Goal: Task Accomplishment & Management: Complete application form

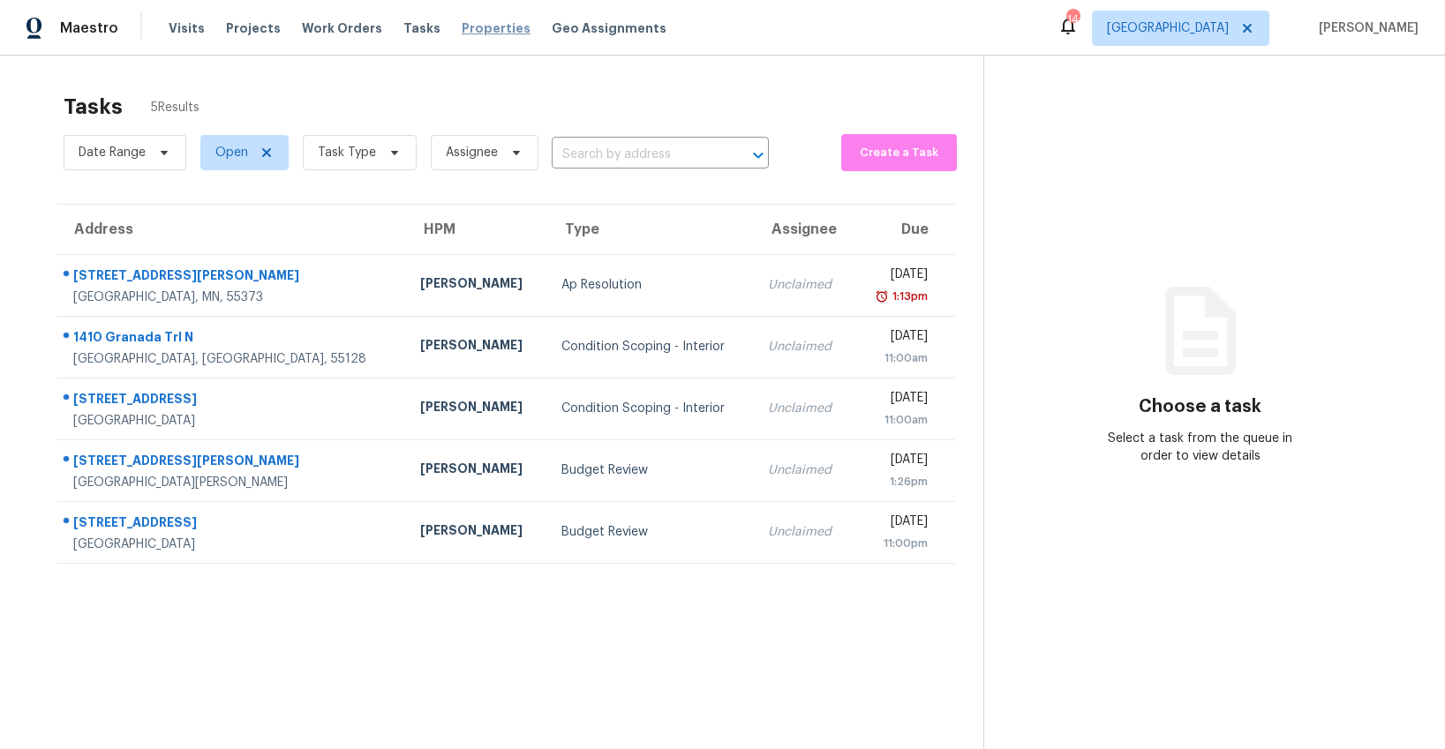
click at [470, 26] on span "Properties" at bounding box center [496, 28] width 69 height 18
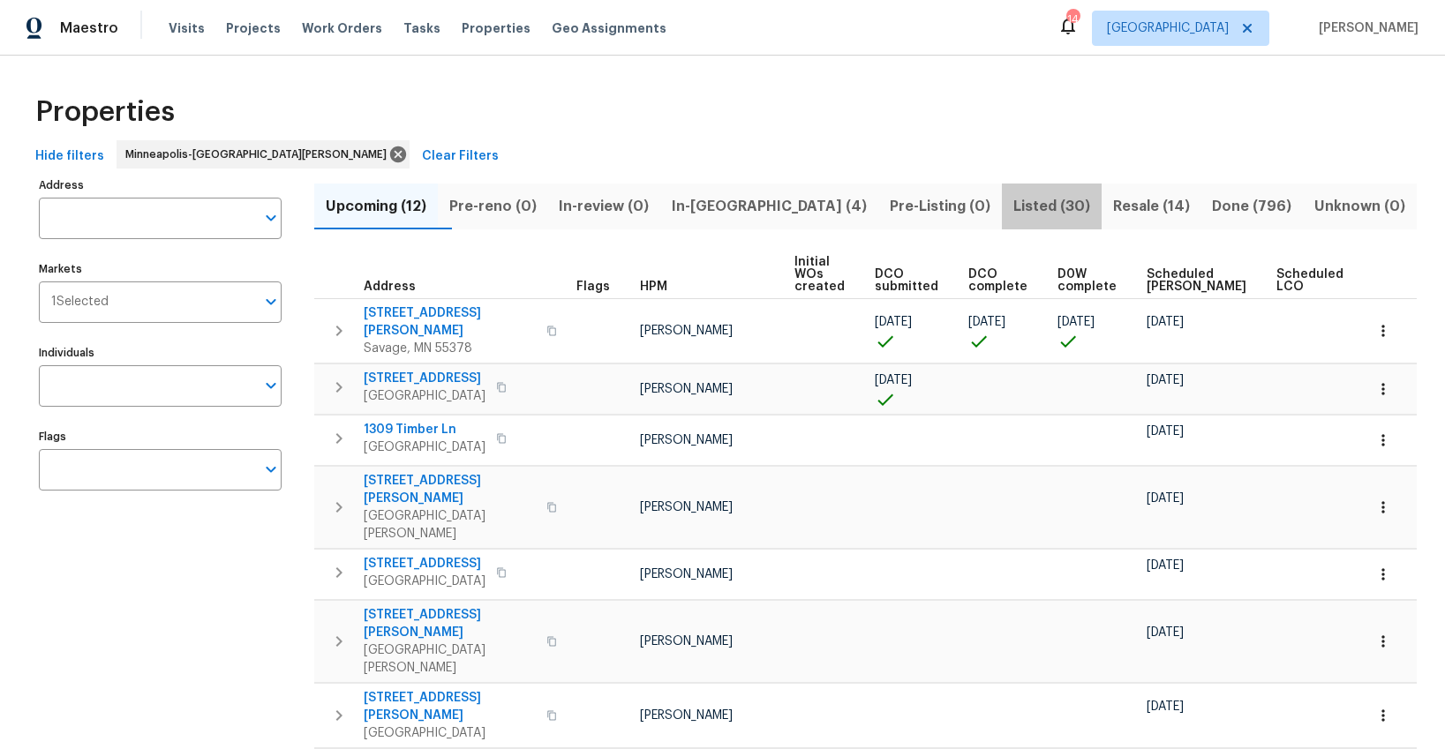
click at [1012, 207] on span "Listed (30)" at bounding box center [1051, 206] width 79 height 25
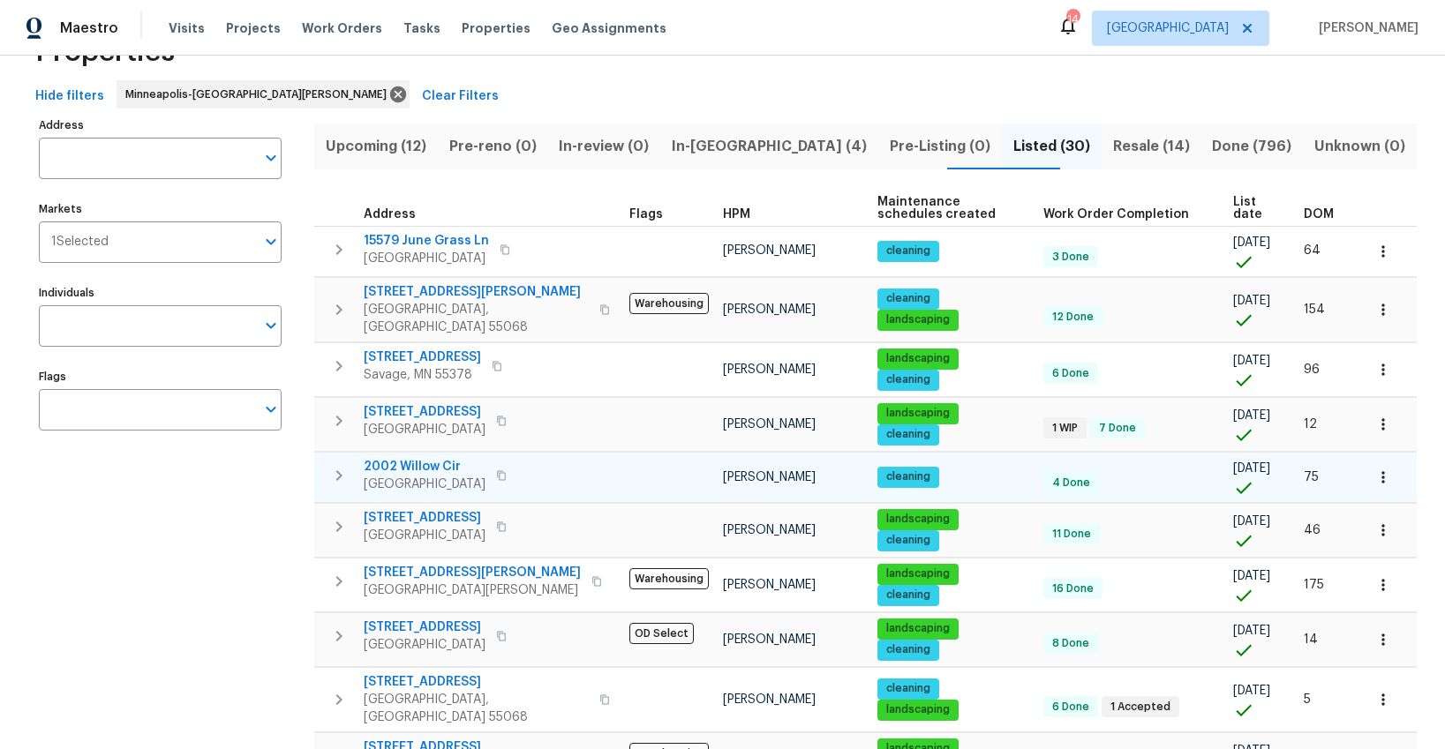
scroll to position [61, 0]
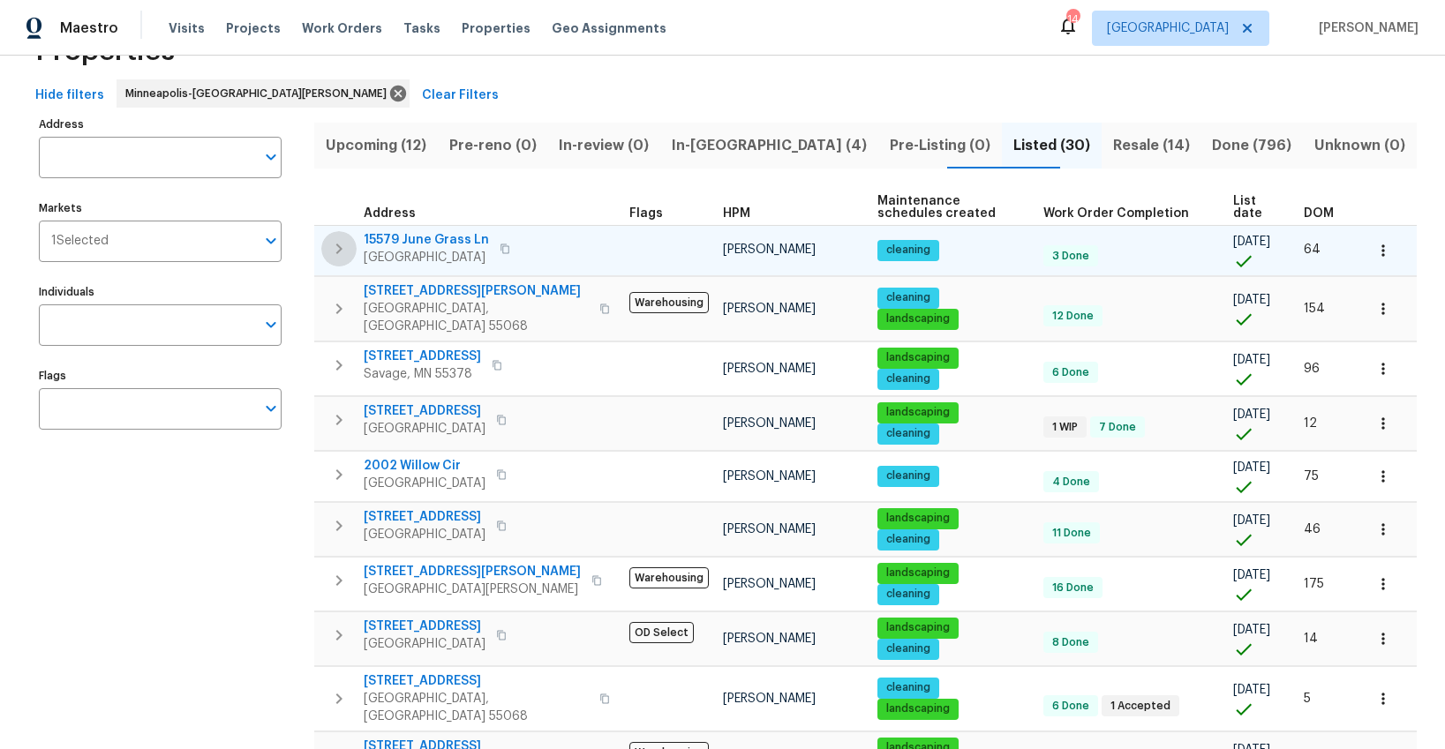
click at [338, 252] on icon "button" at bounding box center [338, 248] width 21 height 21
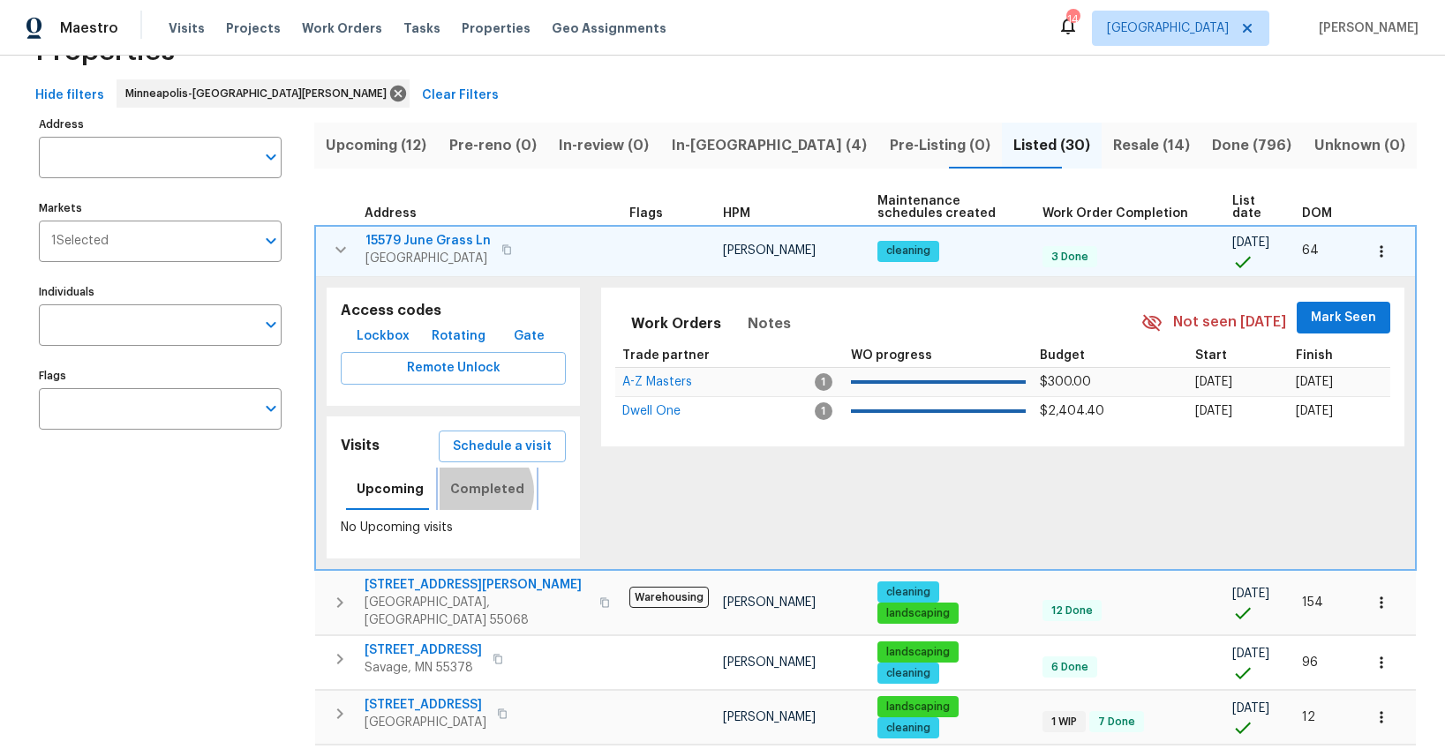
click at [472, 492] on span "Completed" at bounding box center [487, 489] width 74 height 22
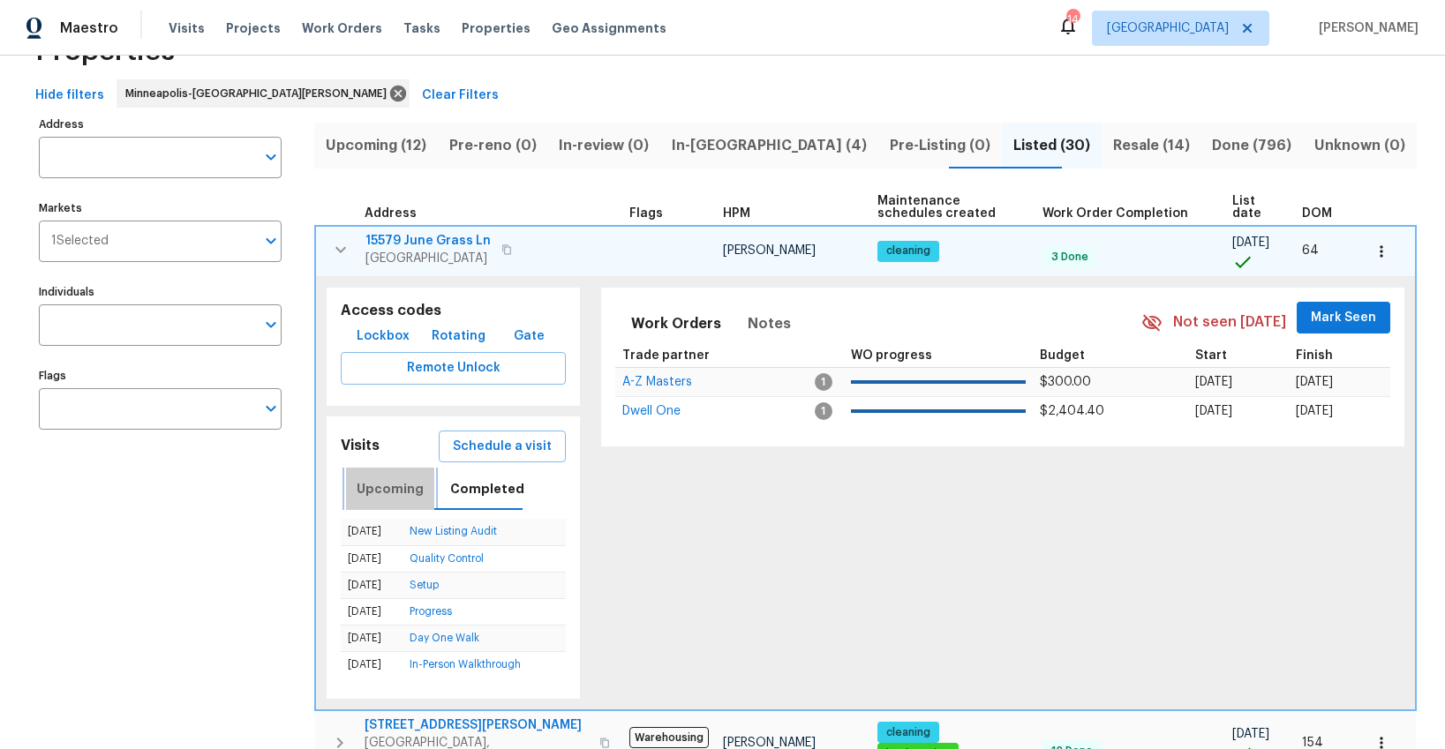
click at [398, 485] on span "Upcoming" at bounding box center [390, 489] width 67 height 22
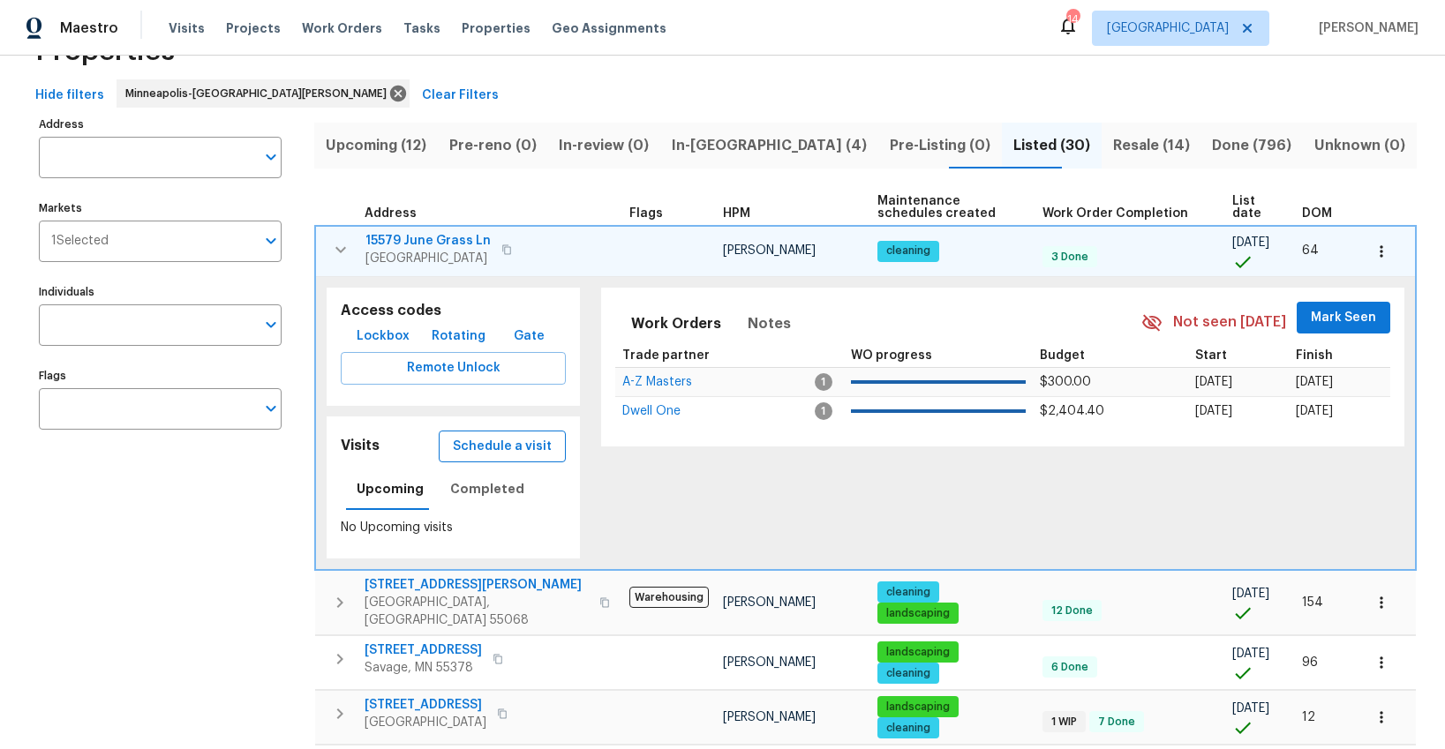
click at [481, 448] on span "Schedule a visit" at bounding box center [502, 447] width 99 height 22
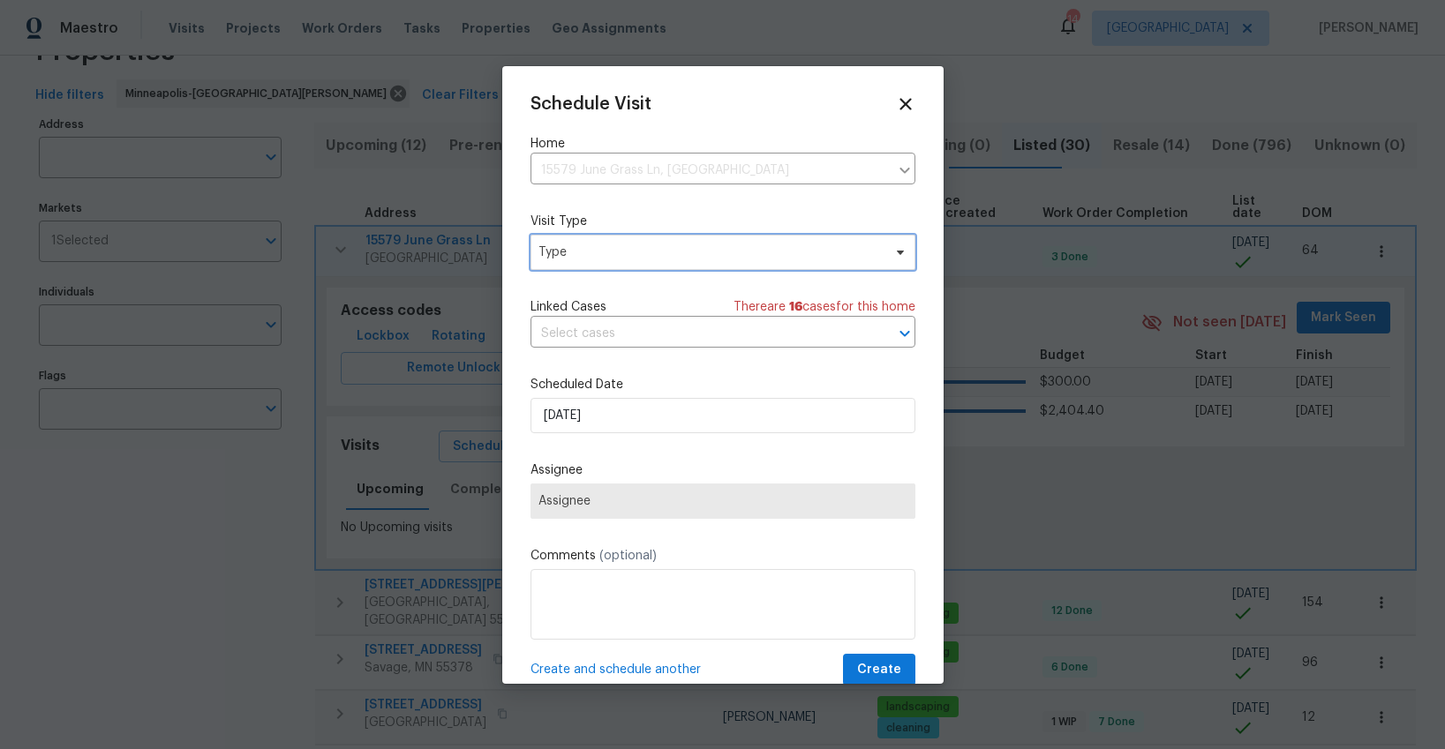
click at [649, 255] on span "Type" at bounding box center [709, 253] width 343 height 18
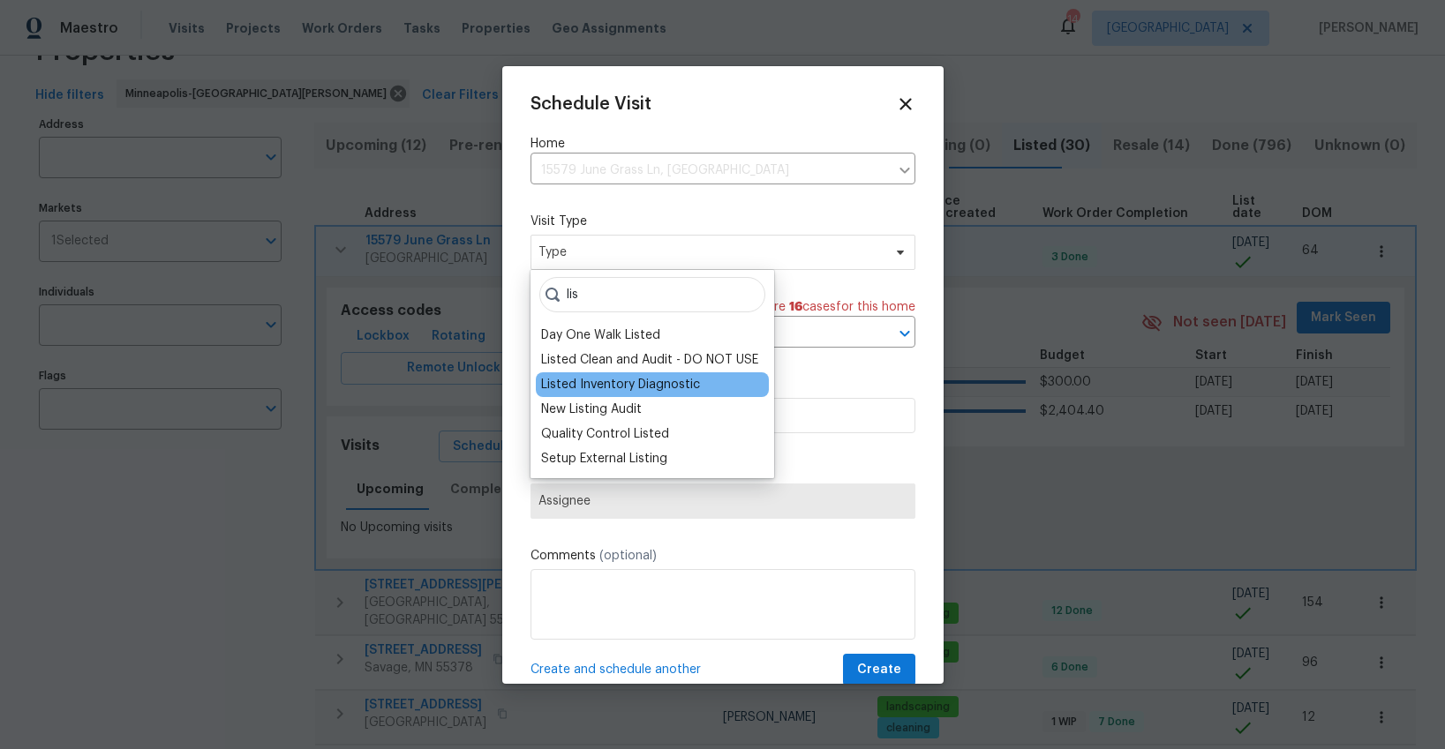
type input "lis"
click at [596, 380] on div "Listed Inventory Diagnostic" at bounding box center [620, 385] width 159 height 18
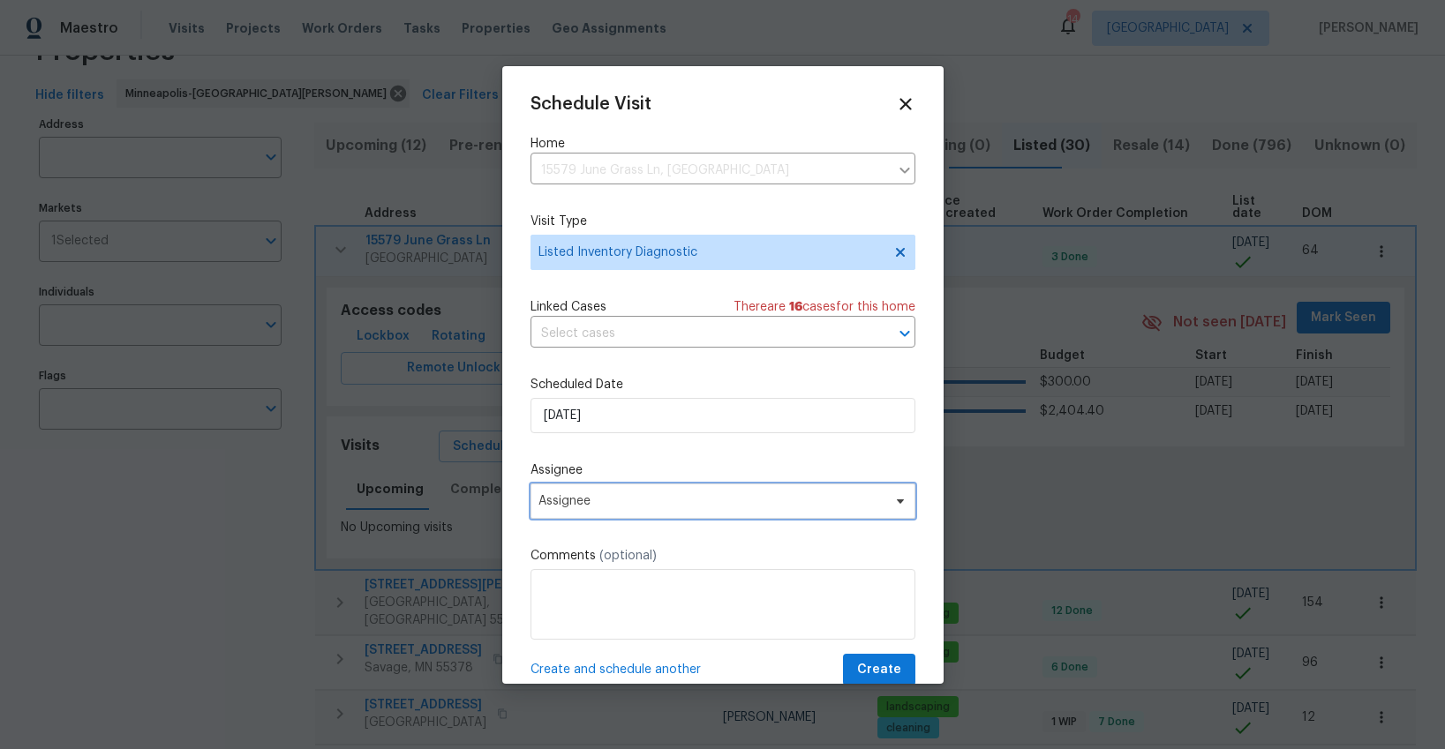
click at [553, 507] on span "Assignee" at bounding box center [711, 501] width 346 height 14
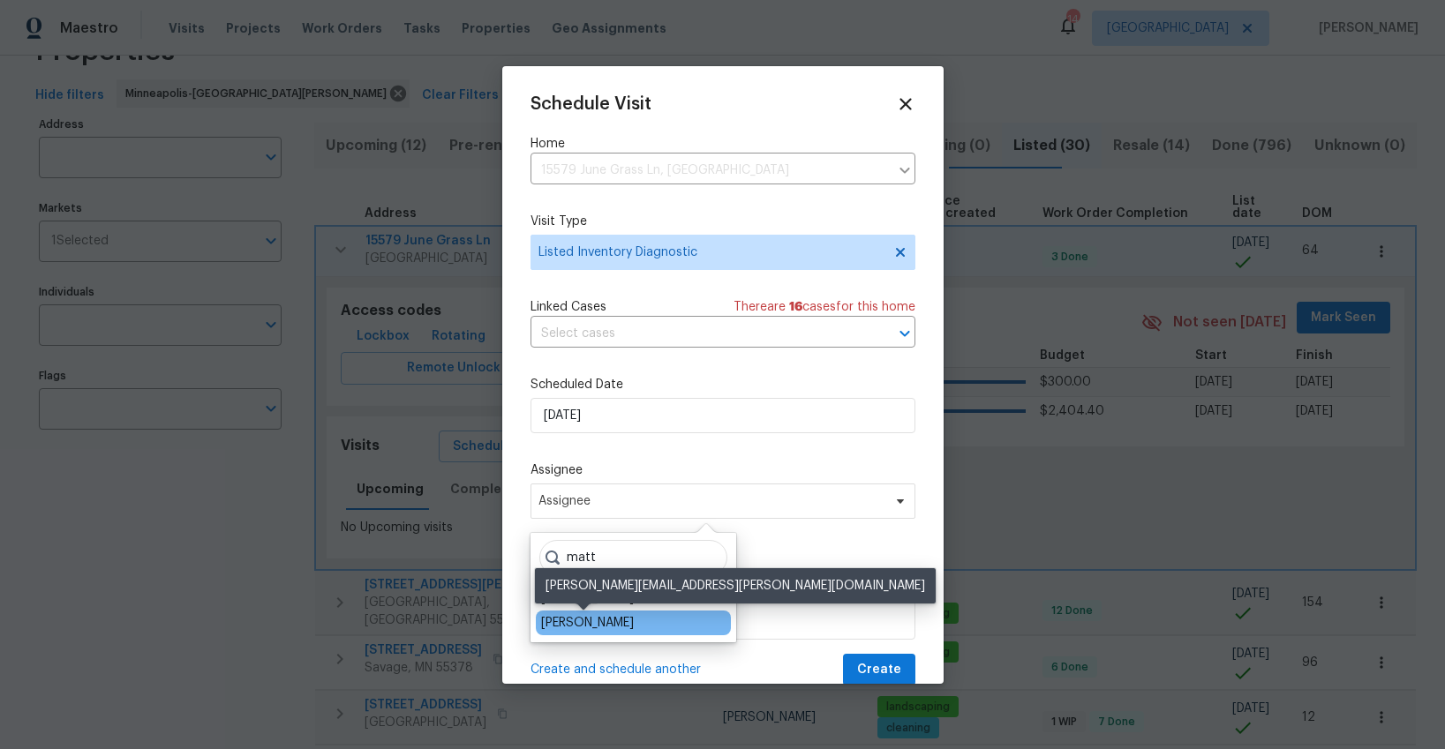
type input "matt"
click at [602, 622] on div "[PERSON_NAME]" at bounding box center [587, 623] width 93 height 18
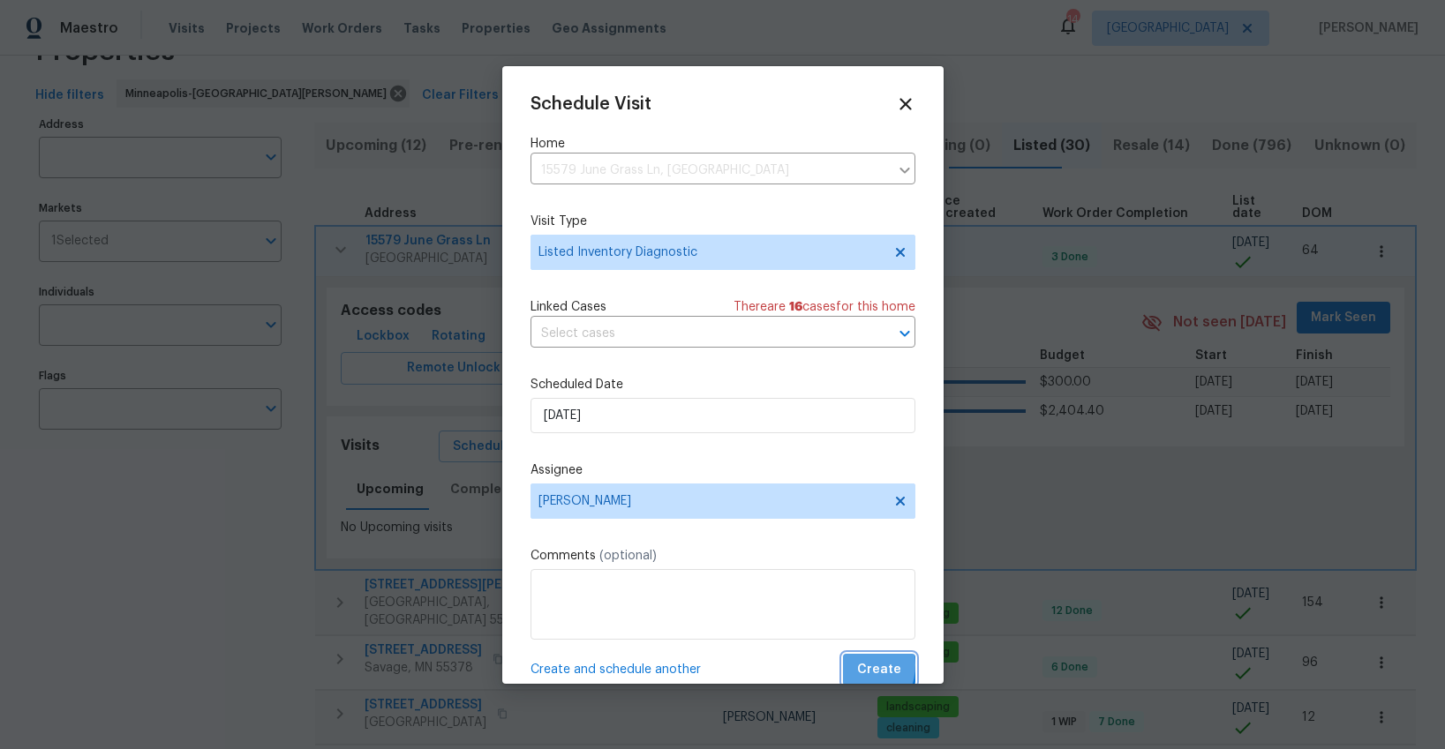
click at [854, 665] on button "Create" at bounding box center [879, 670] width 72 height 33
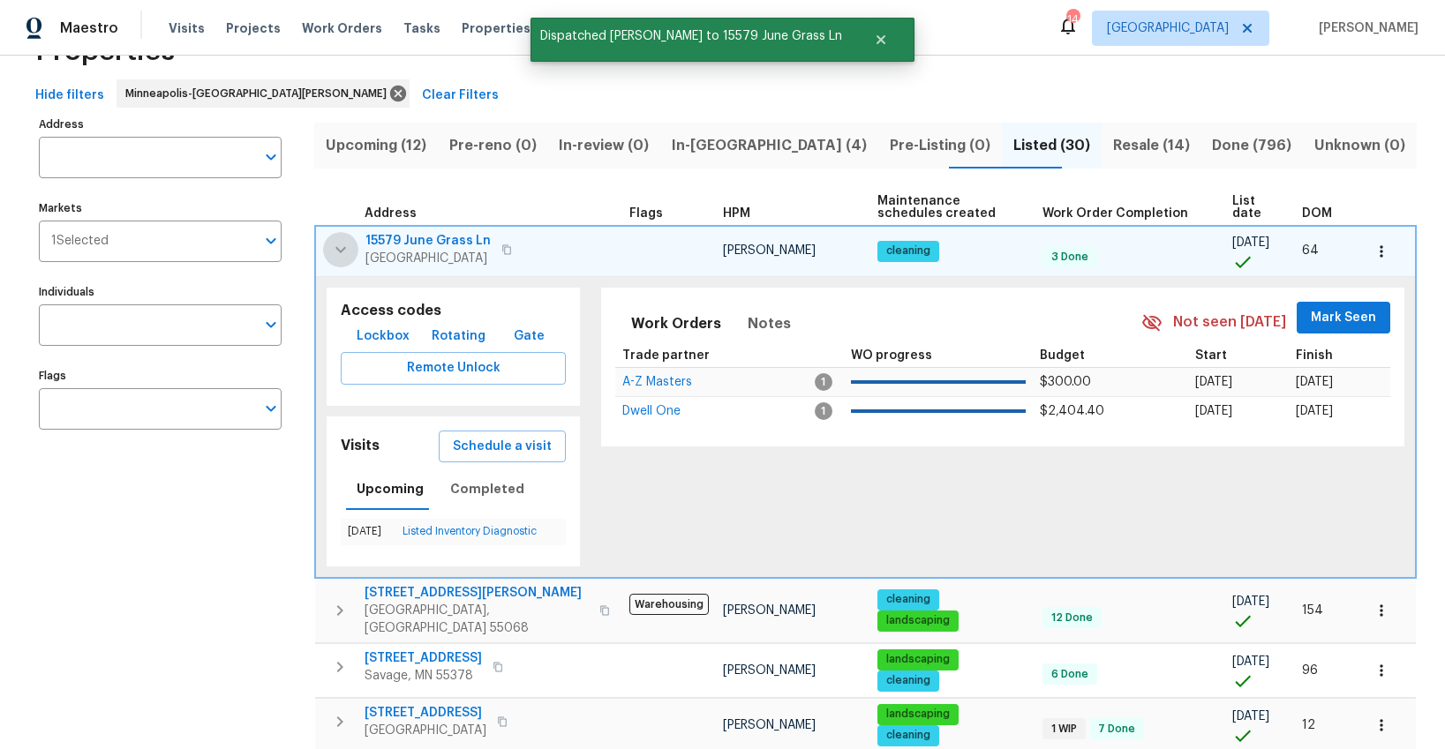
click at [342, 247] on icon "button" at bounding box center [340, 249] width 21 height 21
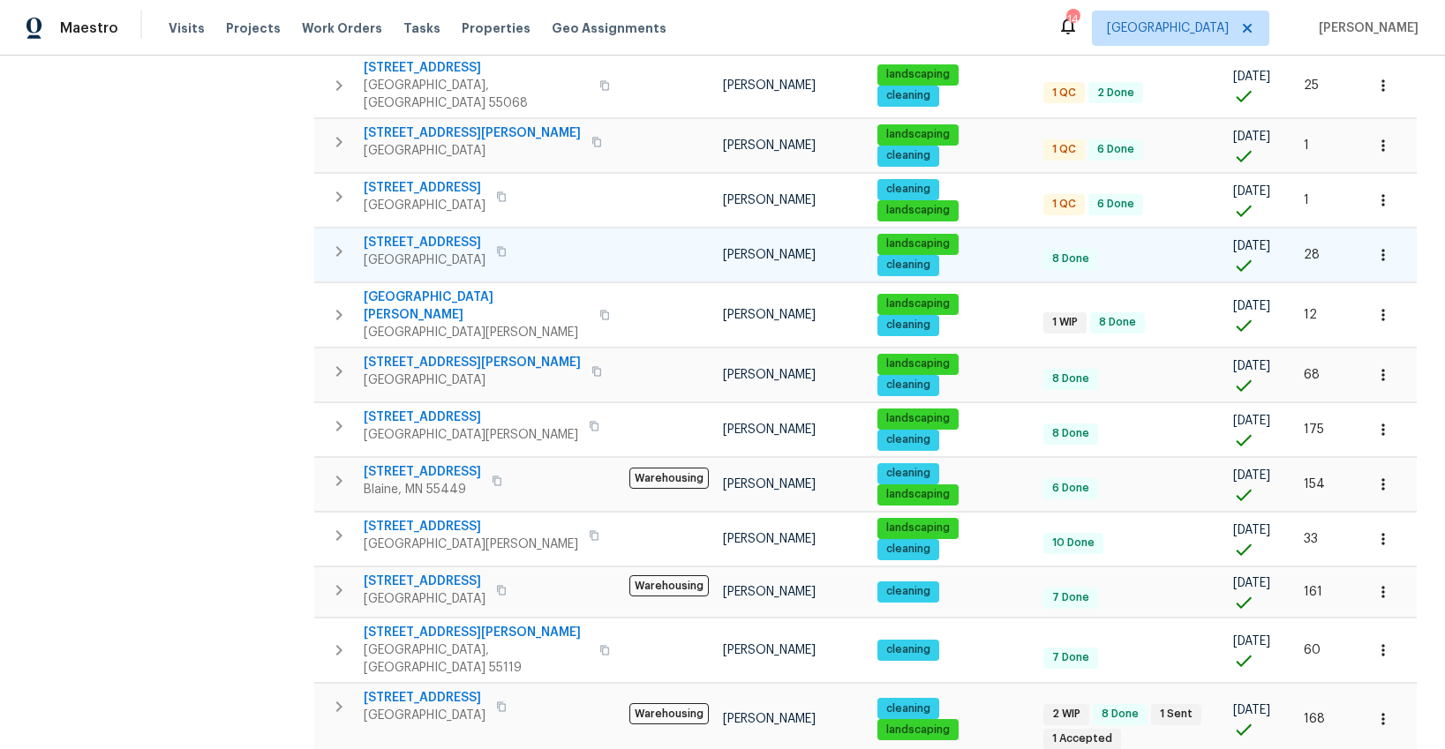
scroll to position [800, 0]
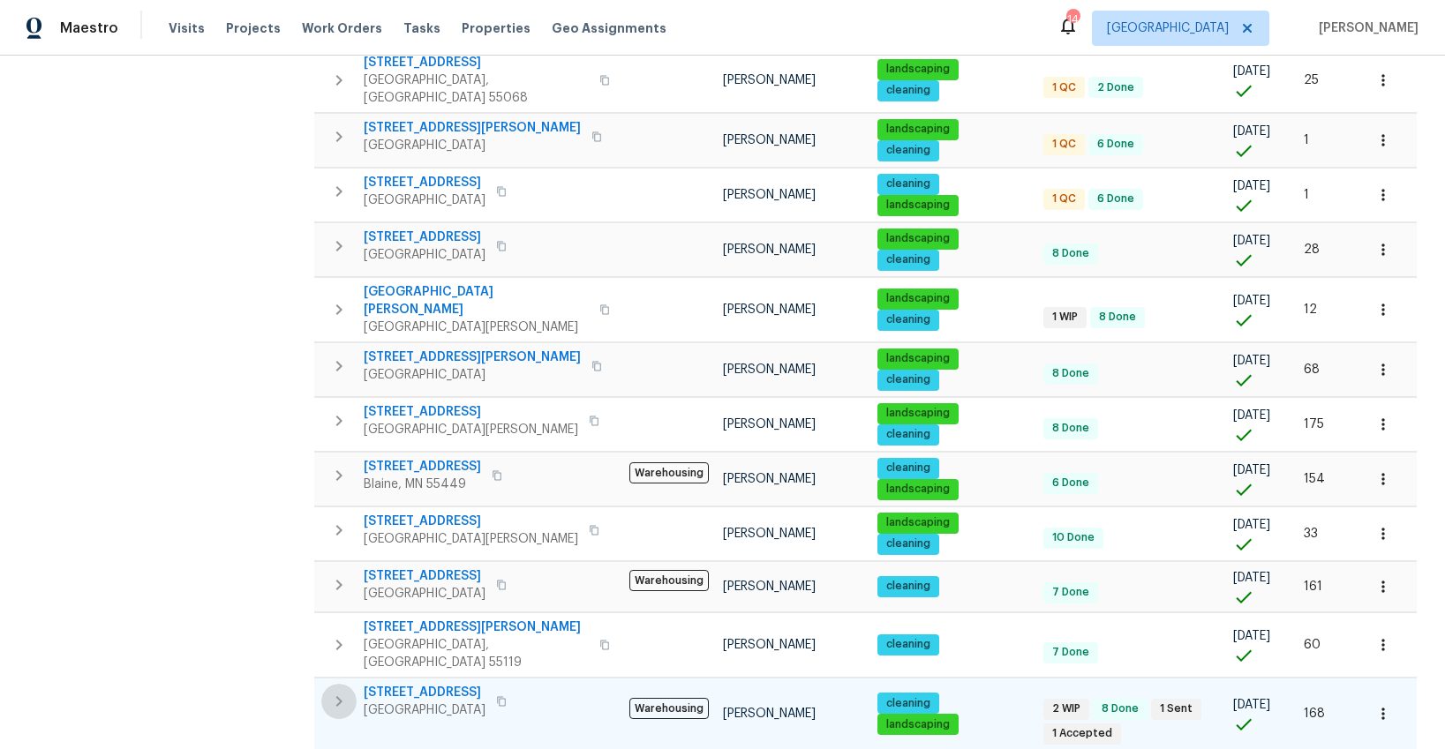
click at [336, 696] on icon "button" at bounding box center [339, 701] width 6 height 11
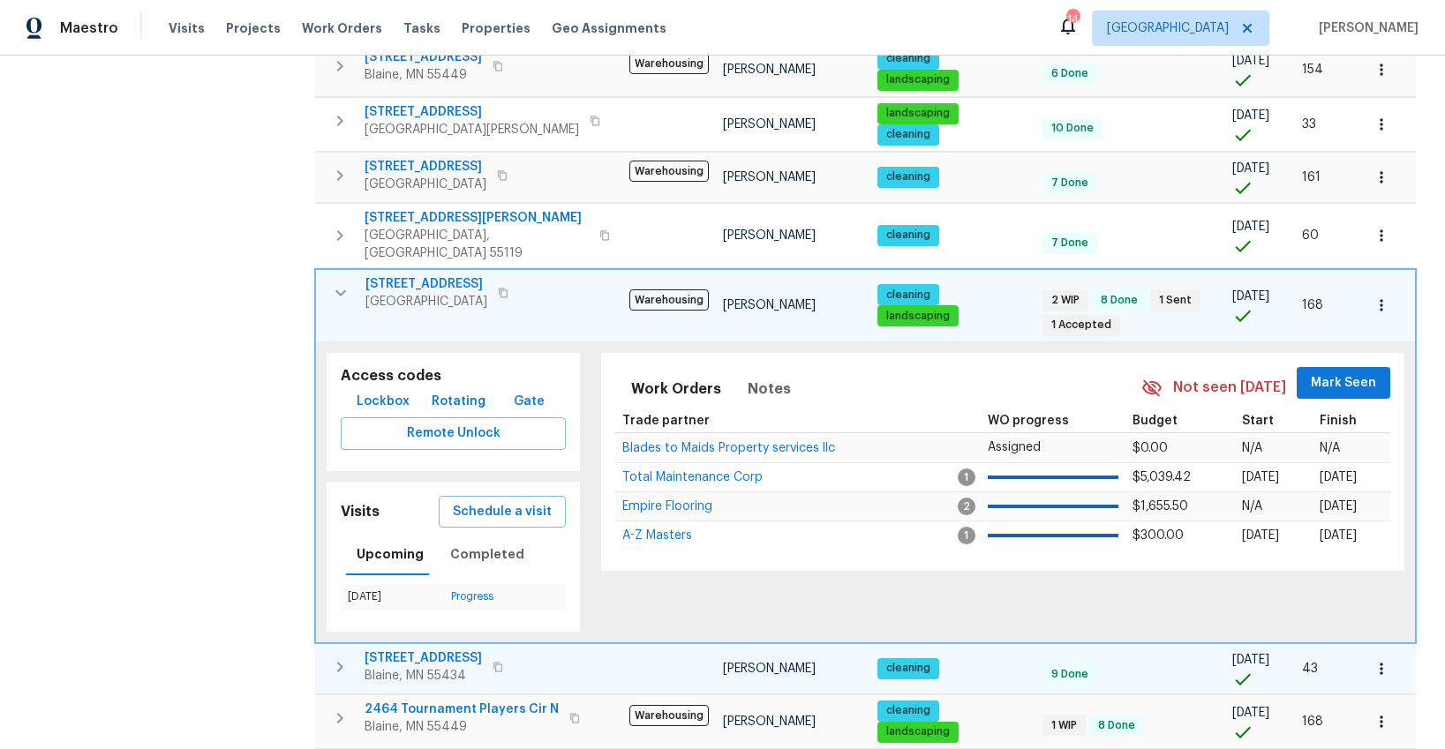
scroll to position [1255, 0]
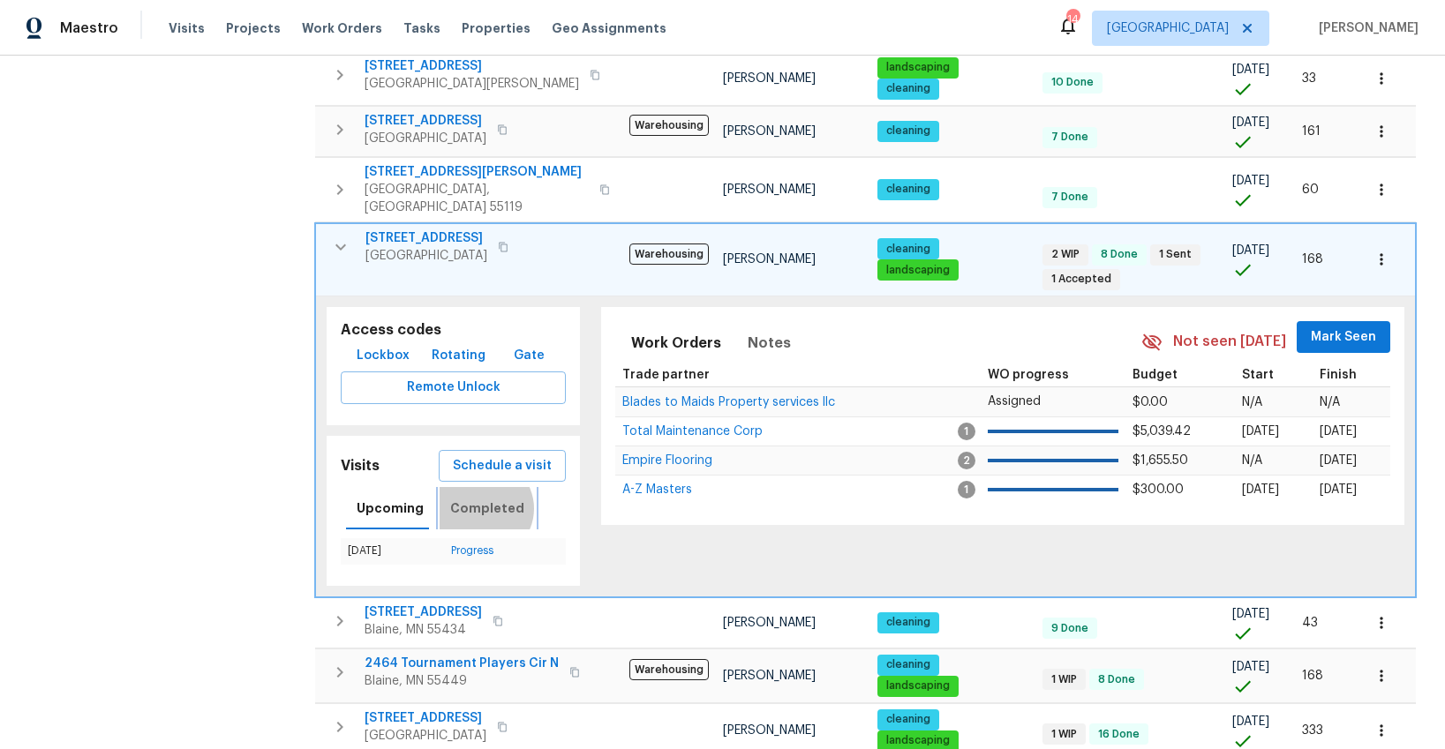
click at [476, 498] on span "Completed" at bounding box center [487, 509] width 74 height 22
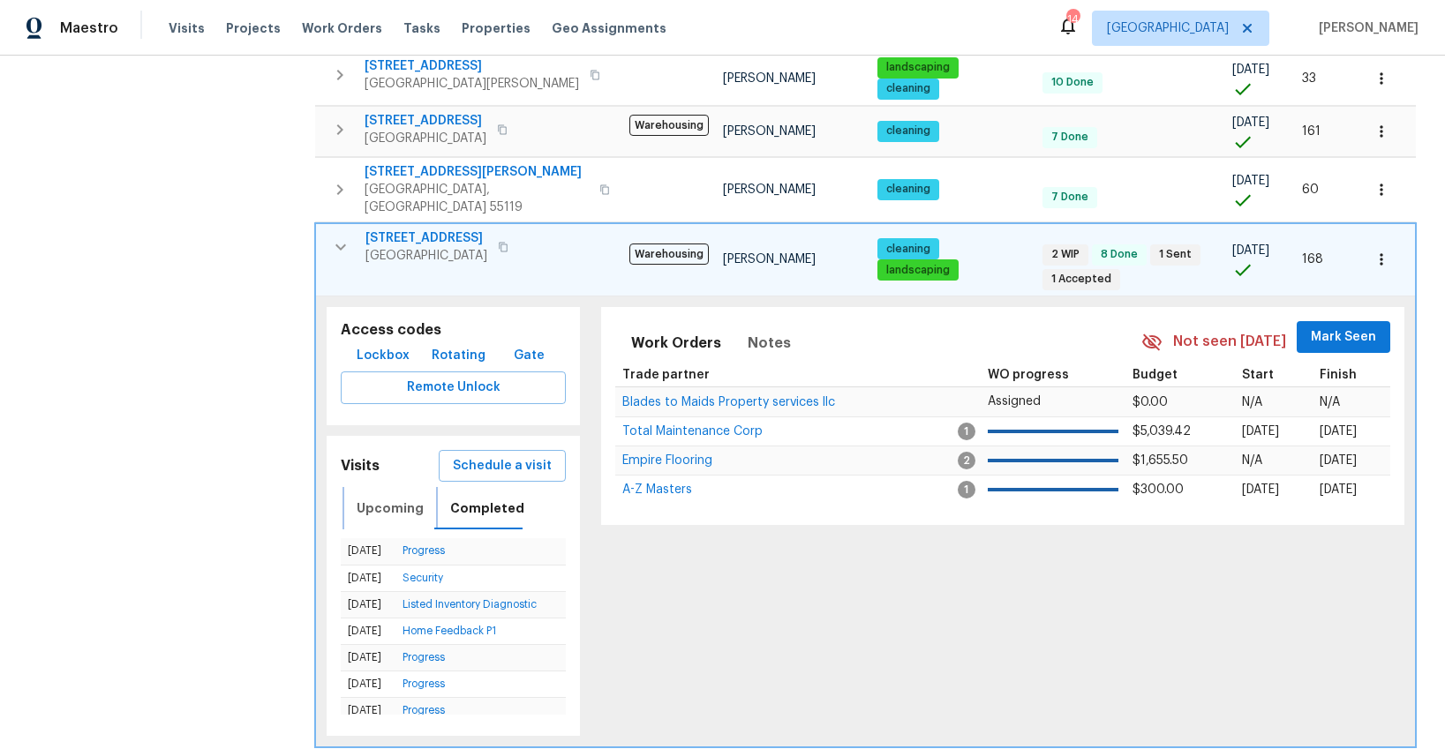
click at [407, 498] on span "Upcoming" at bounding box center [390, 509] width 67 height 22
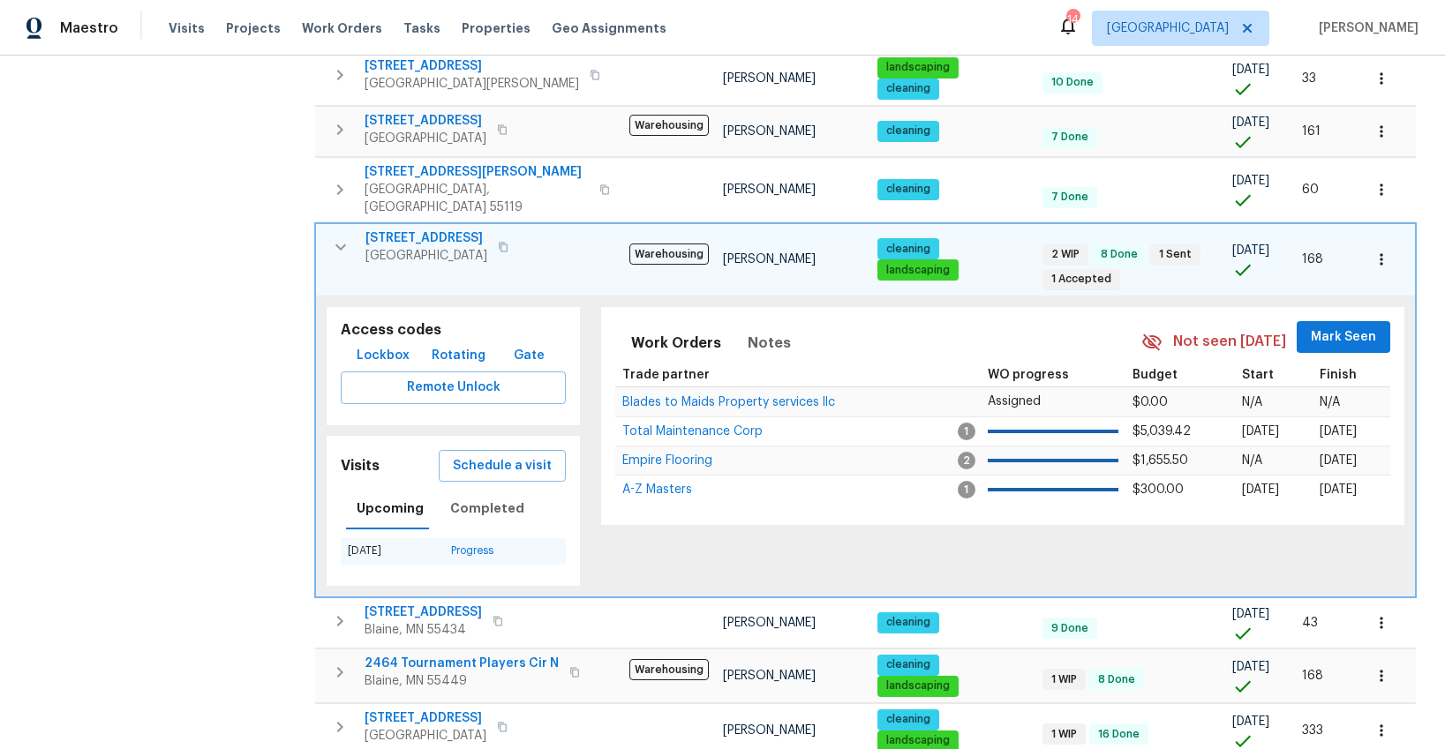
click at [380, 538] on td "[DATE]" at bounding box center [392, 551] width 103 height 26
click at [468, 545] on link "Progress" at bounding box center [472, 550] width 42 height 11
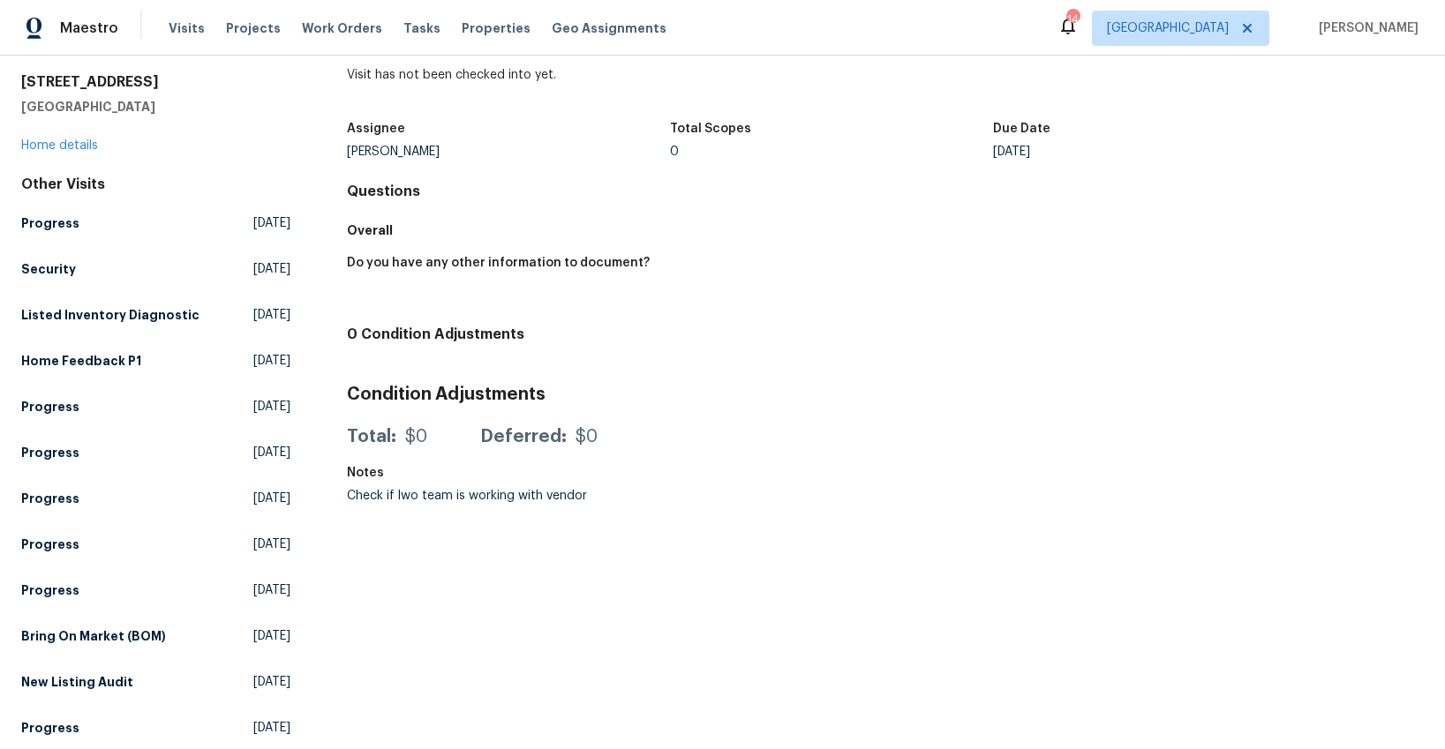
scroll to position [62, 0]
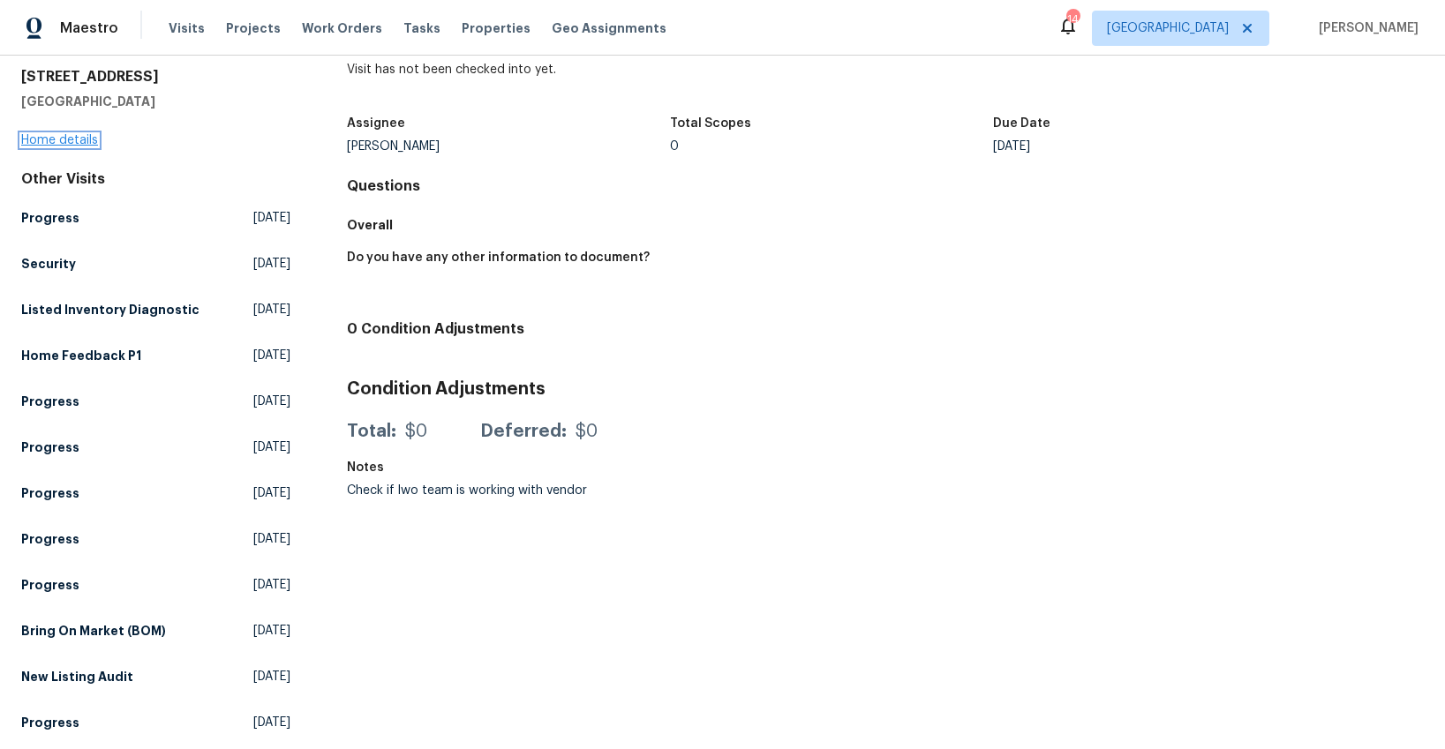
click at [82, 139] on link "Home details" at bounding box center [59, 140] width 77 height 12
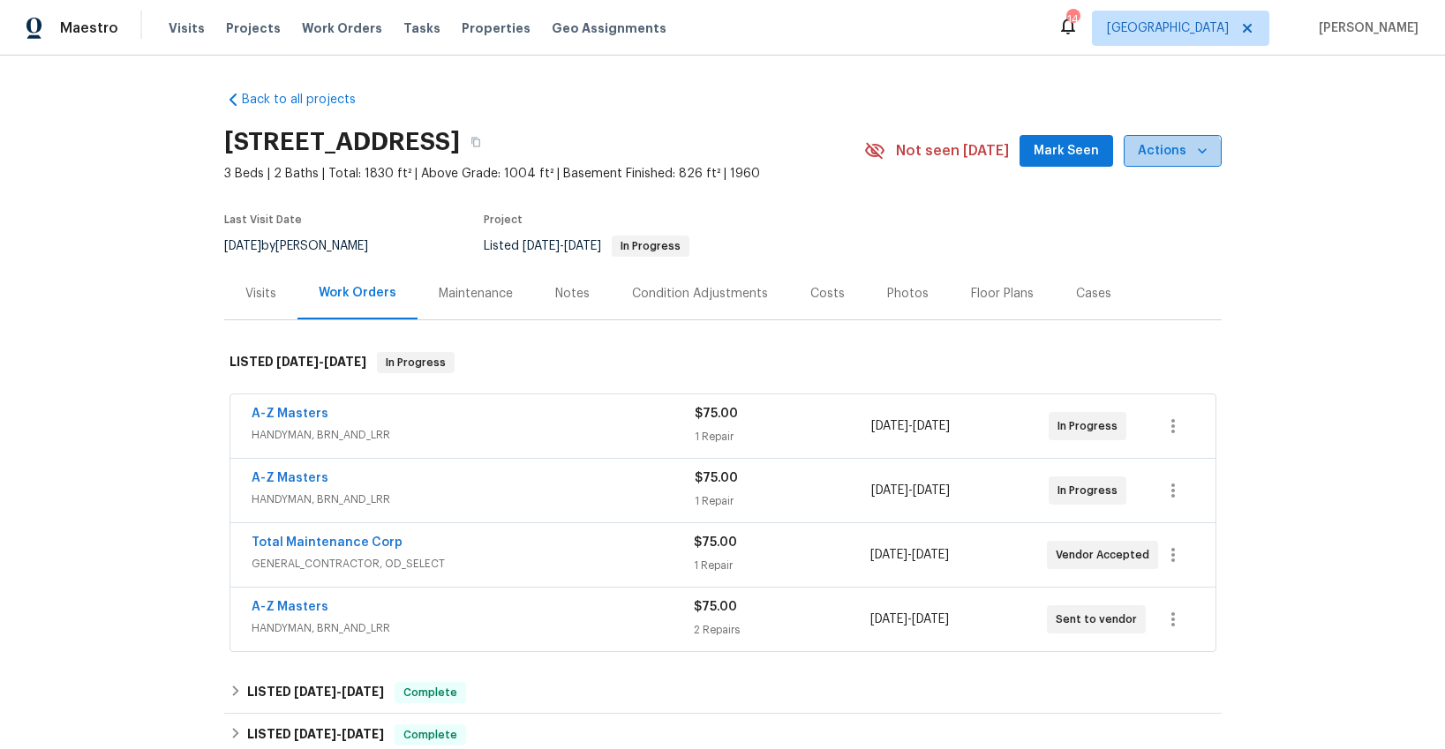
click at [1159, 166] on button "Actions" at bounding box center [1173, 151] width 98 height 33
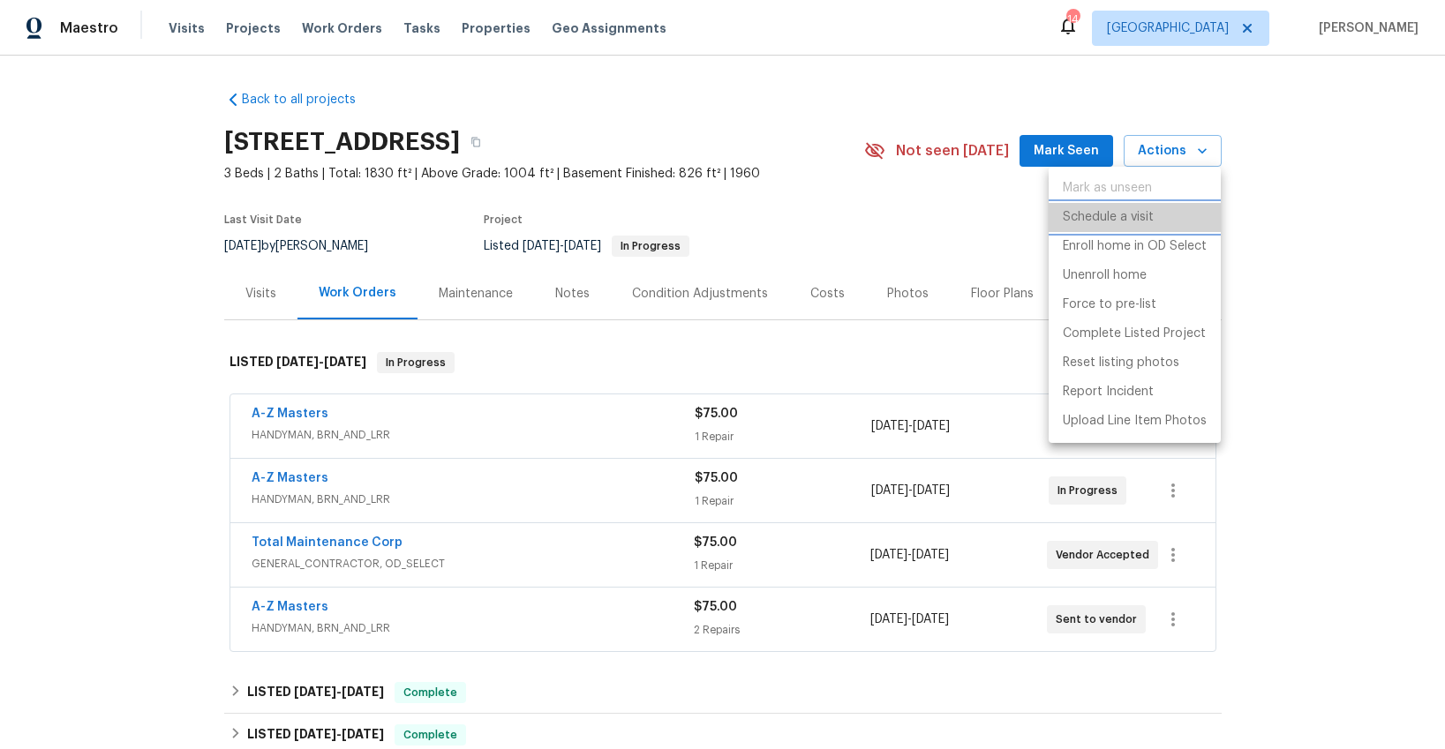
click at [1131, 213] on p "Schedule a visit" at bounding box center [1108, 217] width 91 height 19
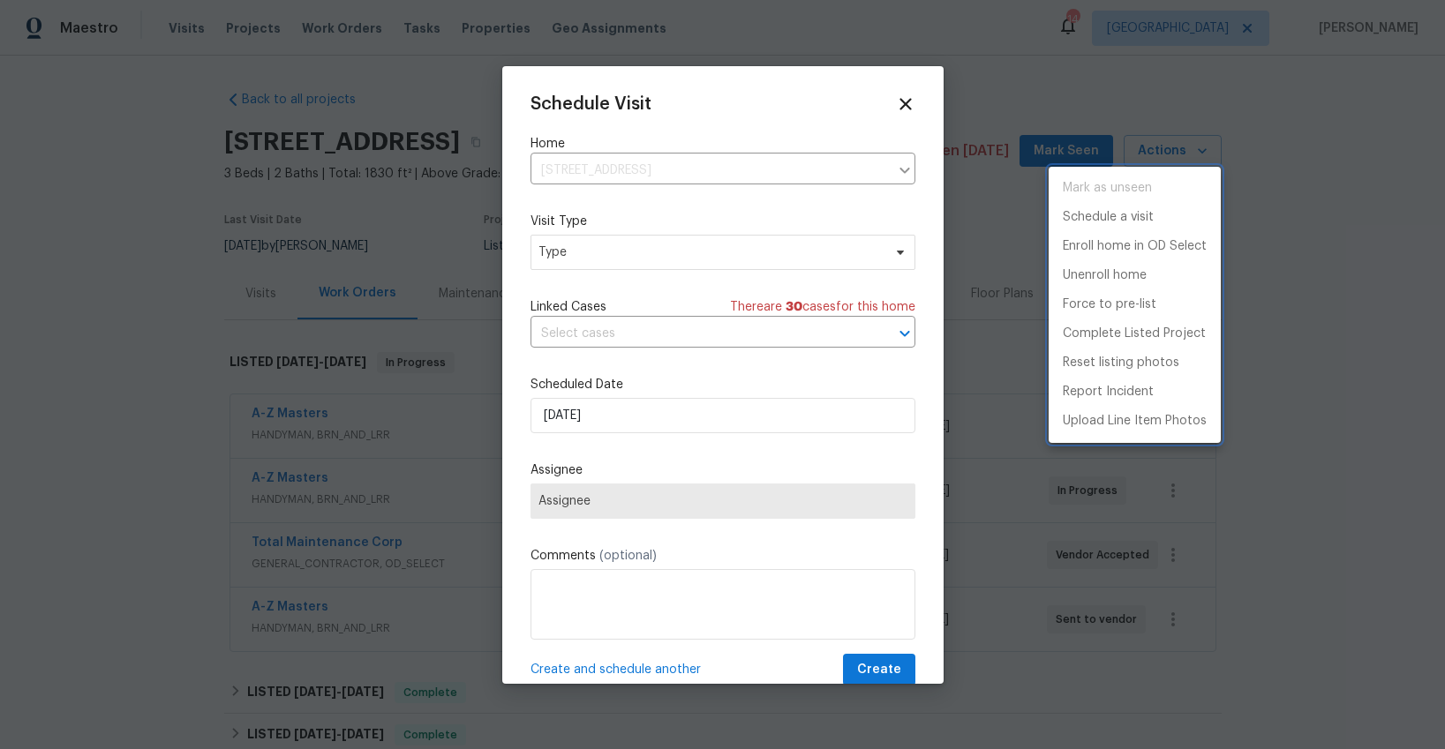
click at [677, 245] on div at bounding box center [722, 374] width 1445 height 749
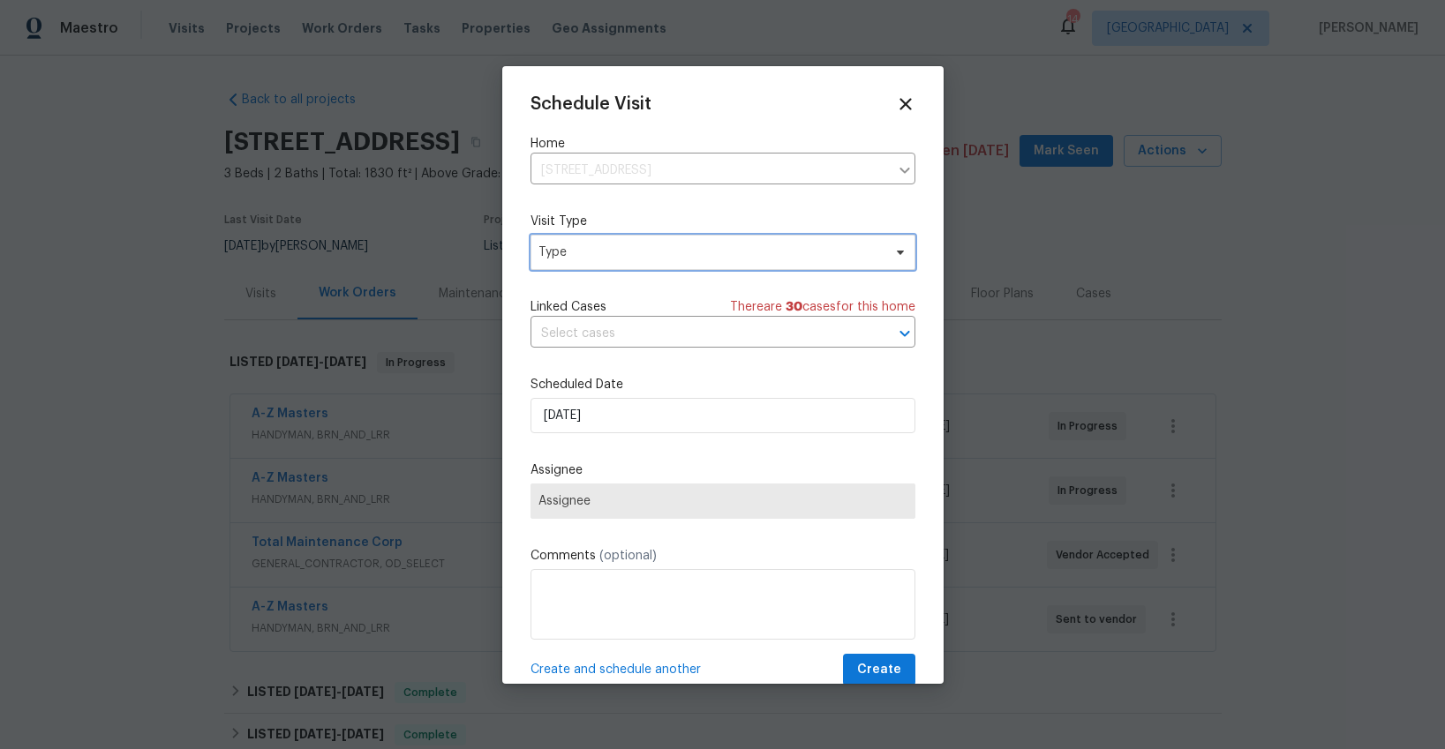
click at [677, 245] on span "Type" at bounding box center [709, 253] width 343 height 18
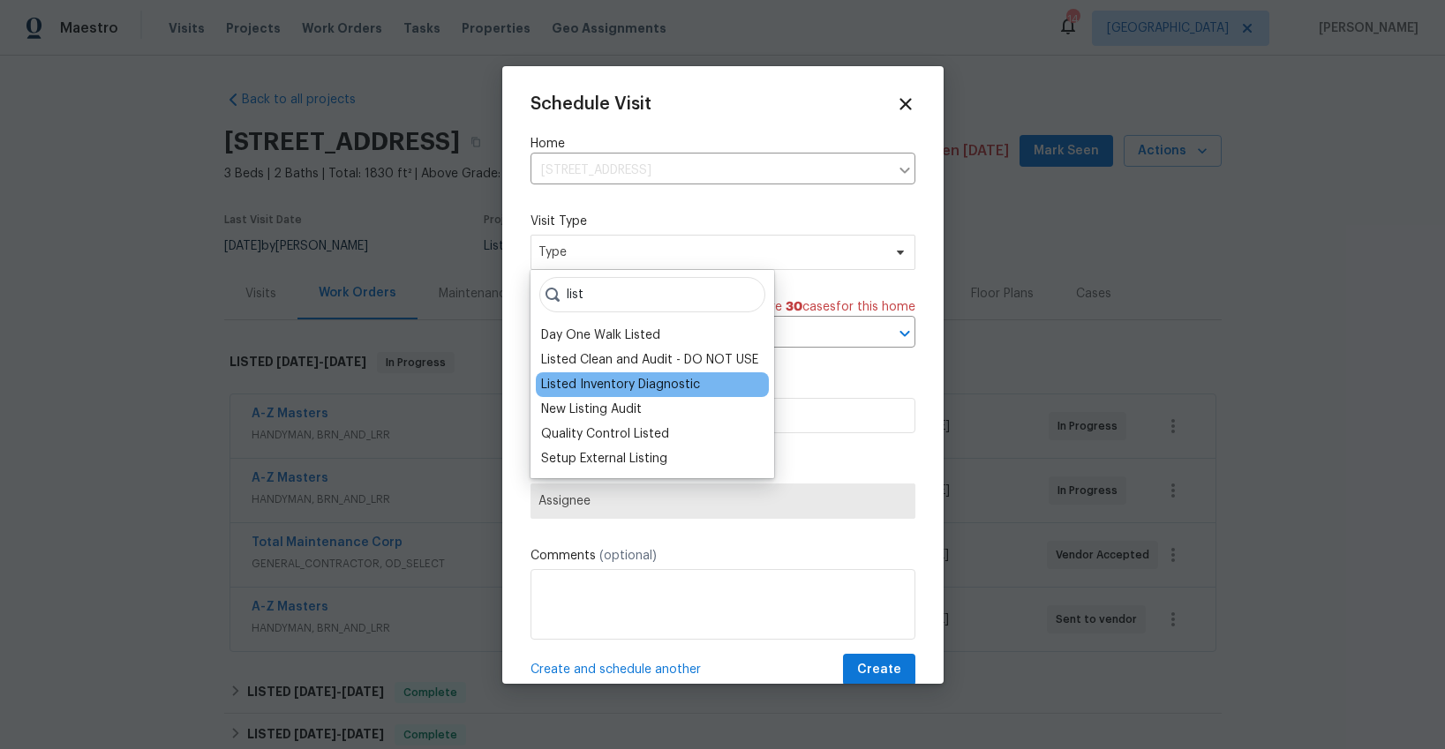
type input "list"
click at [595, 385] on div "Listed Inventory Diagnostic" at bounding box center [620, 385] width 159 height 18
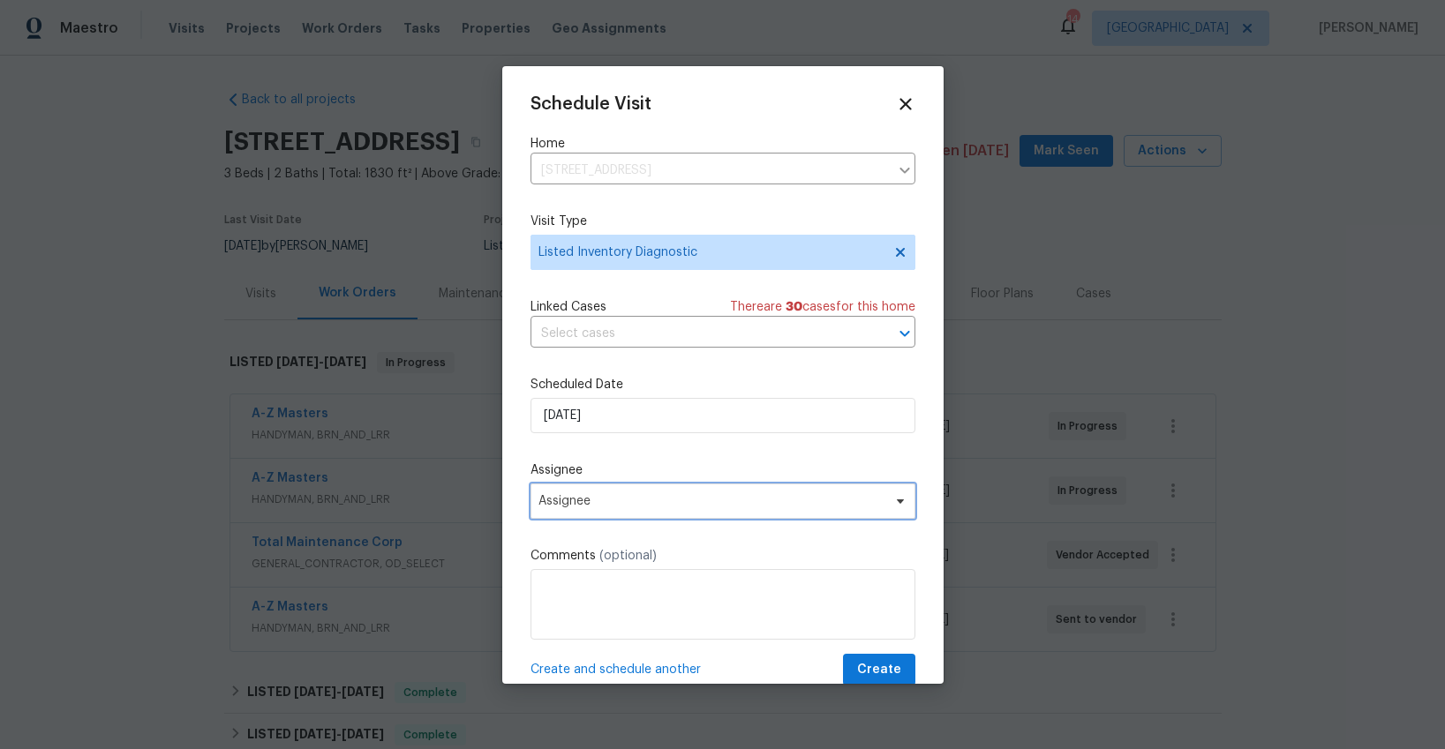
click at [581, 500] on span "Assignee" at bounding box center [711, 501] width 346 height 14
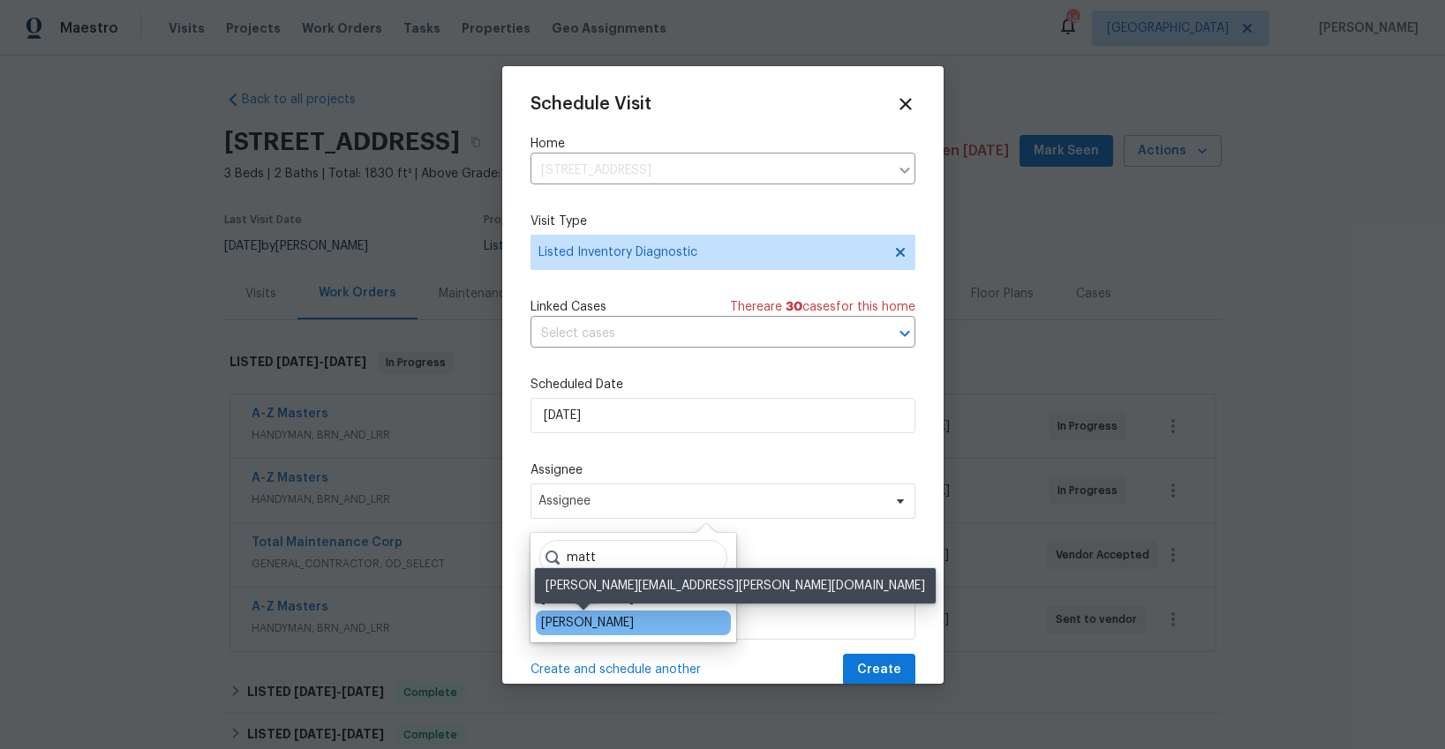
type input "matt"
click at [585, 623] on div "[PERSON_NAME]" at bounding box center [587, 623] width 93 height 18
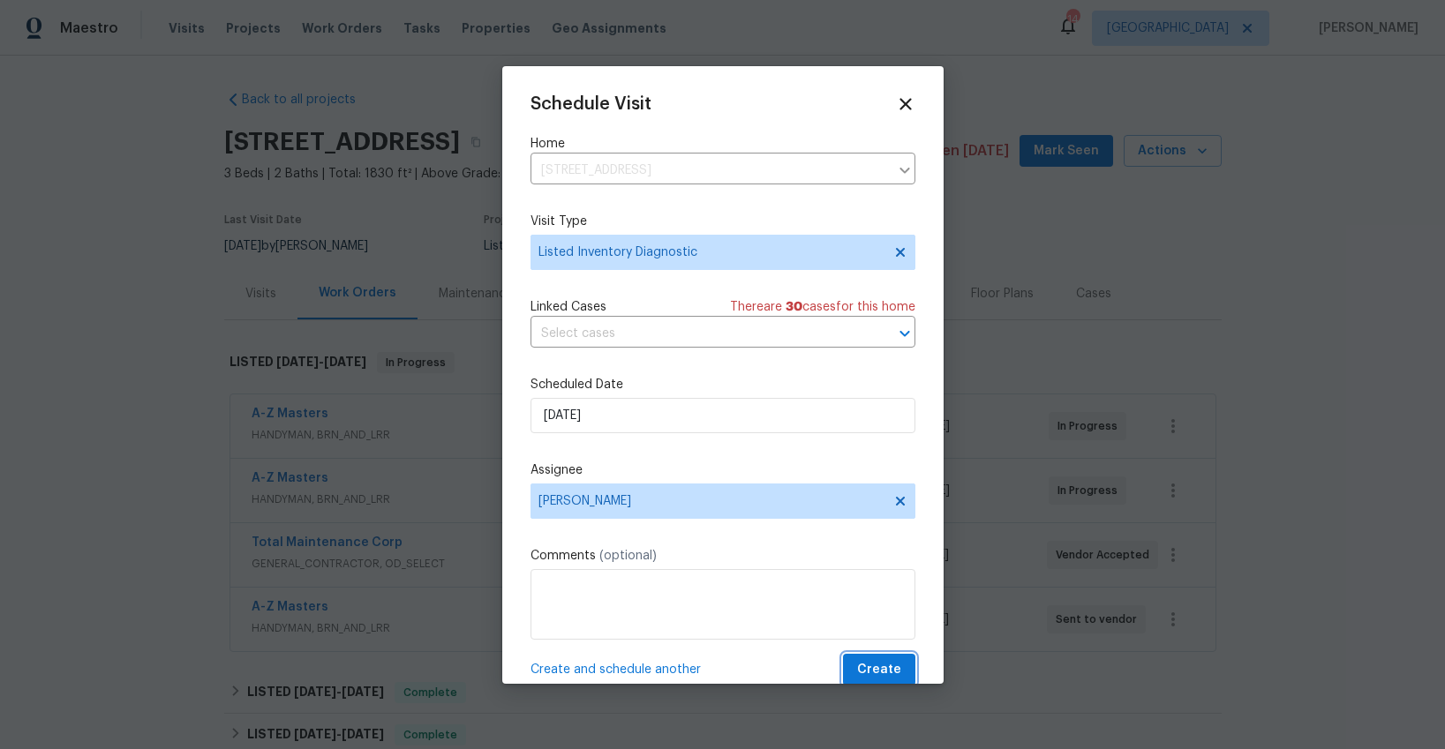
click at [868, 670] on span "Create" at bounding box center [879, 670] width 44 height 22
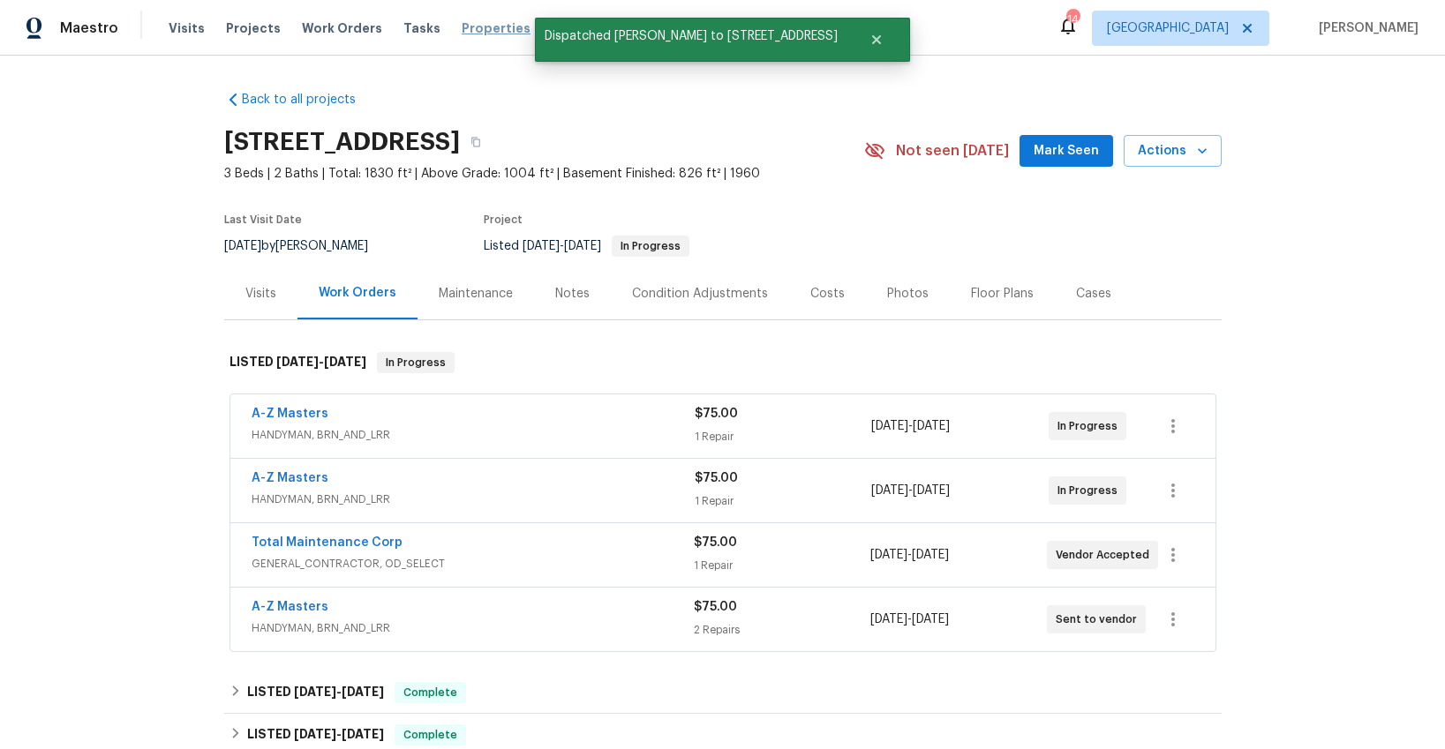
click at [483, 29] on span "Properties" at bounding box center [496, 28] width 69 height 18
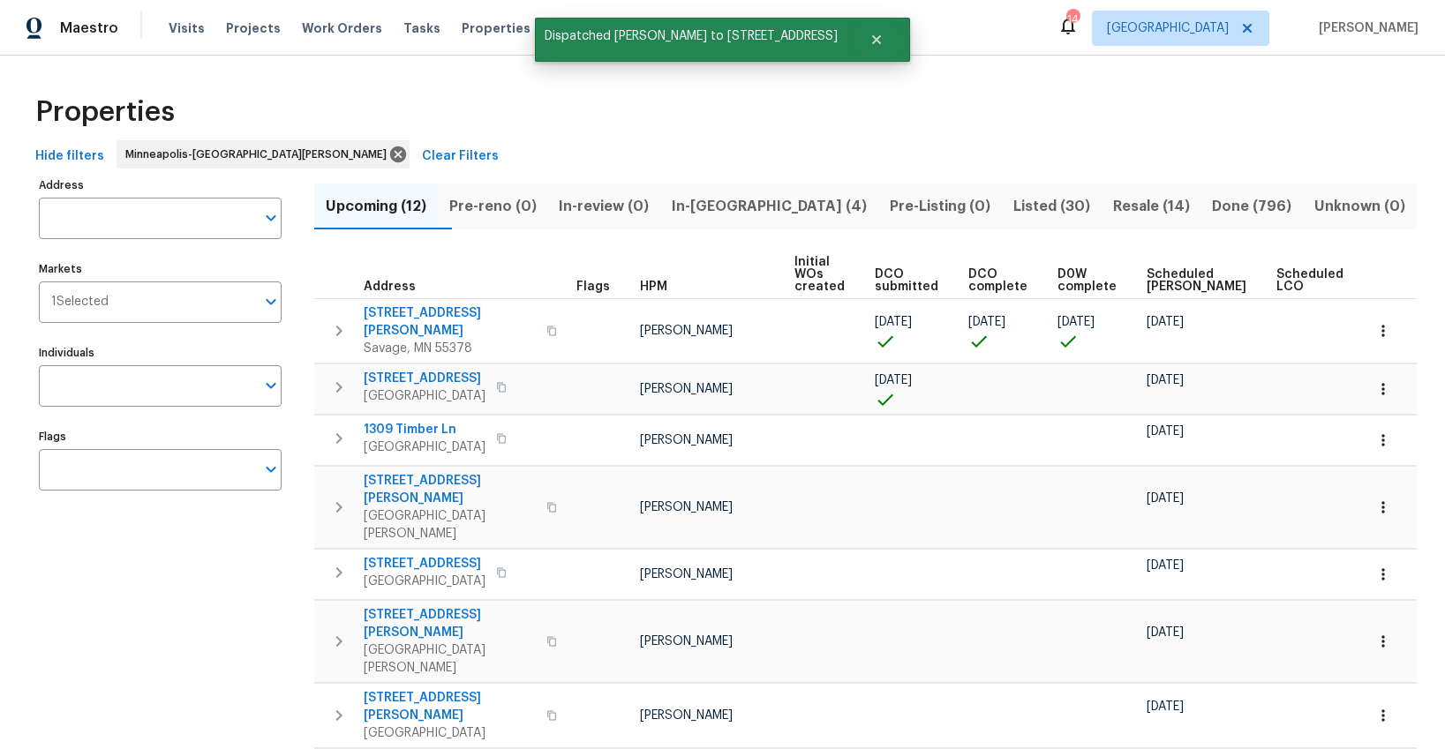
click at [1012, 202] on span "Listed (30)" at bounding box center [1051, 206] width 79 height 25
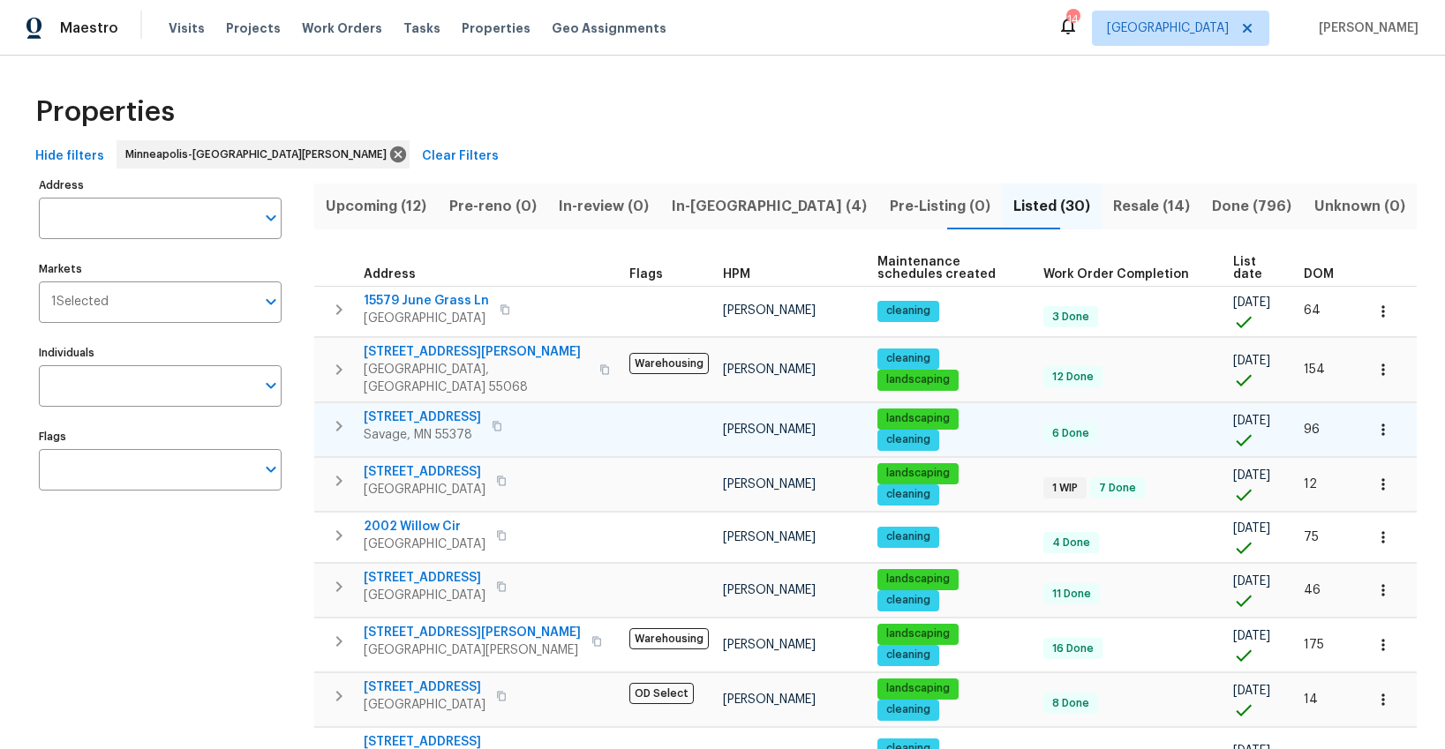
click at [333, 416] on icon "button" at bounding box center [338, 426] width 21 height 21
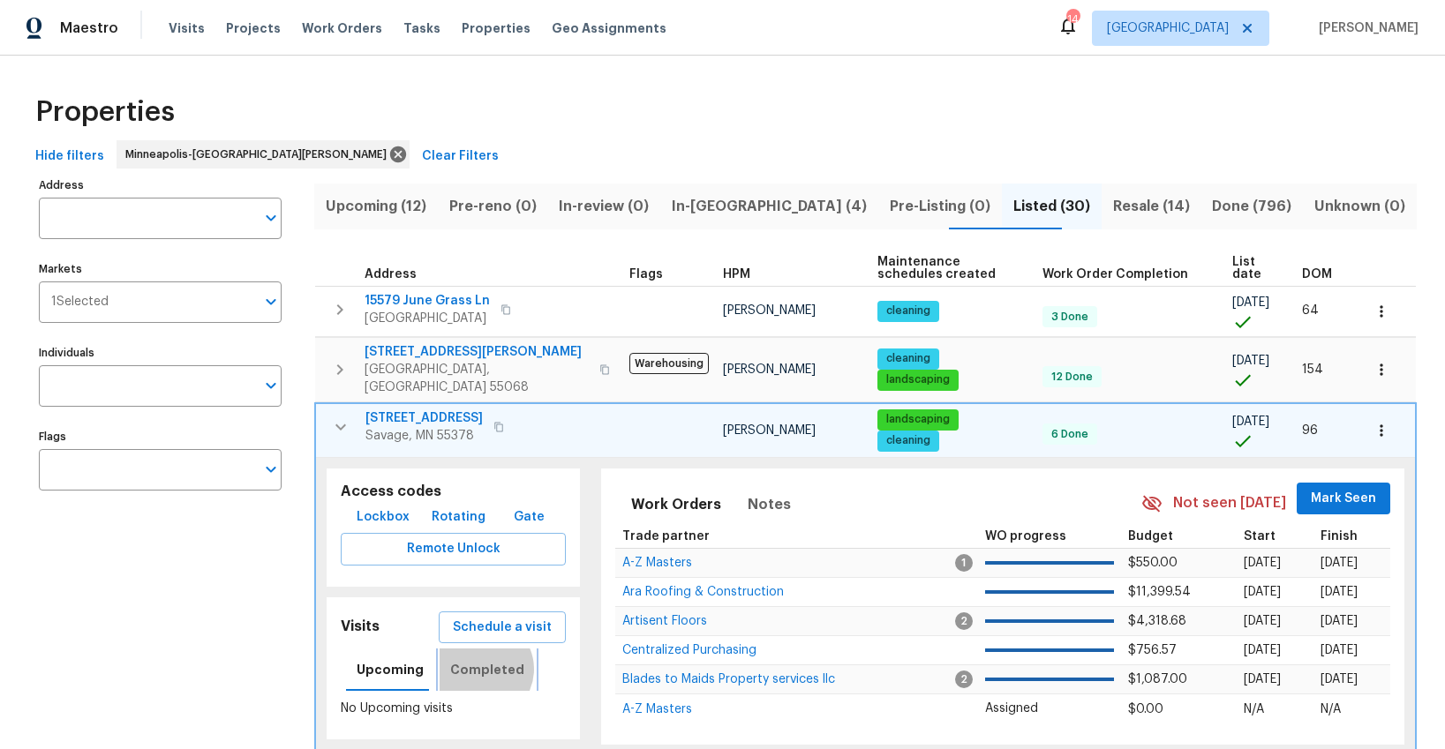
click at [475, 659] on span "Completed" at bounding box center [487, 670] width 74 height 22
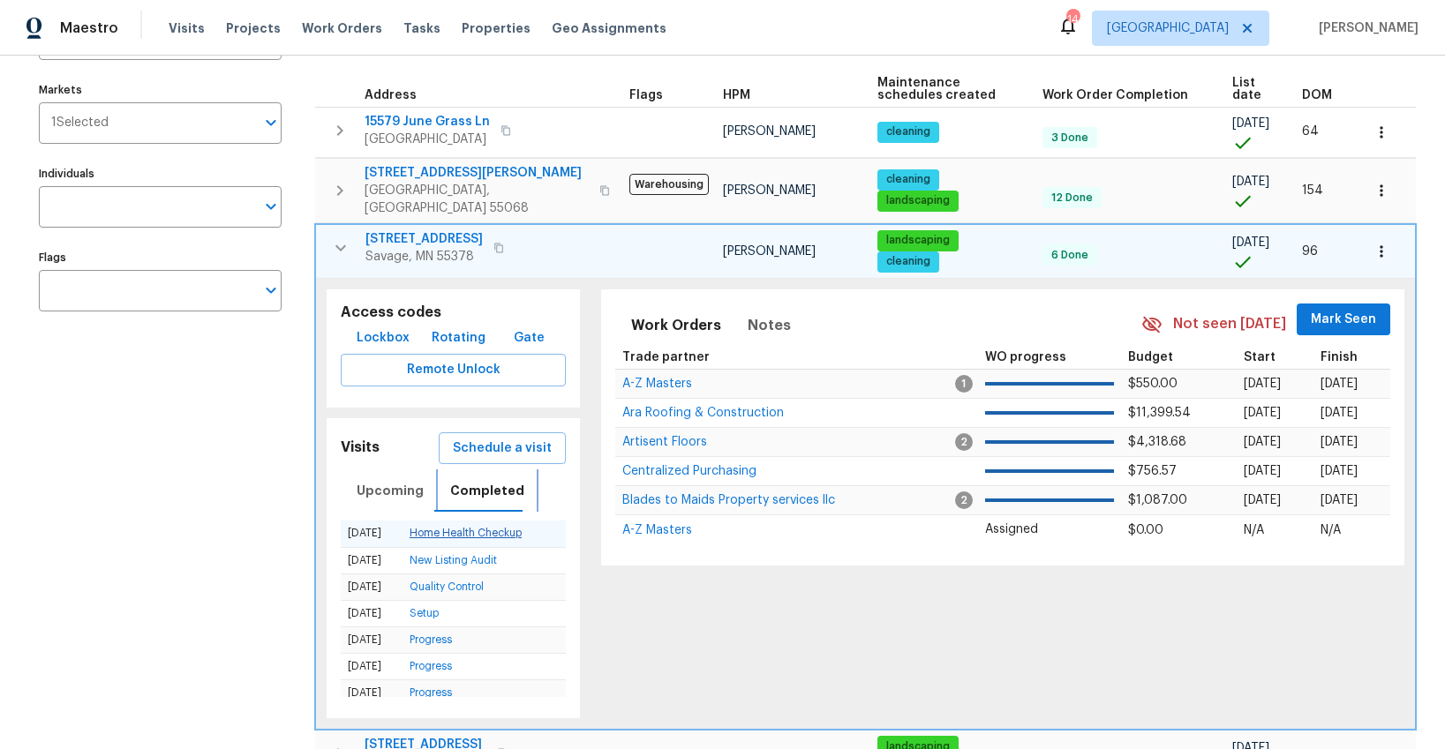
scroll to position [186, 0]
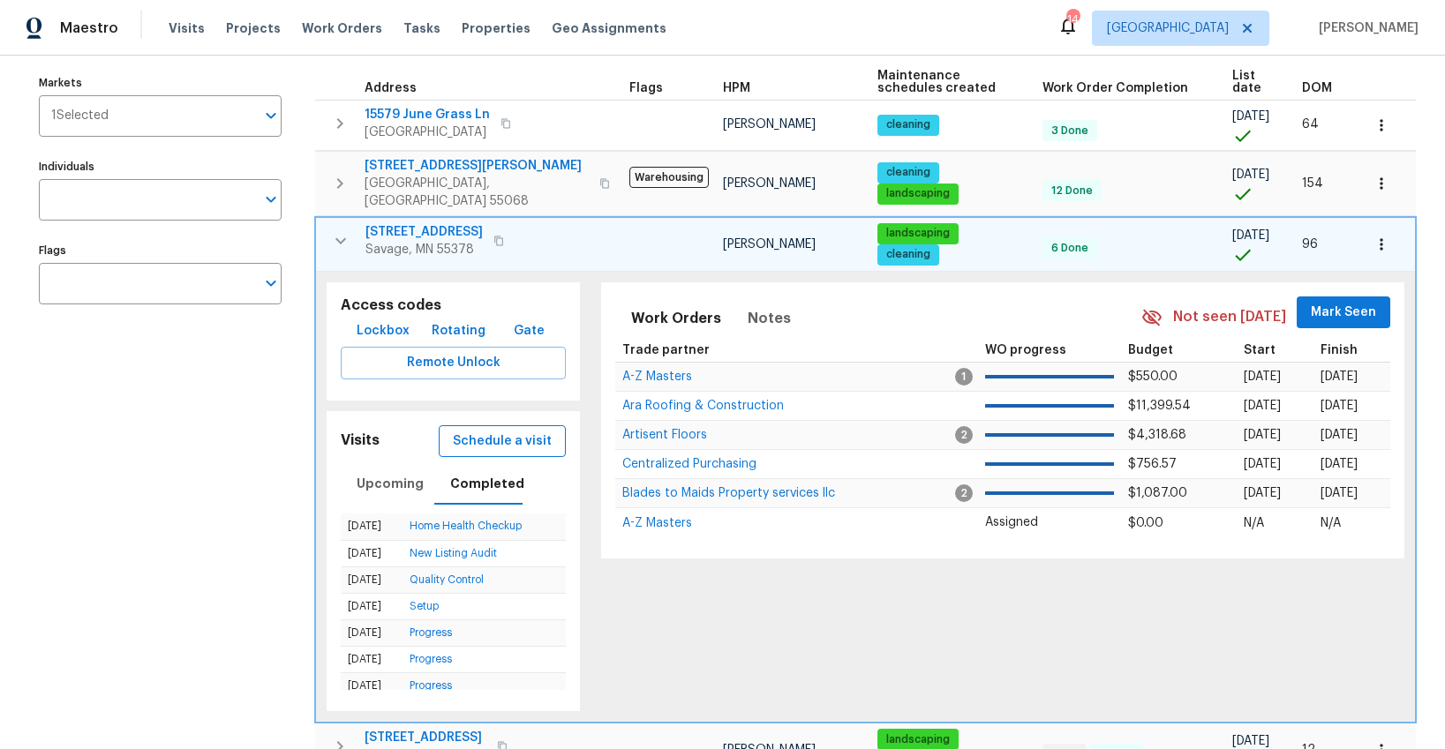
click at [482, 431] on span "Schedule a visit" at bounding box center [502, 442] width 99 height 22
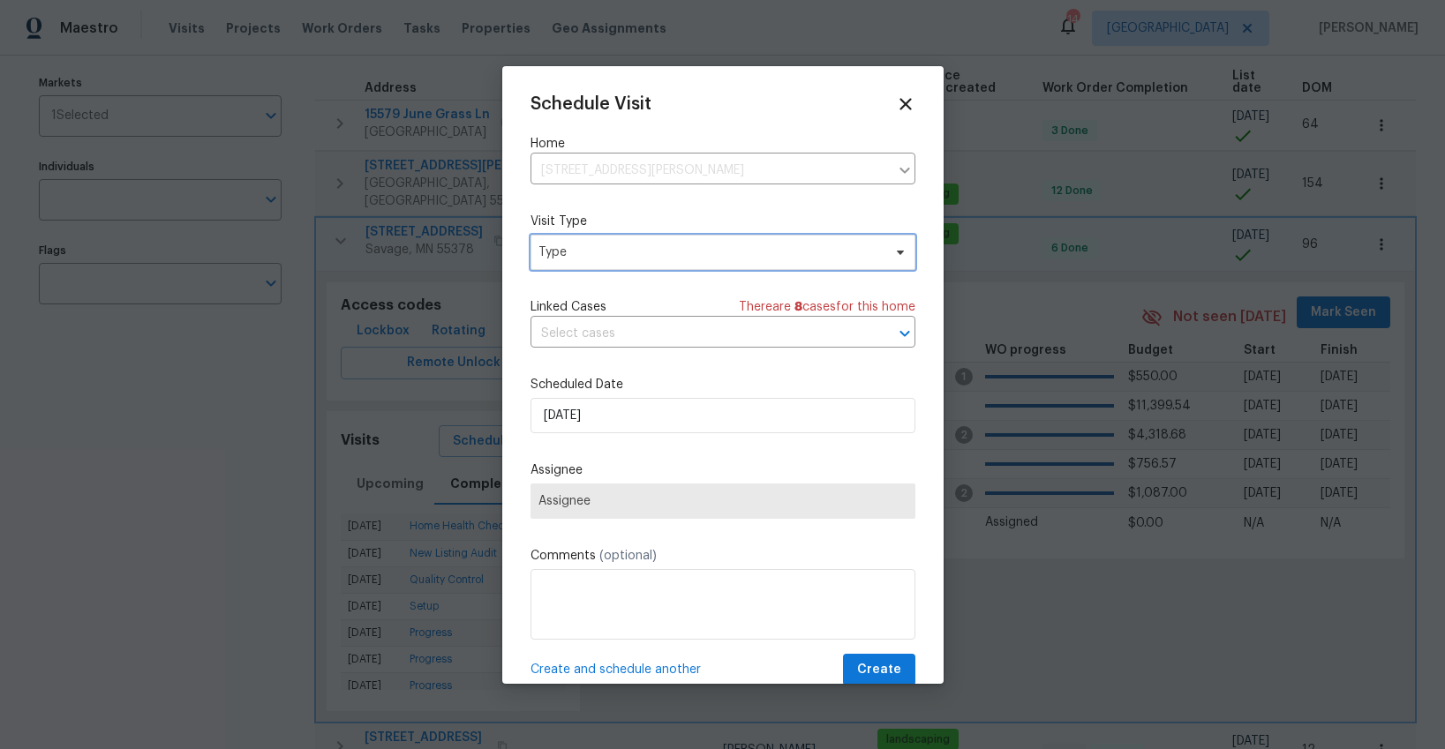
click at [559, 252] on span "Type" at bounding box center [709, 253] width 343 height 18
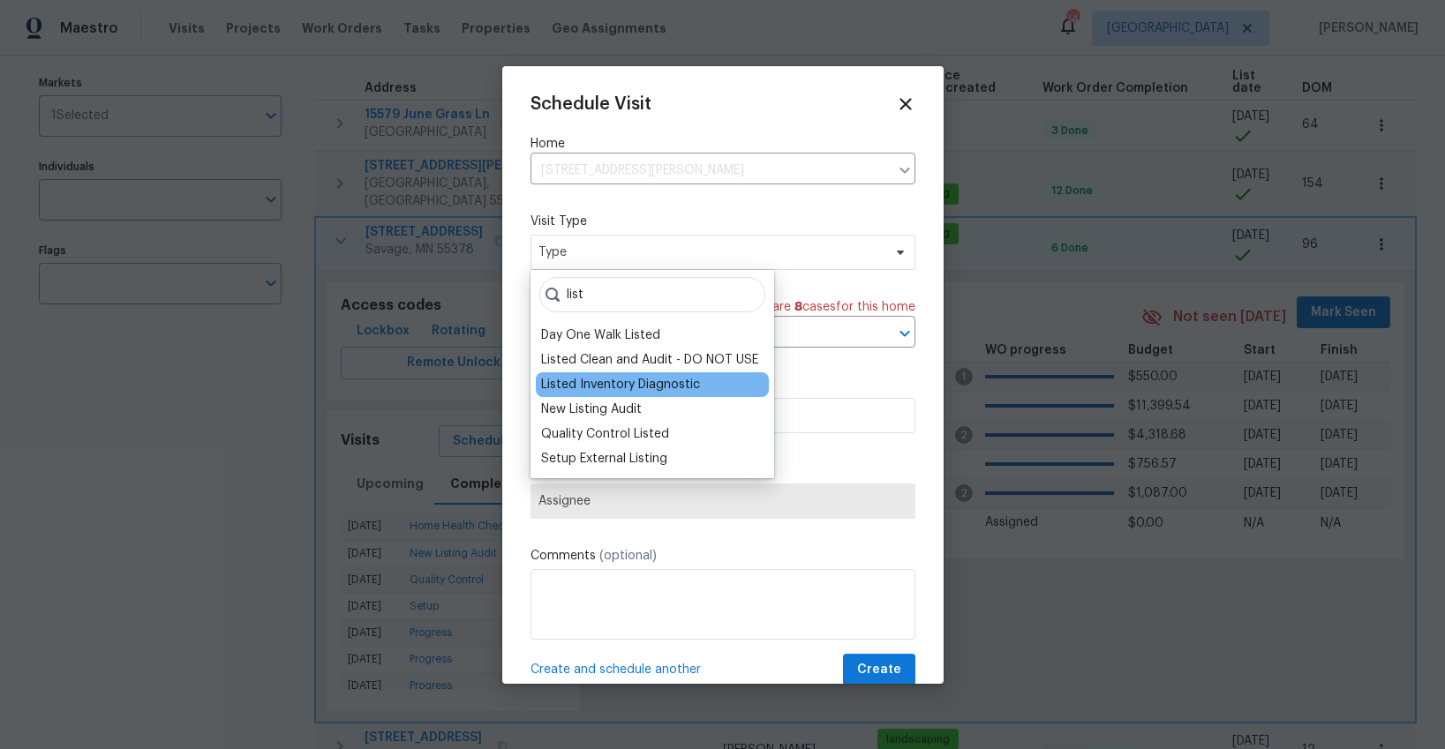
type input "list"
click at [566, 387] on div "Listed Inventory Diagnostic" at bounding box center [620, 385] width 159 height 18
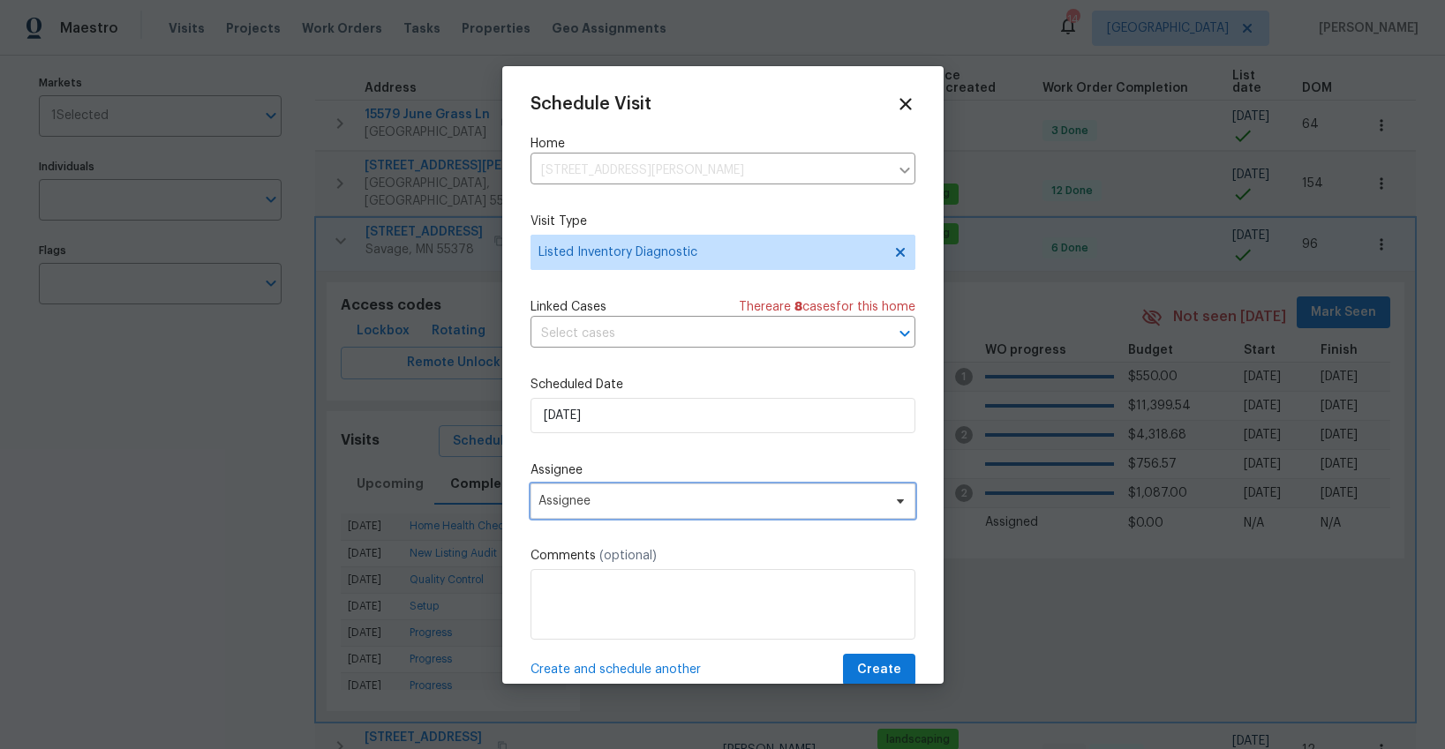
click at [573, 511] on span "Assignee" at bounding box center [722, 501] width 385 height 35
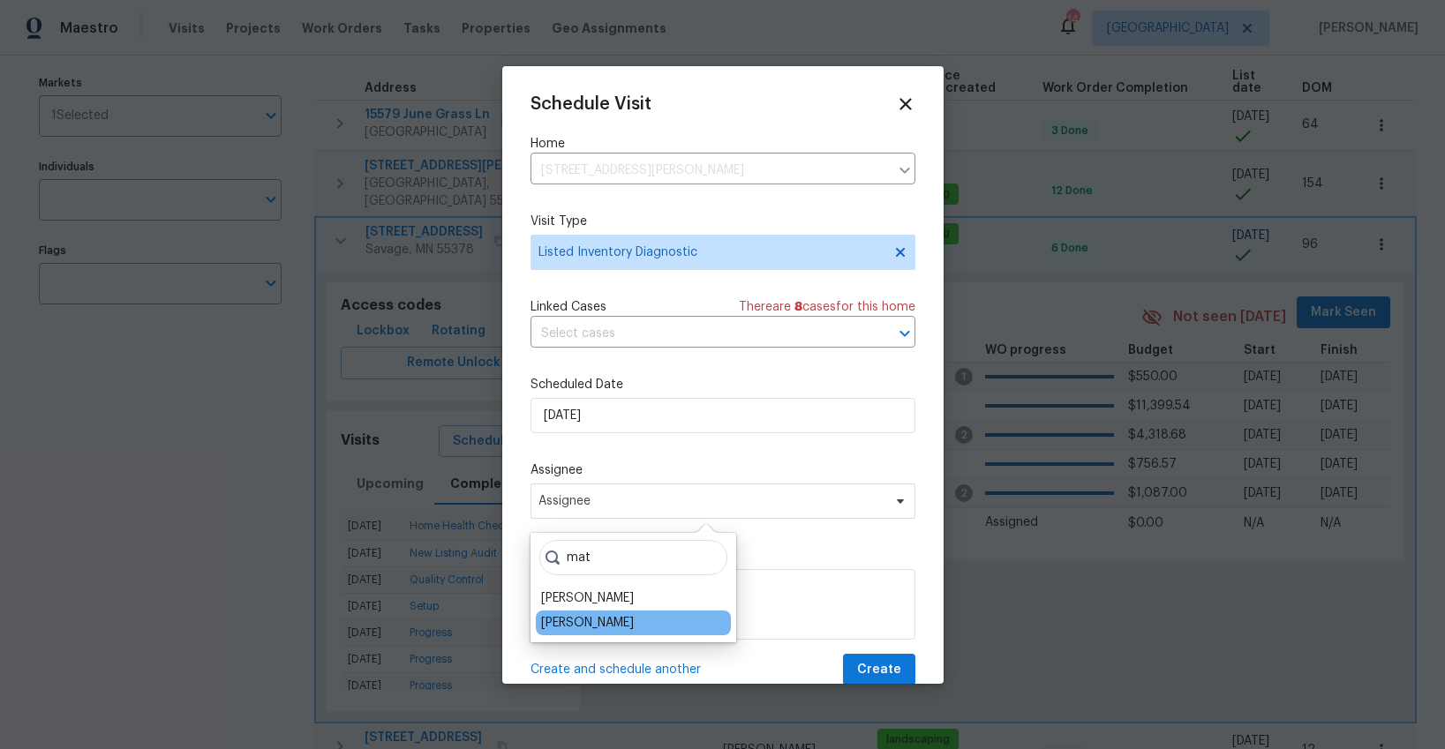
type input "mat"
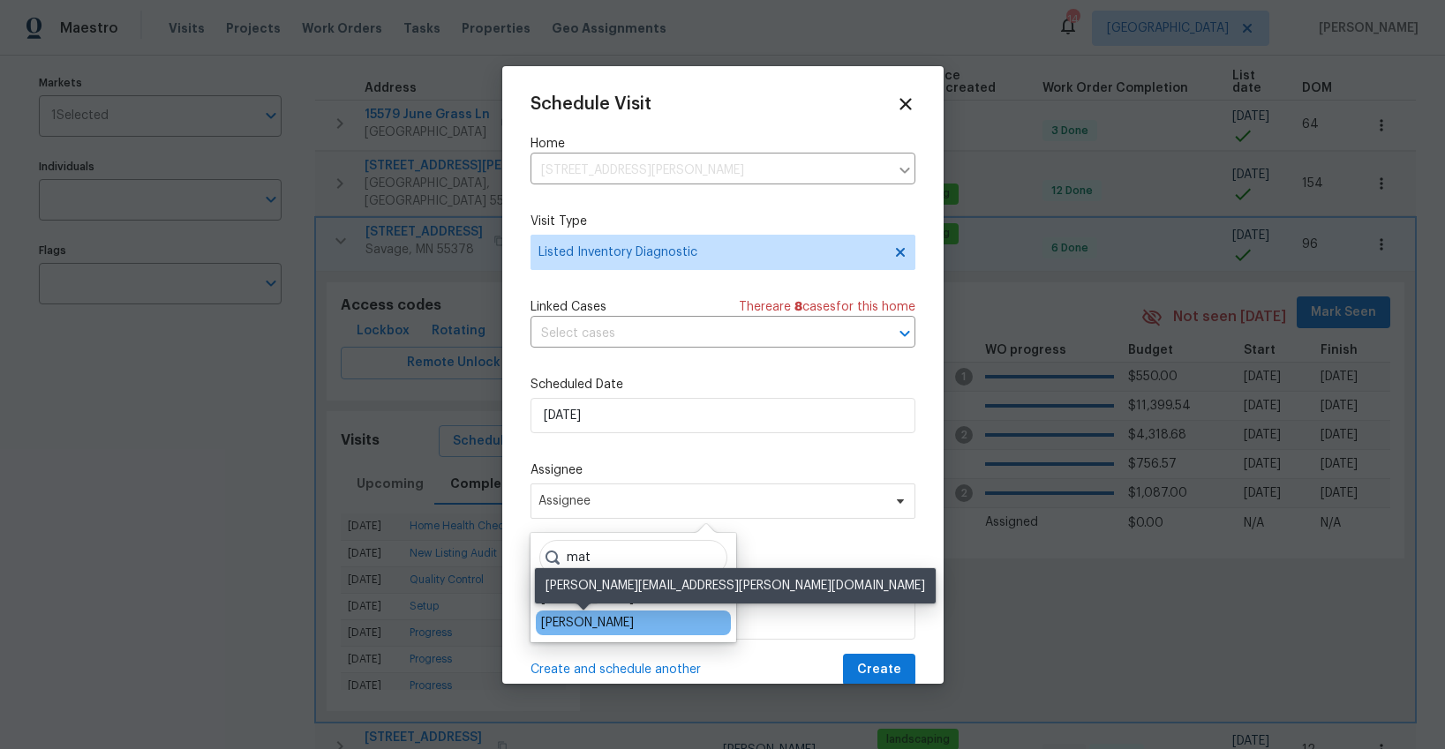
click at [593, 626] on div "[PERSON_NAME]" at bounding box center [587, 623] width 93 height 18
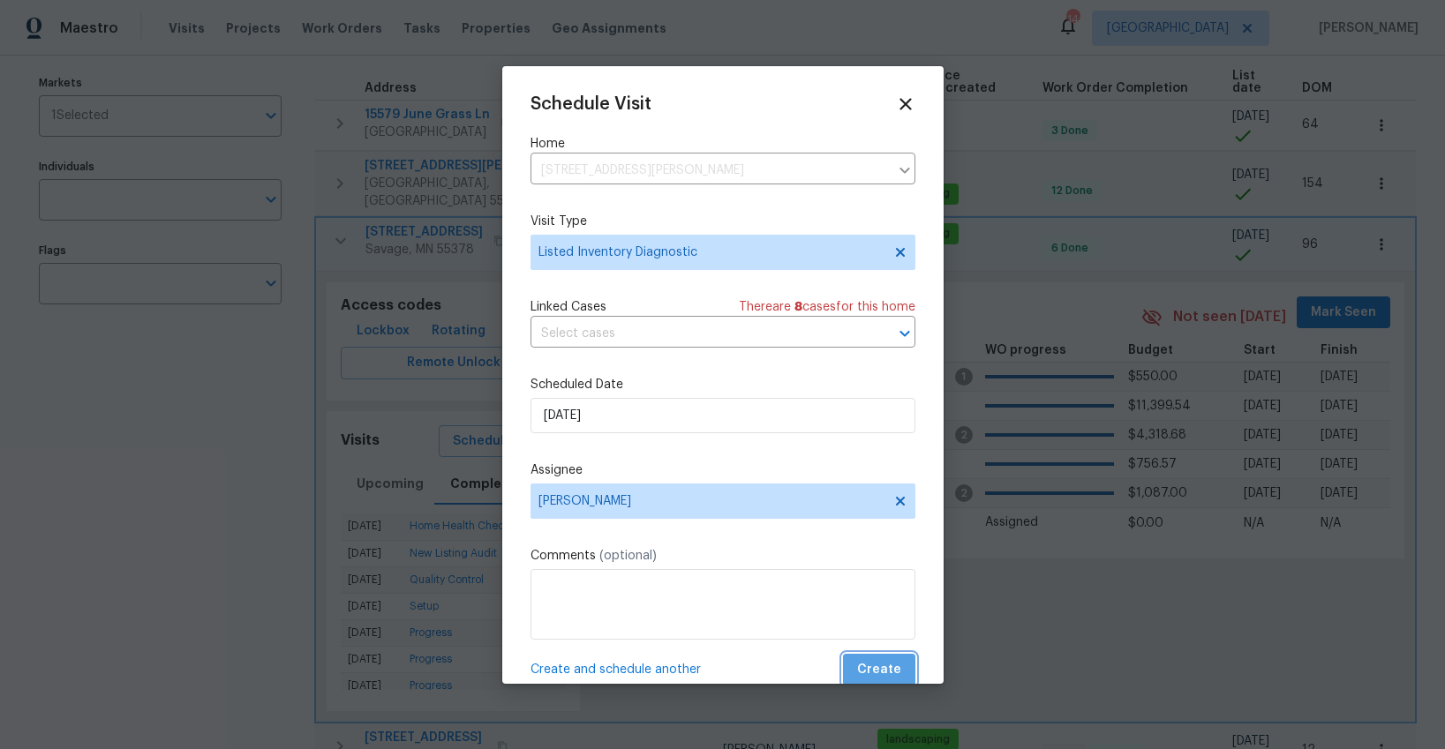
click at [883, 669] on span "Create" at bounding box center [879, 670] width 44 height 22
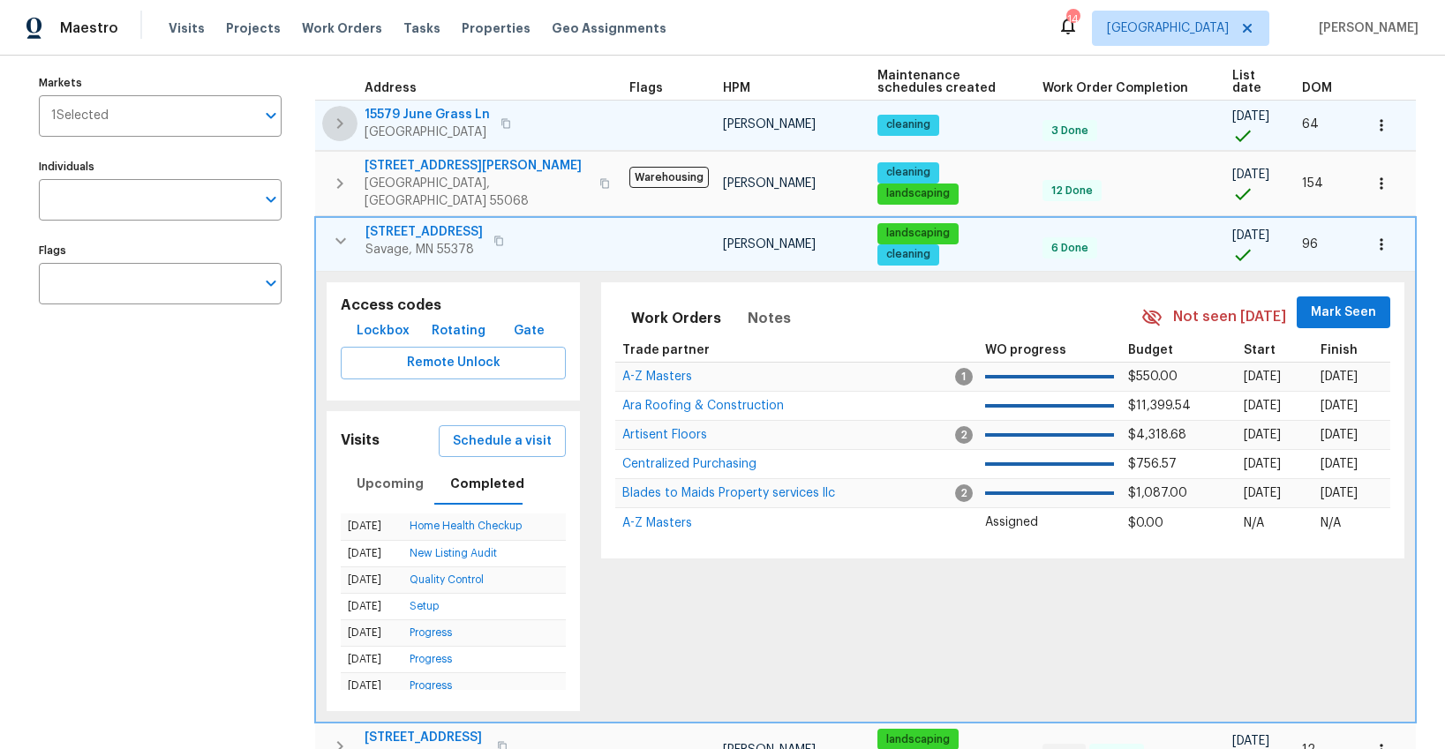
click at [344, 125] on icon "button" at bounding box center [339, 123] width 21 height 21
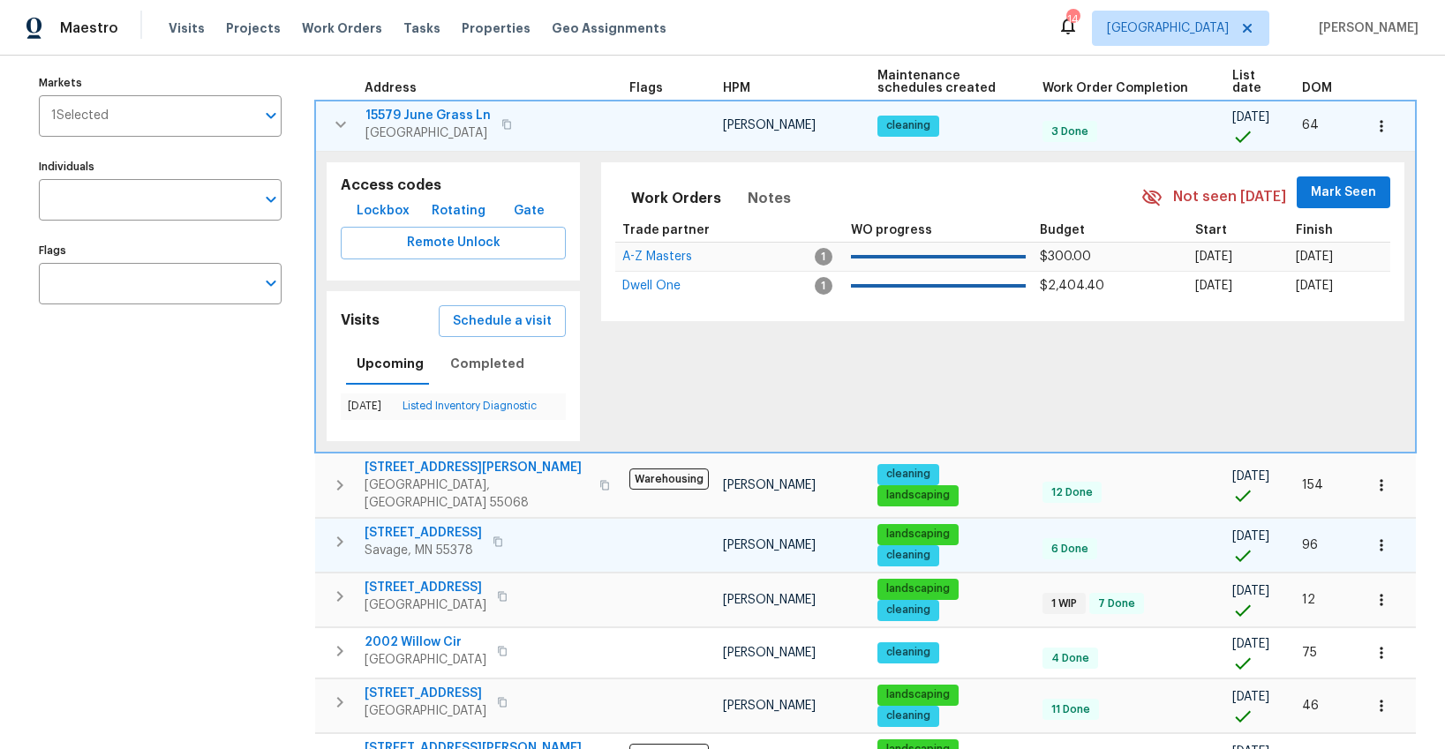
click at [344, 125] on icon "button" at bounding box center [340, 124] width 21 height 21
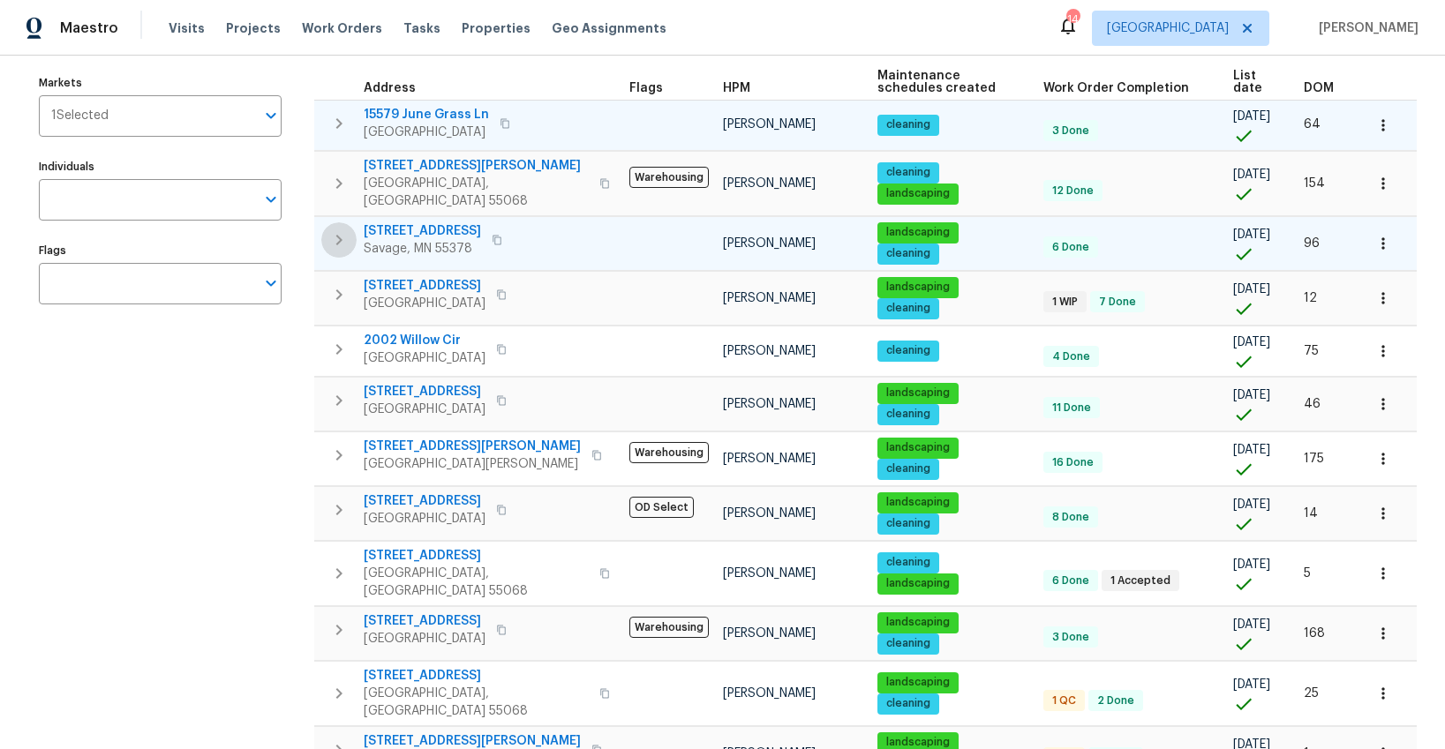
click at [345, 229] on icon "button" at bounding box center [338, 239] width 21 height 21
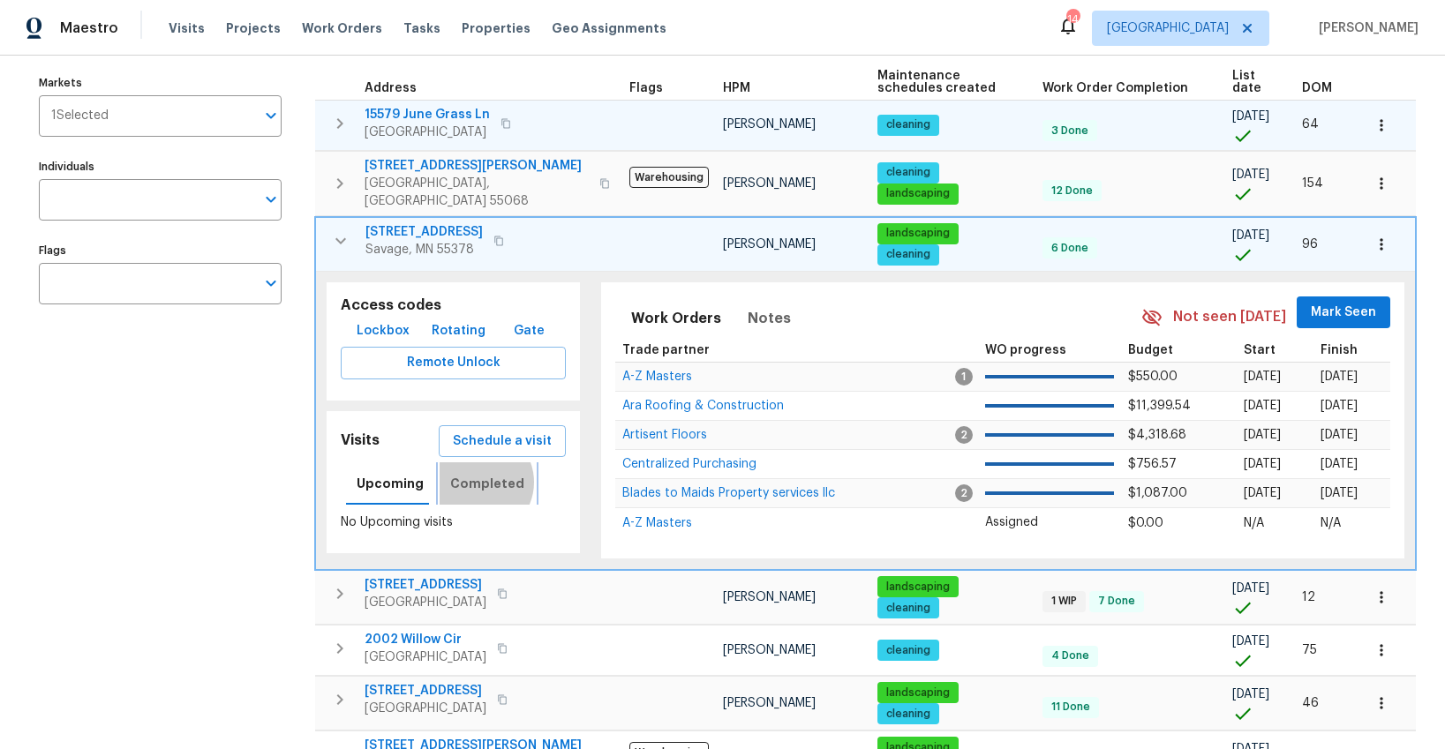
click at [470, 473] on span "Completed" at bounding box center [487, 484] width 74 height 22
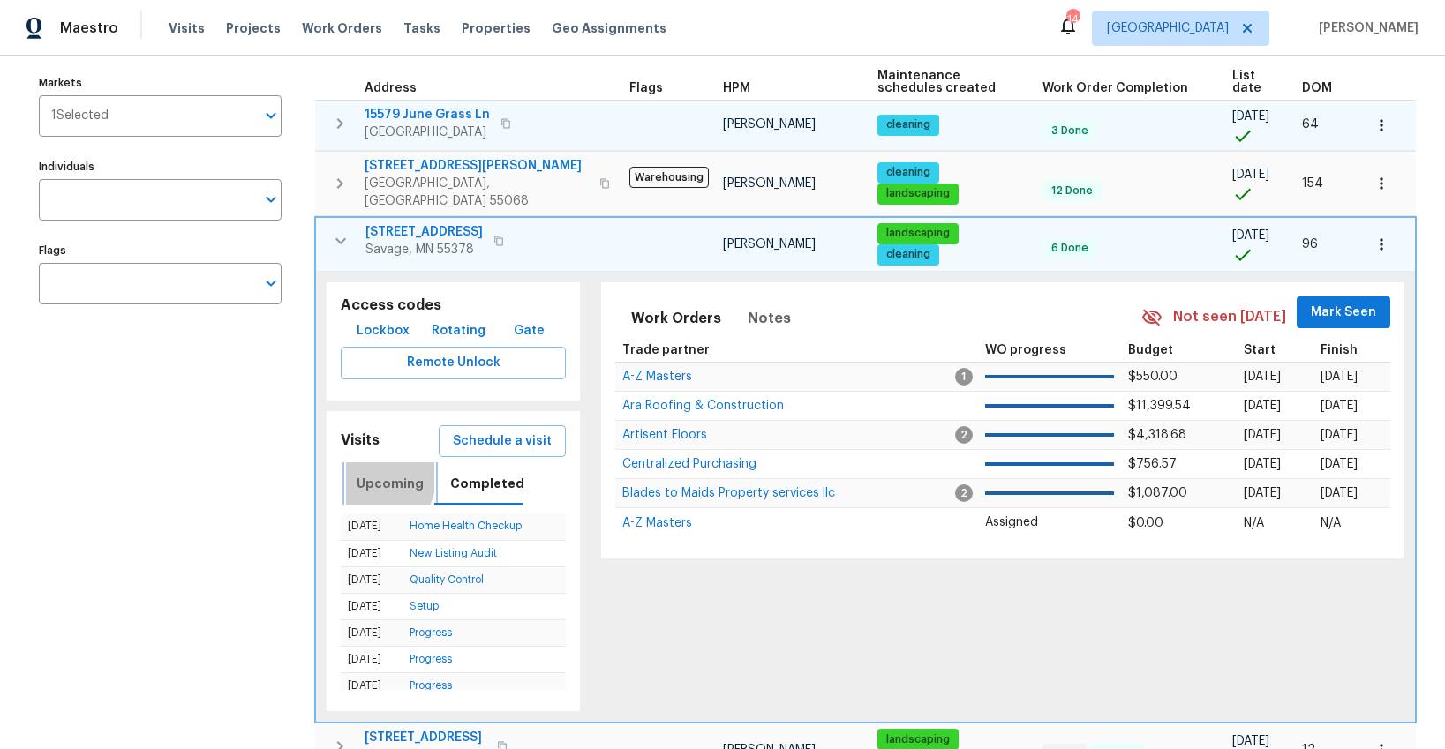
click at [369, 473] on span "Upcoming" at bounding box center [390, 484] width 67 height 22
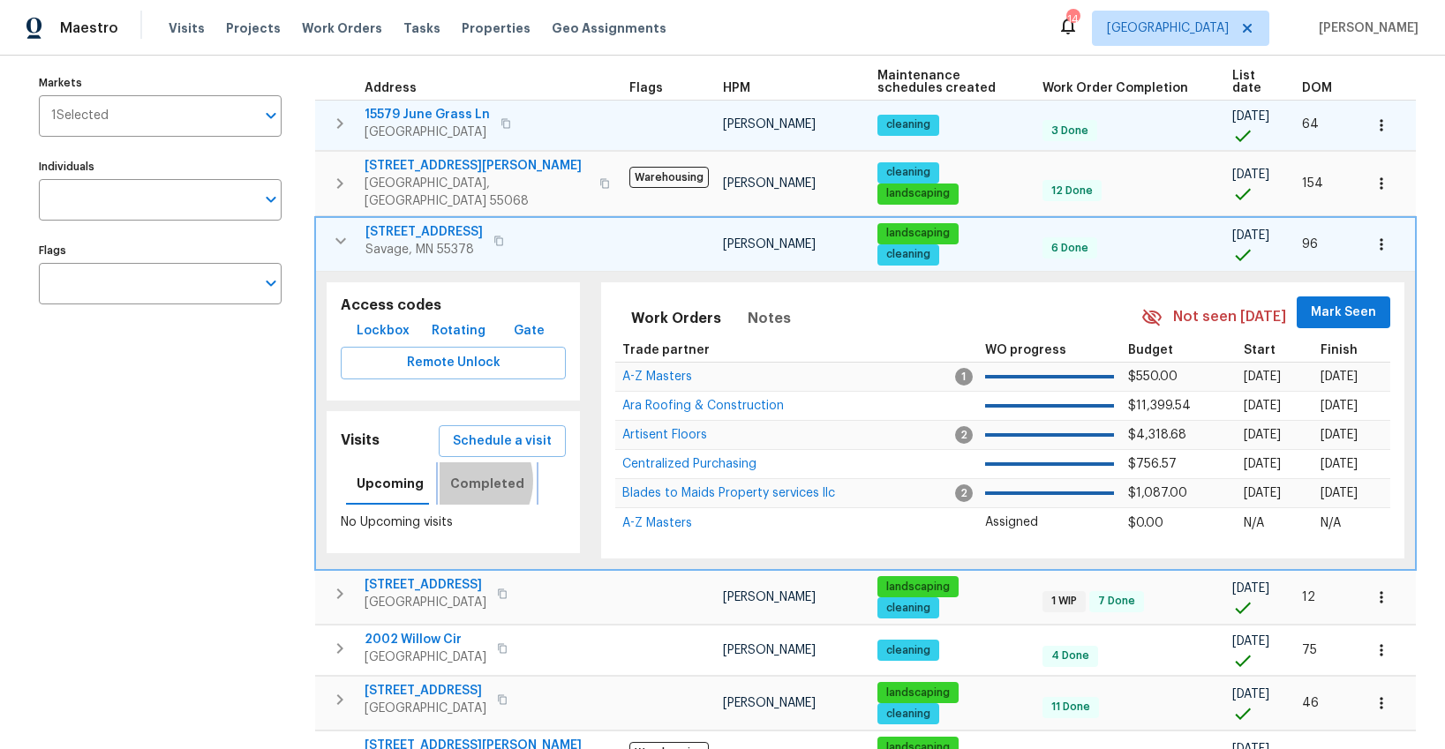
click at [455, 473] on span "Completed" at bounding box center [487, 484] width 74 height 22
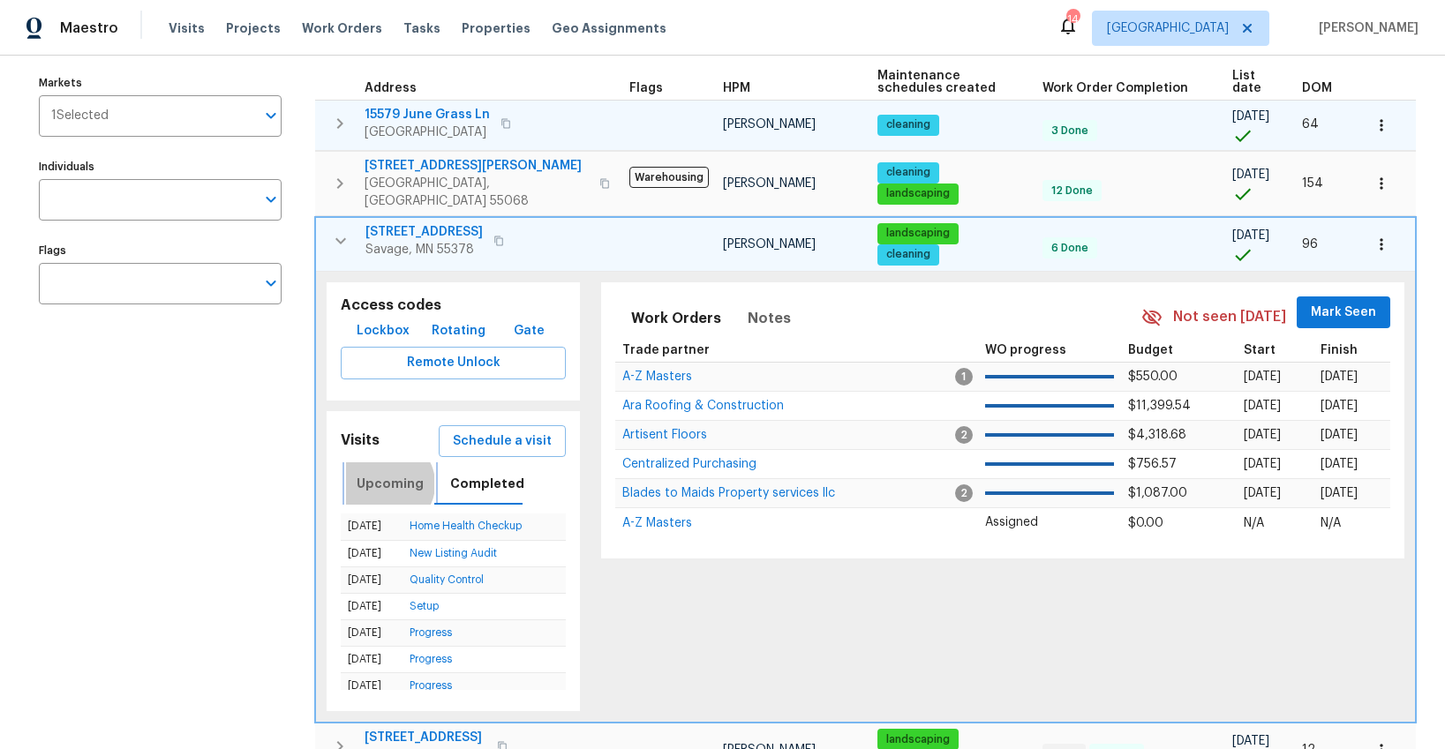
click at [387, 473] on span "Upcoming" at bounding box center [390, 484] width 67 height 22
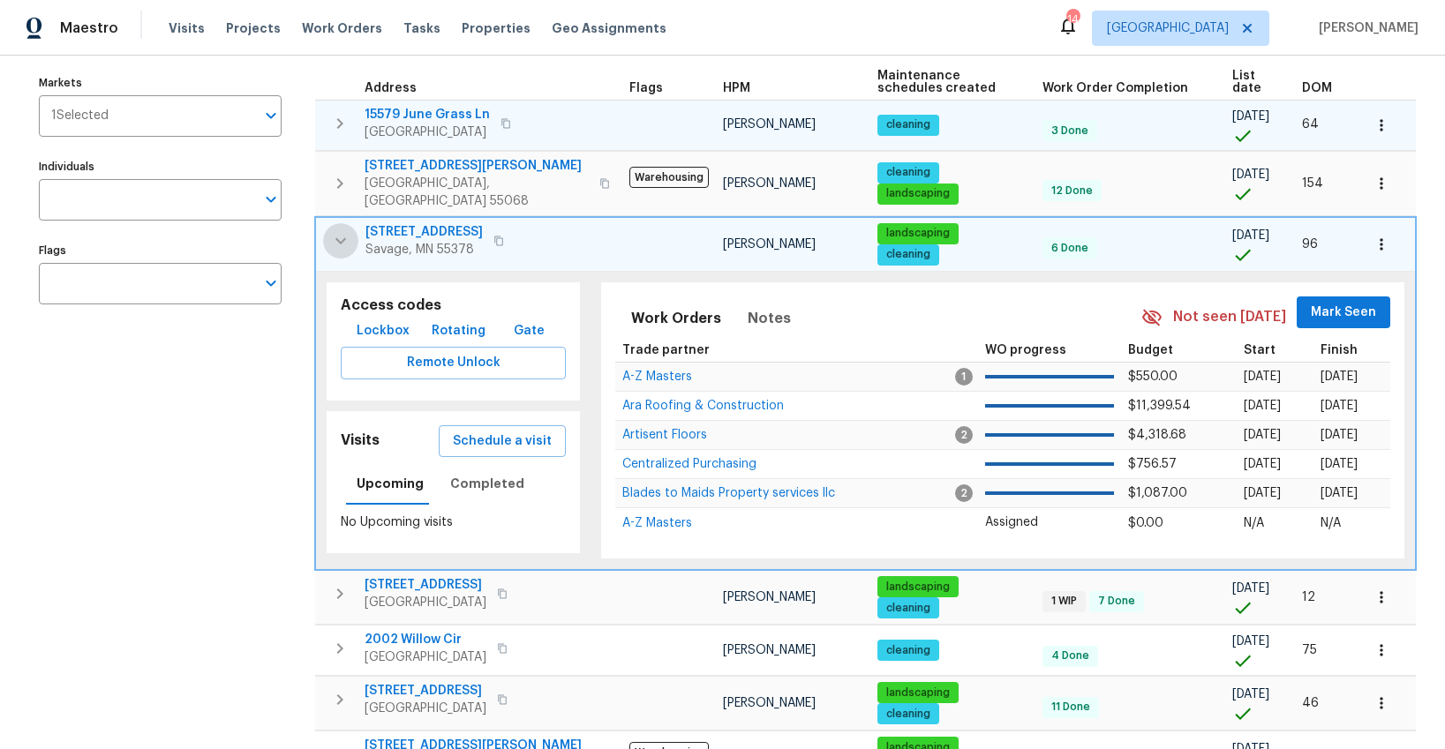
click at [335, 230] on icon "button" at bounding box center [340, 240] width 21 height 21
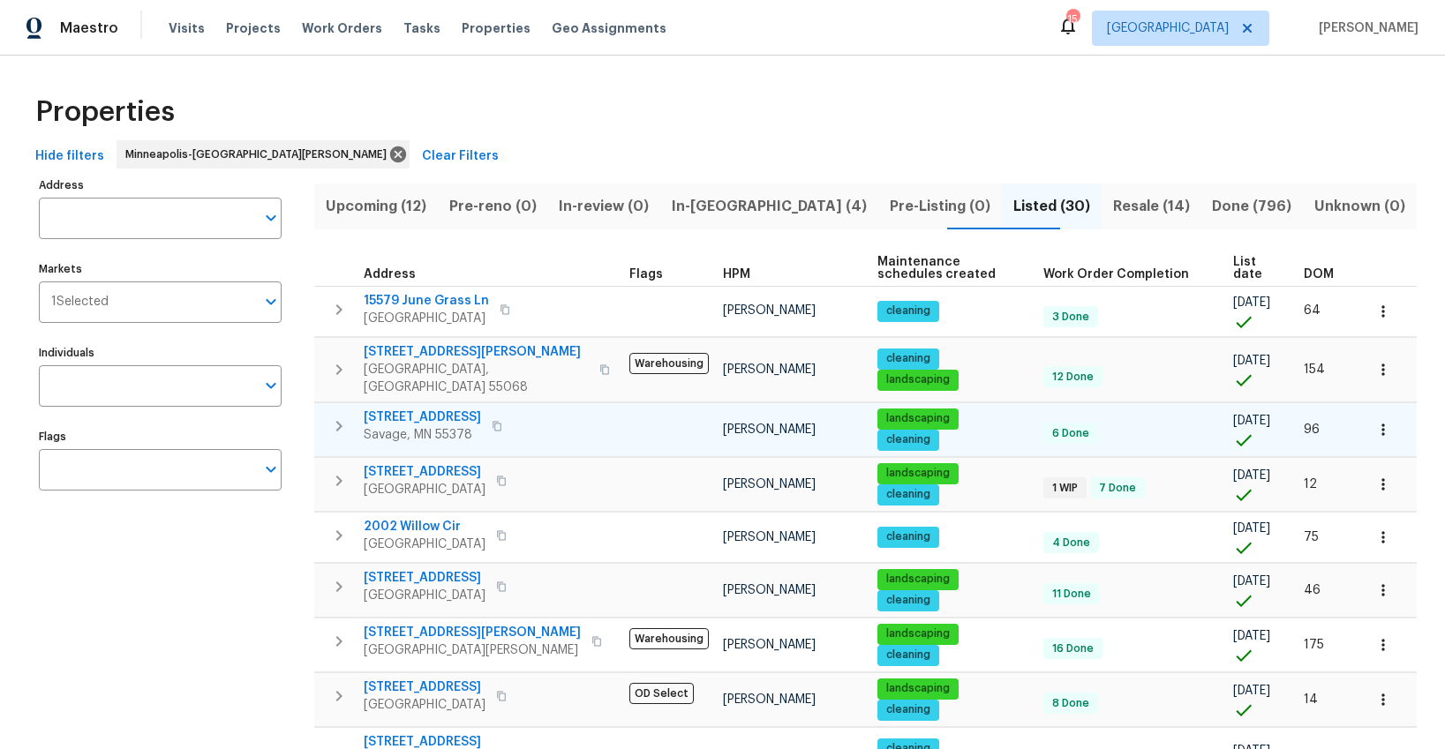
click at [342, 416] on icon "button" at bounding box center [338, 426] width 21 height 21
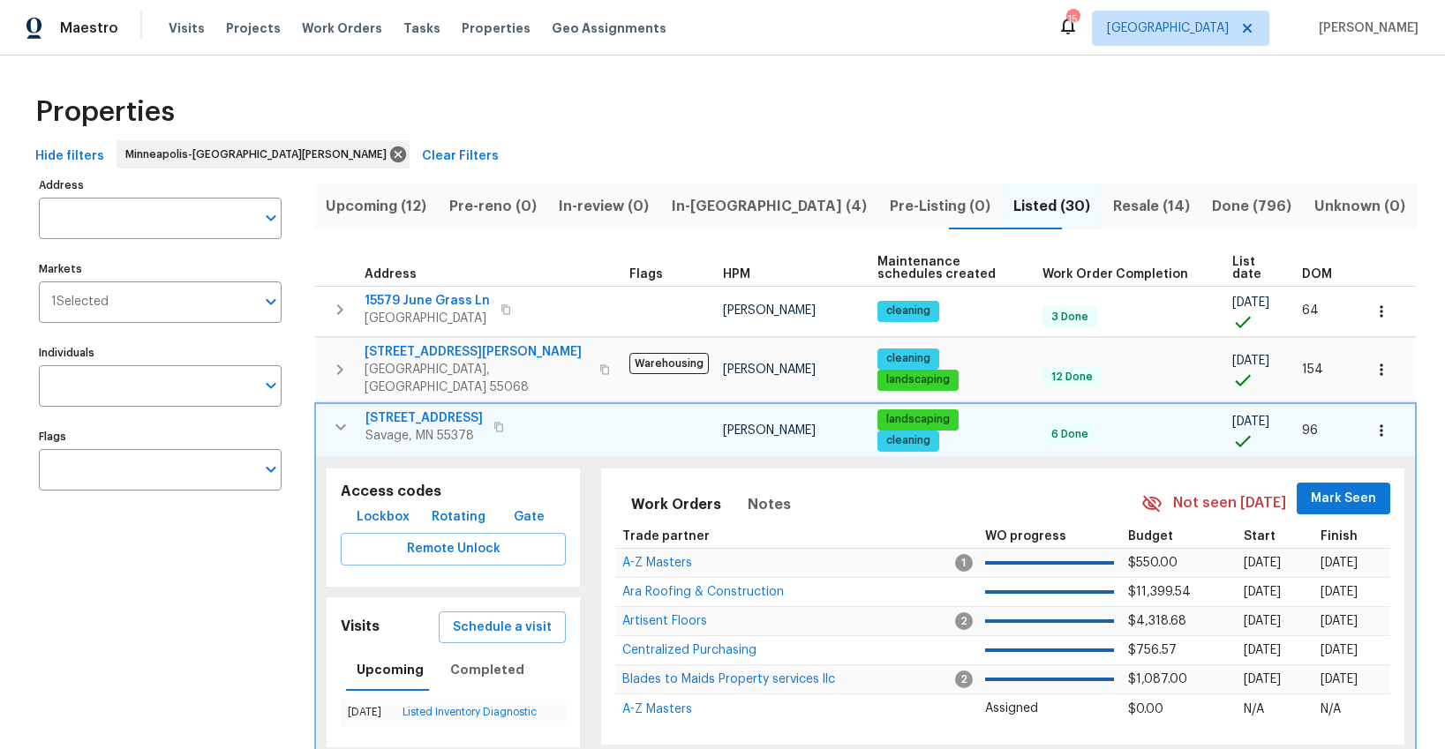
click at [342, 417] on icon "button" at bounding box center [340, 427] width 21 height 21
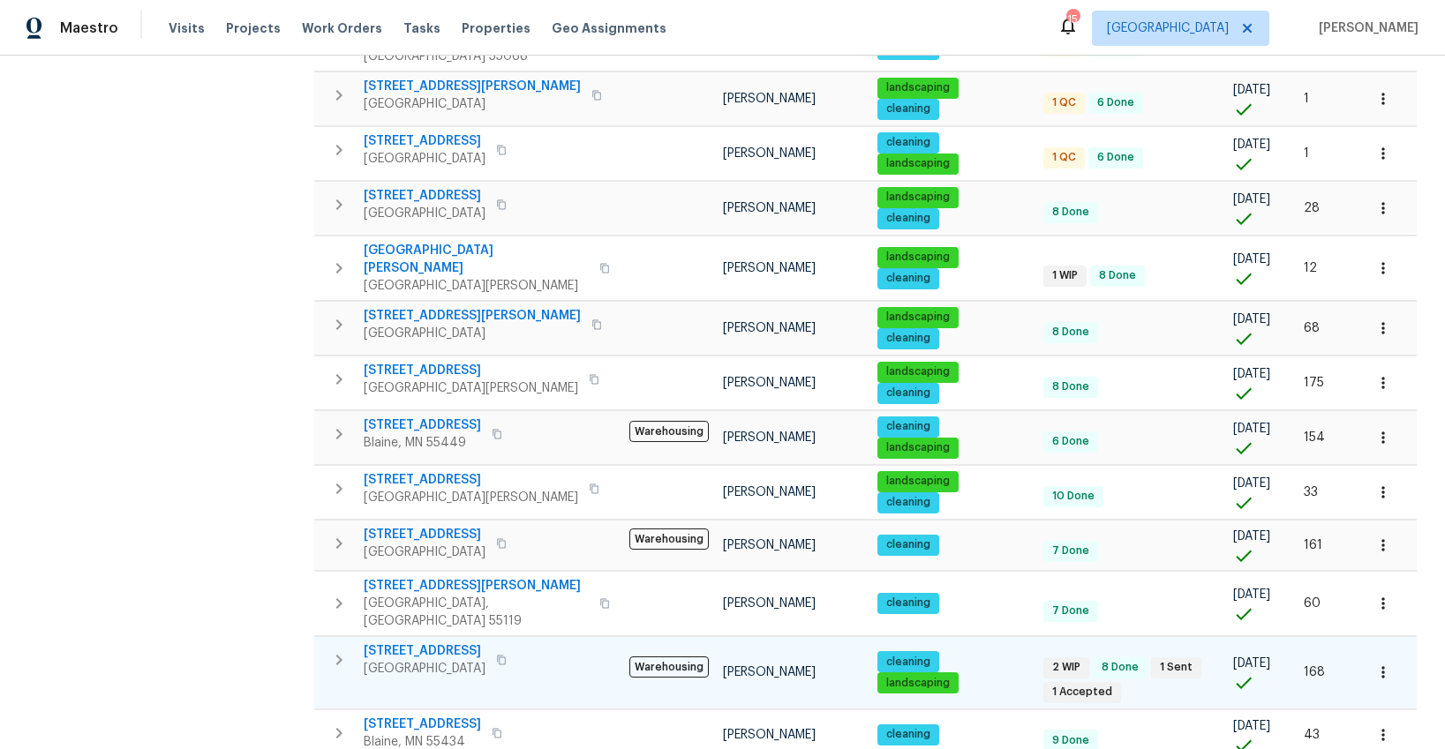
scroll to position [857, 0]
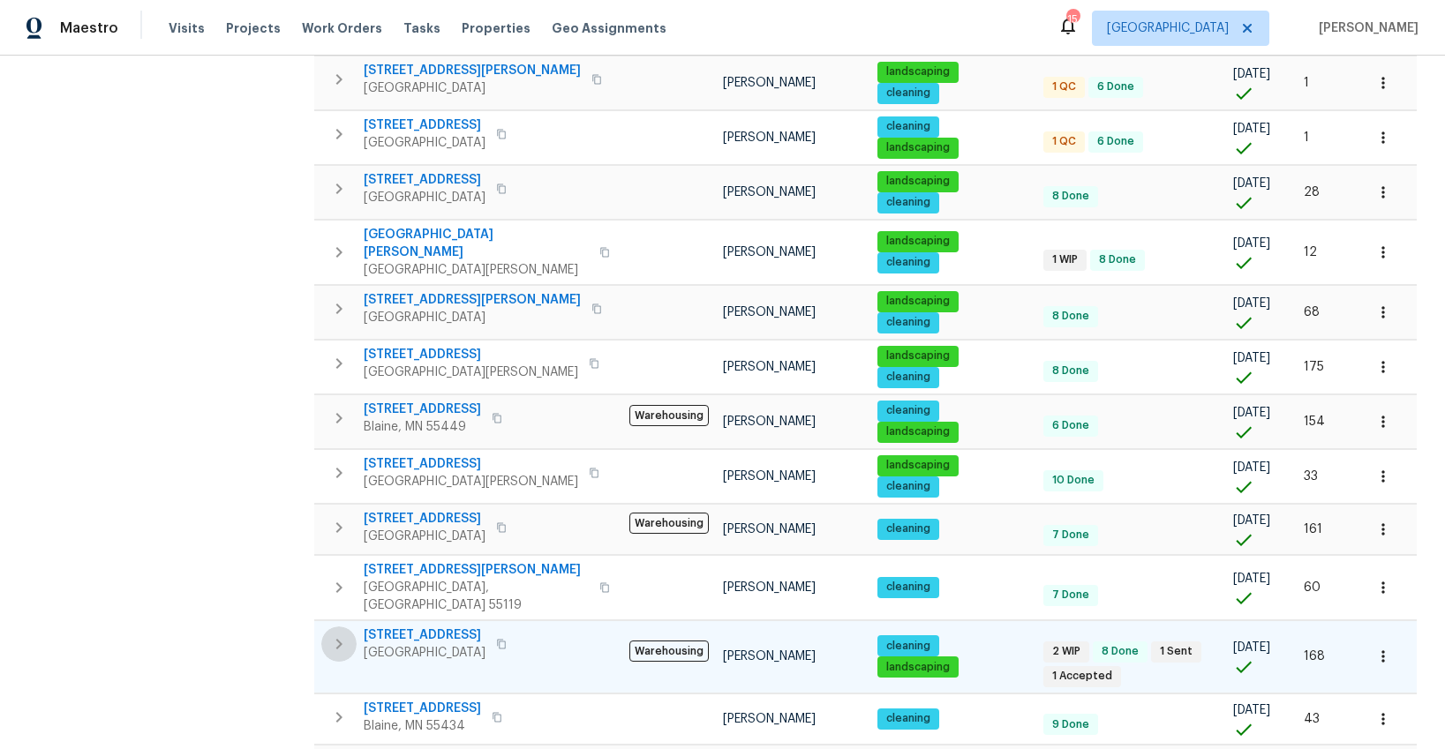
click at [337, 639] on icon "button" at bounding box center [339, 644] width 6 height 11
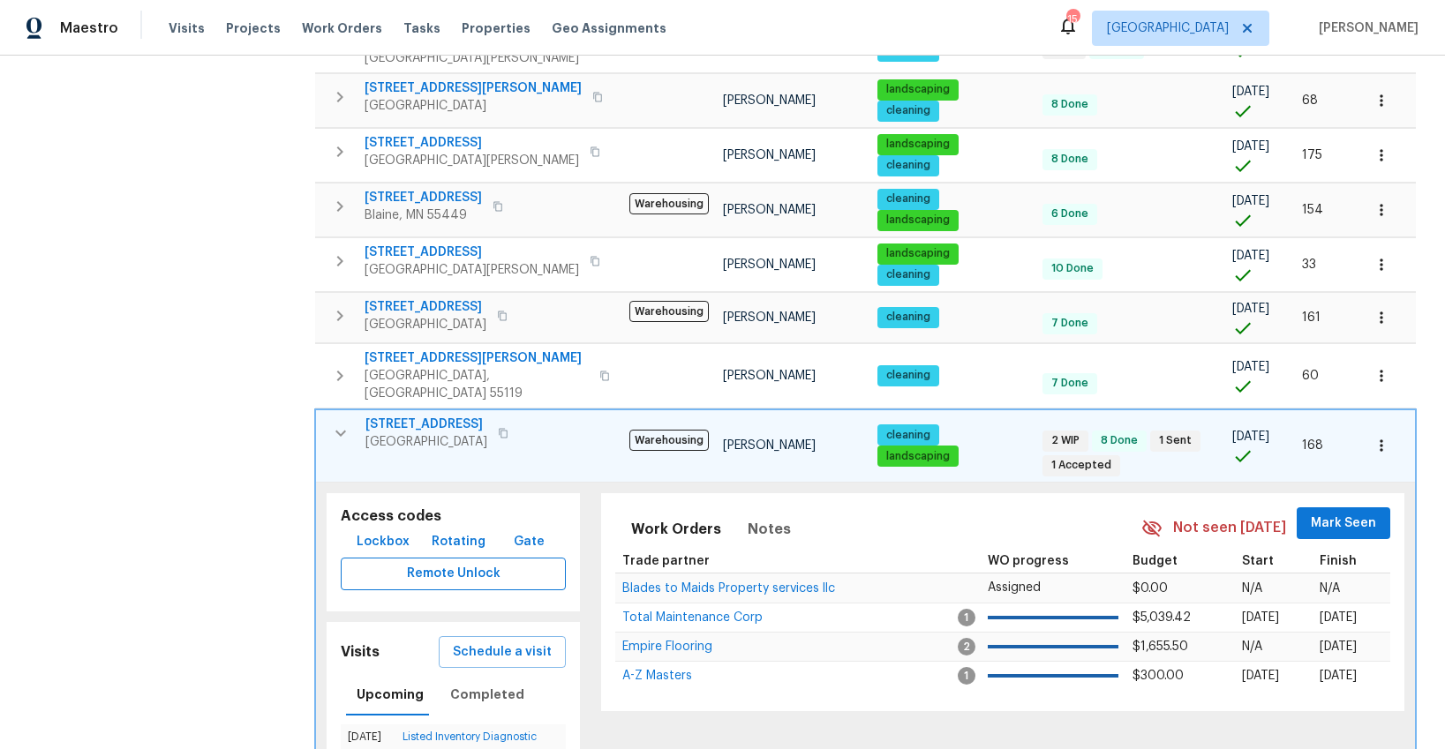
scroll to position [1078, 0]
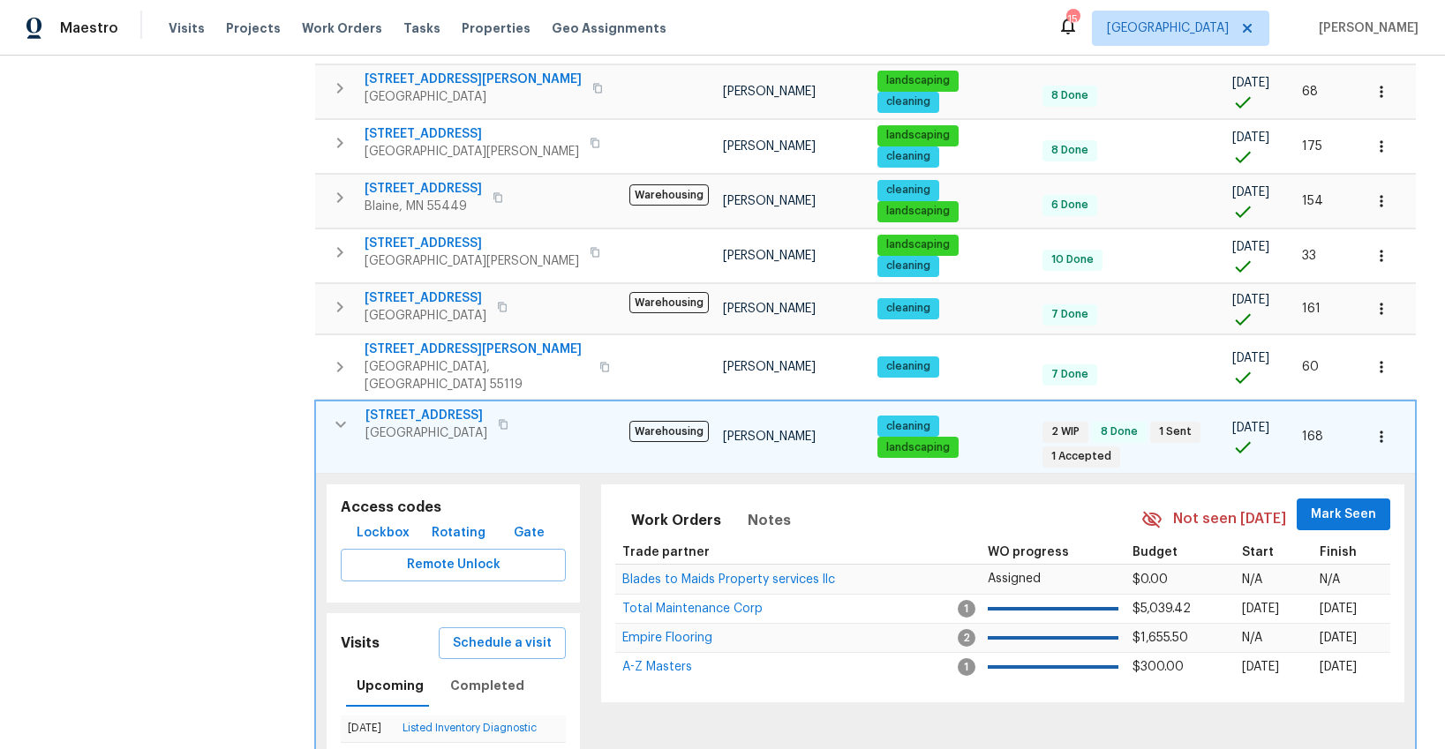
click at [342, 414] on icon "button" at bounding box center [340, 424] width 21 height 21
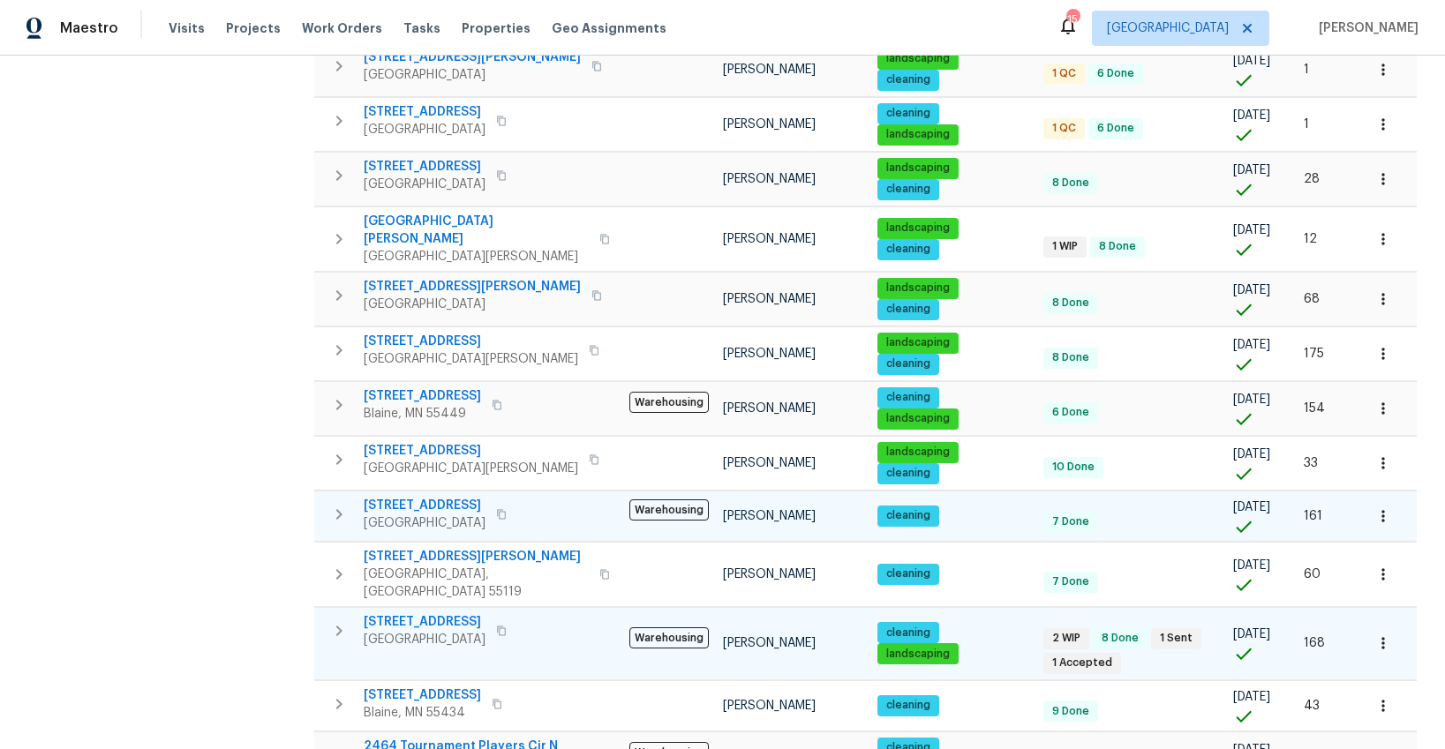
scroll to position [892, 0]
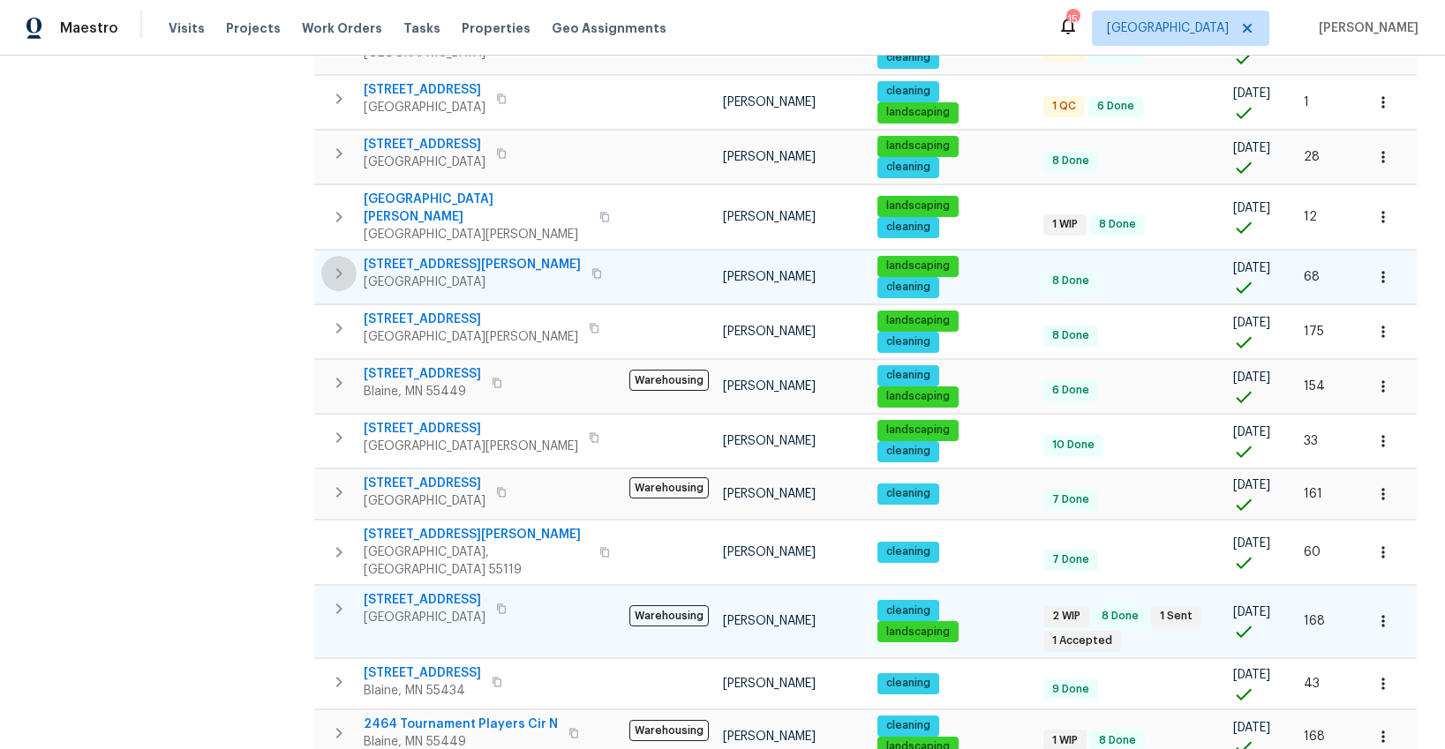
click at [335, 263] on icon "button" at bounding box center [338, 273] width 21 height 21
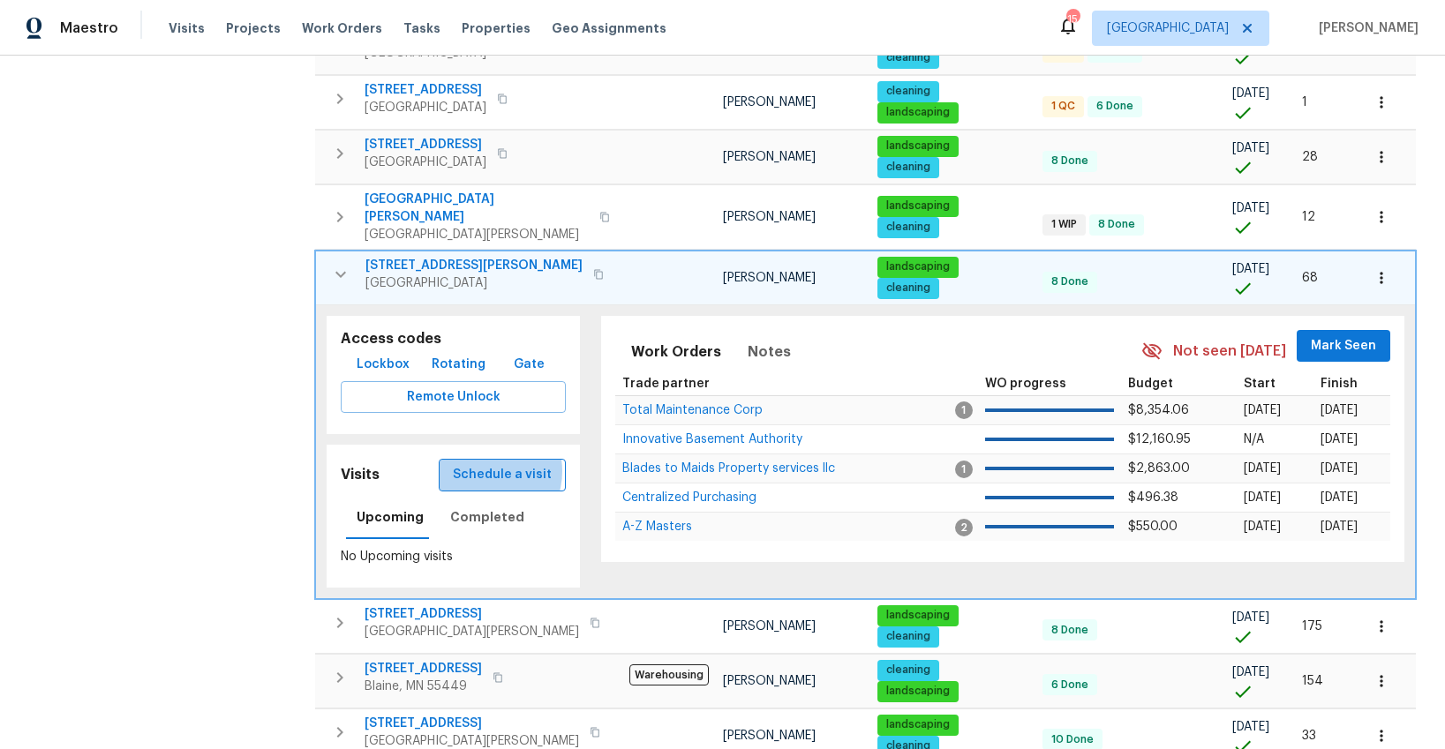
click at [489, 464] on span "Schedule a visit" at bounding box center [502, 475] width 99 height 22
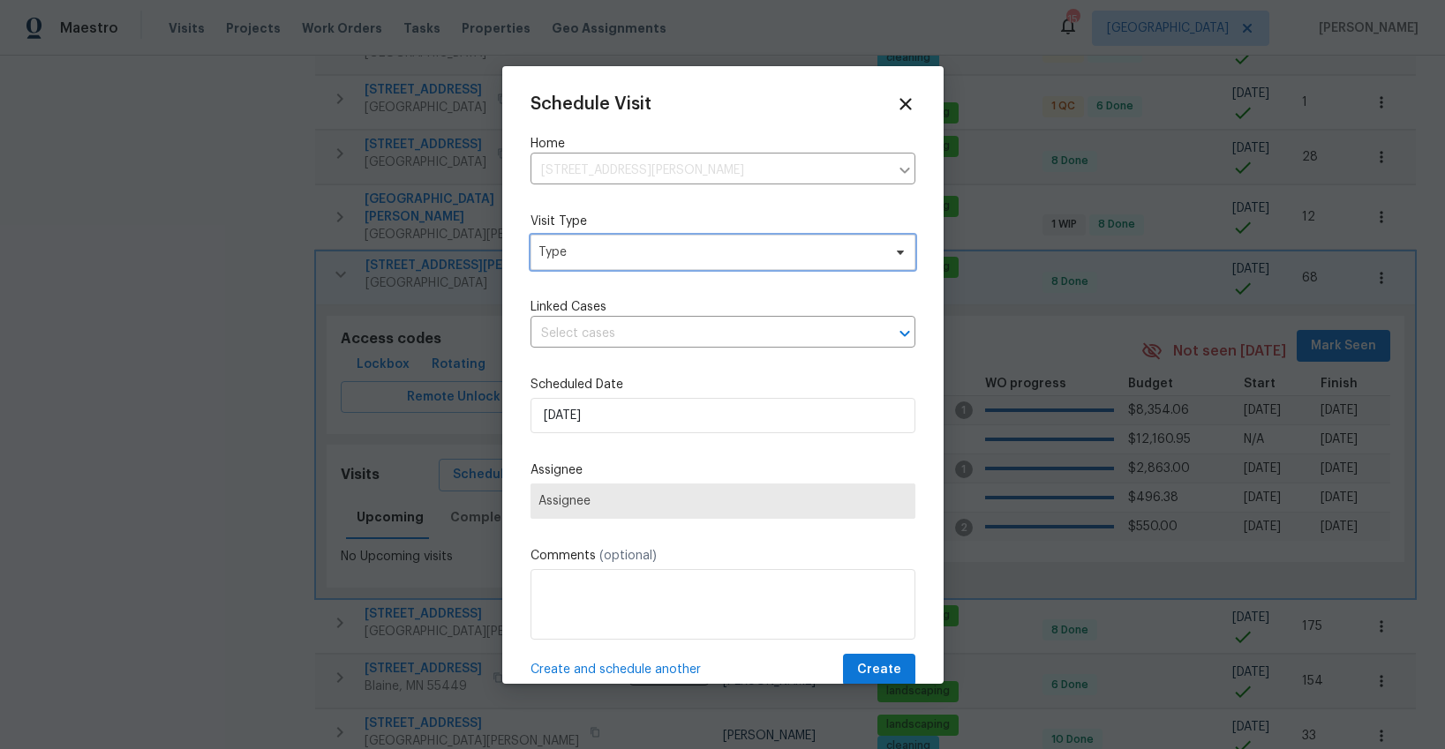
click at [584, 259] on span "Type" at bounding box center [709, 253] width 343 height 18
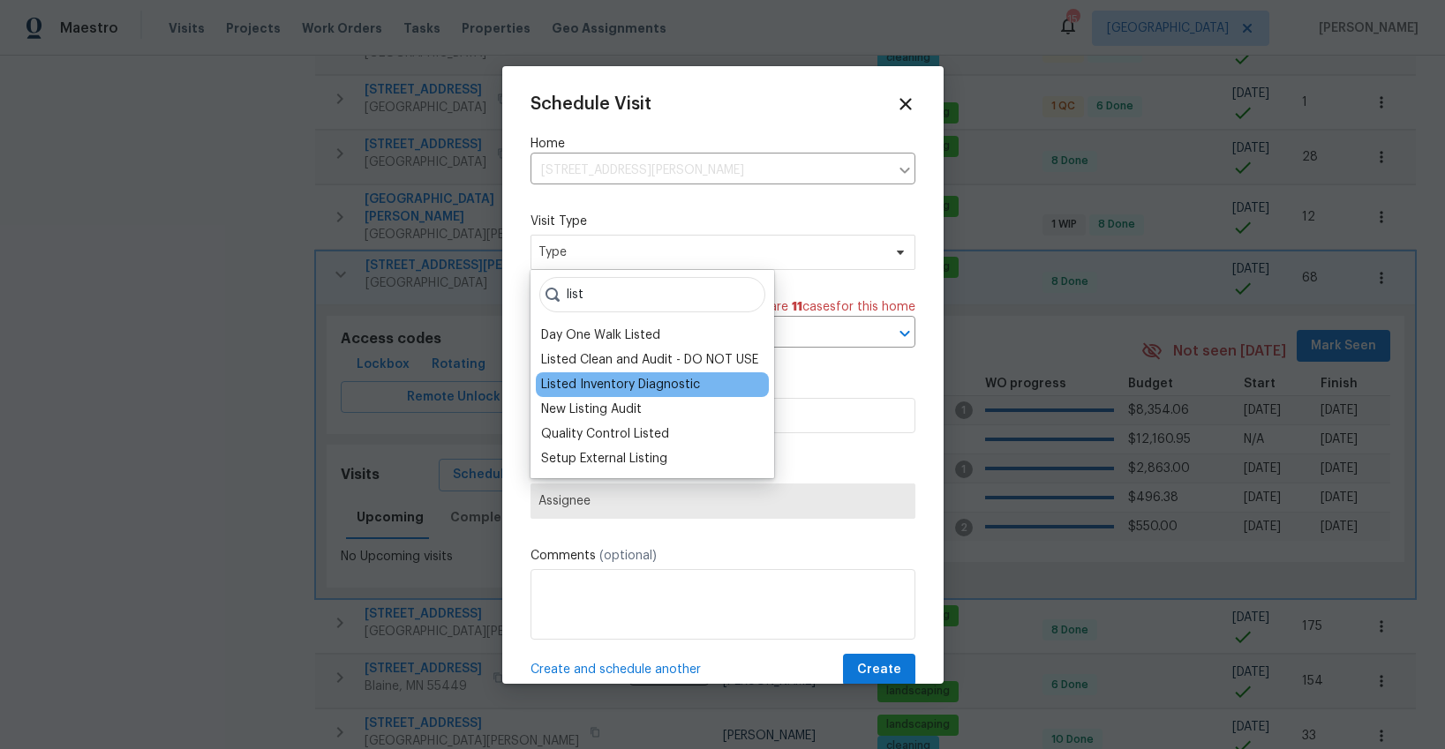
type input "list"
click at [581, 382] on div "Listed Inventory Diagnostic" at bounding box center [620, 385] width 159 height 18
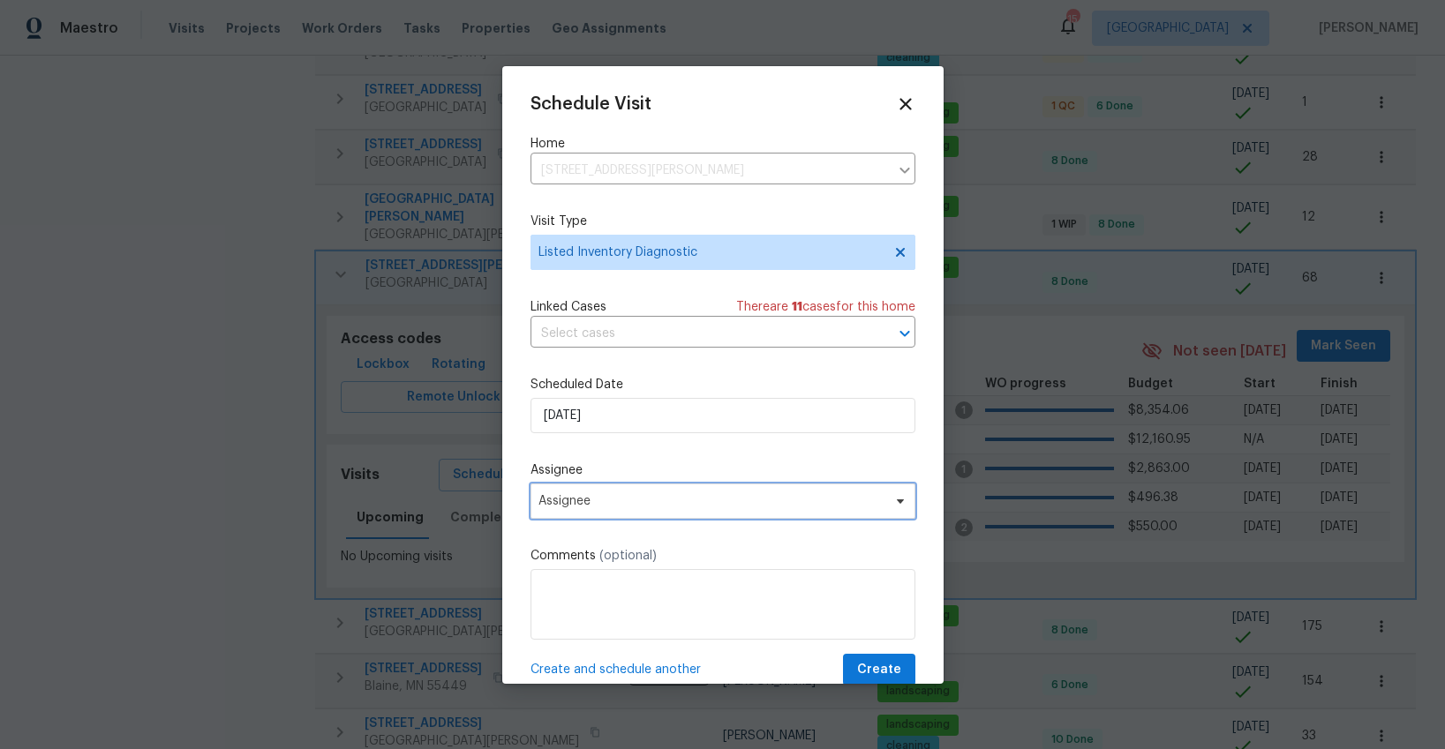
scroll to position [7, 0]
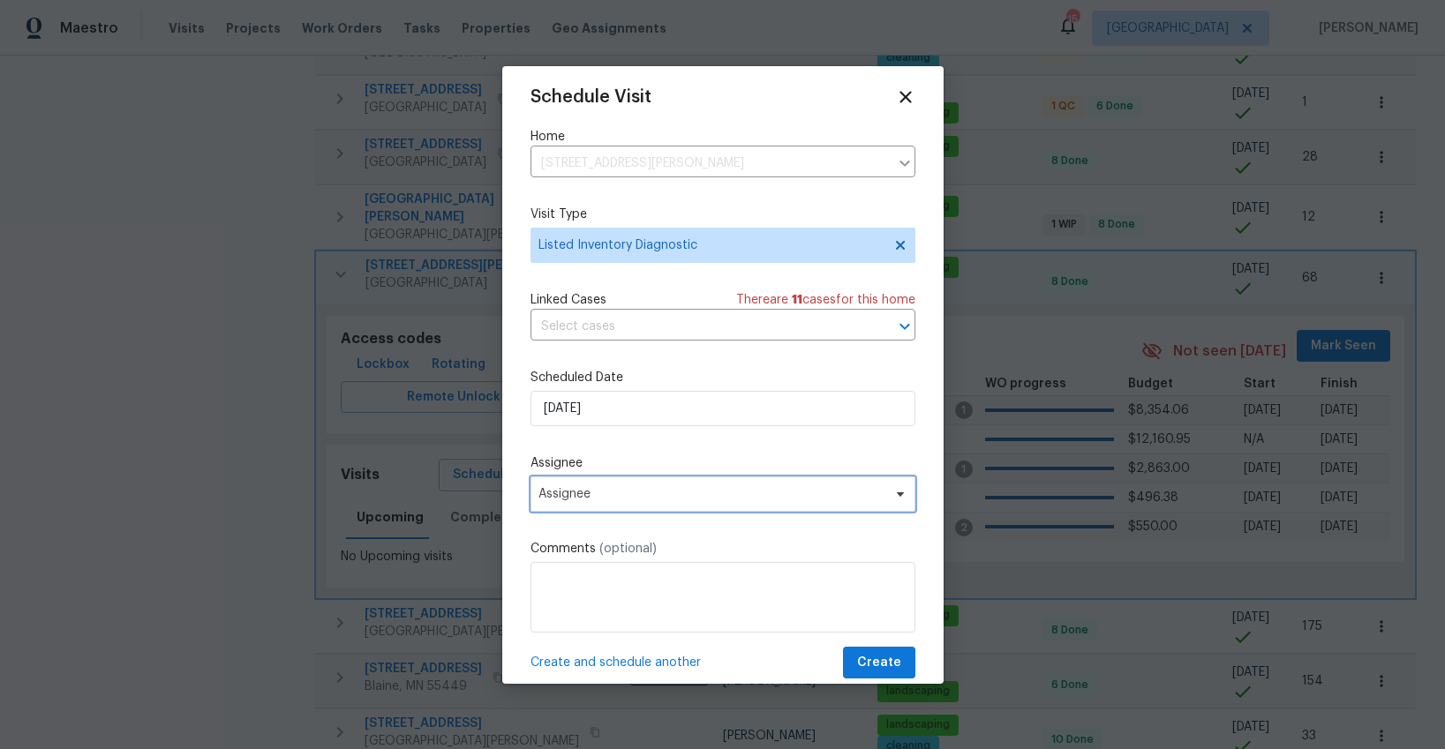
click at [581, 512] on div "Schedule Visit Home [STREET_ADDRESS][PERSON_NAME] ​ Visit Type Listed Inventory…" at bounding box center [722, 383] width 385 height 592
click at [598, 505] on span "Assignee" at bounding box center [722, 494] width 385 height 35
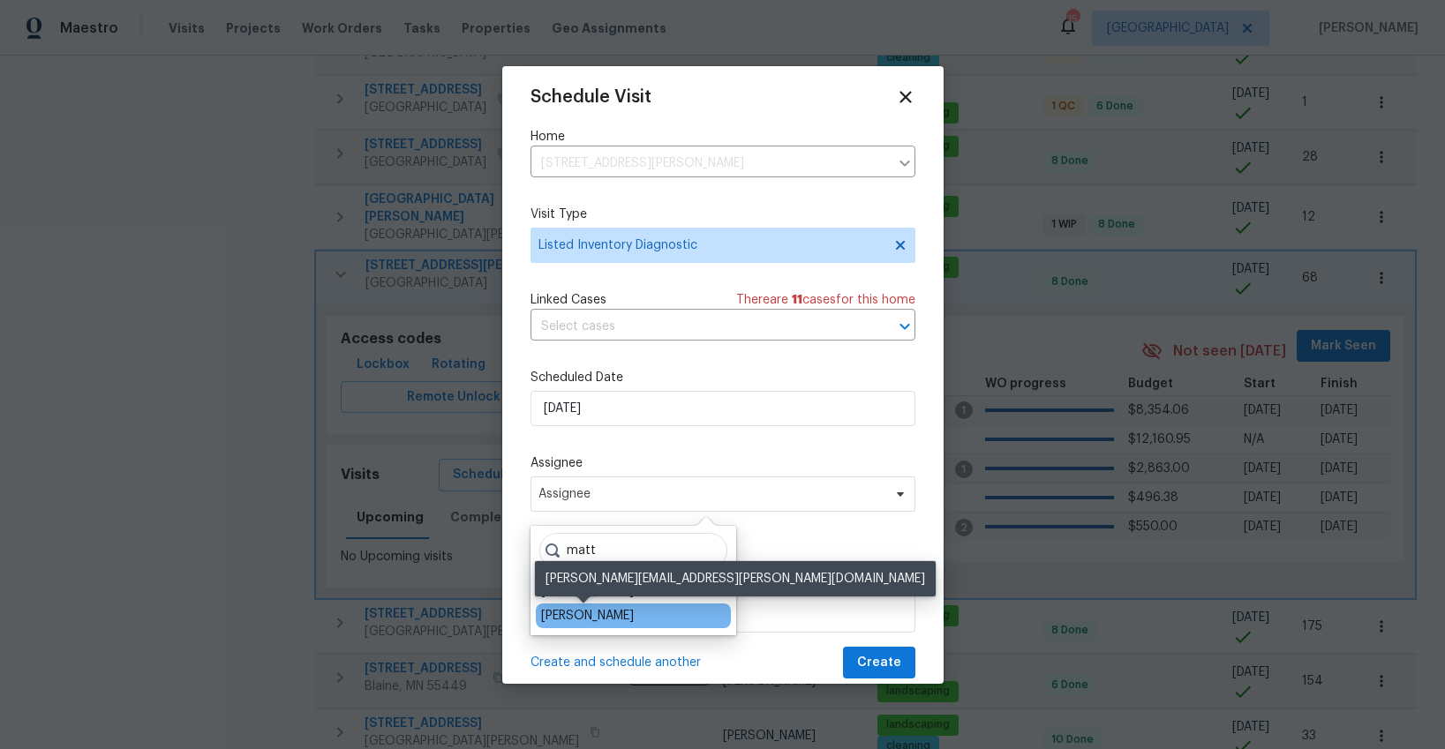
type input "matt"
click at [598, 609] on div "[PERSON_NAME]" at bounding box center [587, 616] width 93 height 18
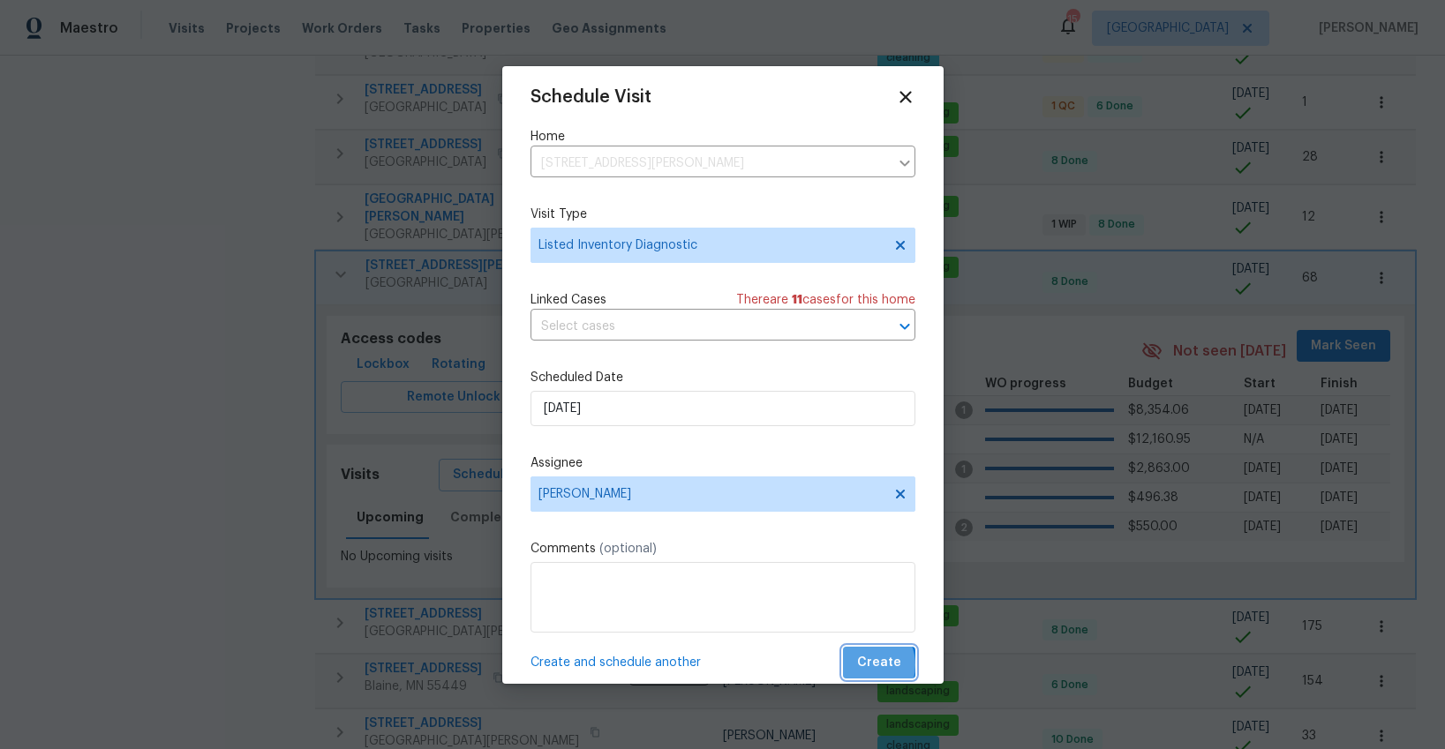
click at [868, 665] on span "Create" at bounding box center [879, 663] width 44 height 22
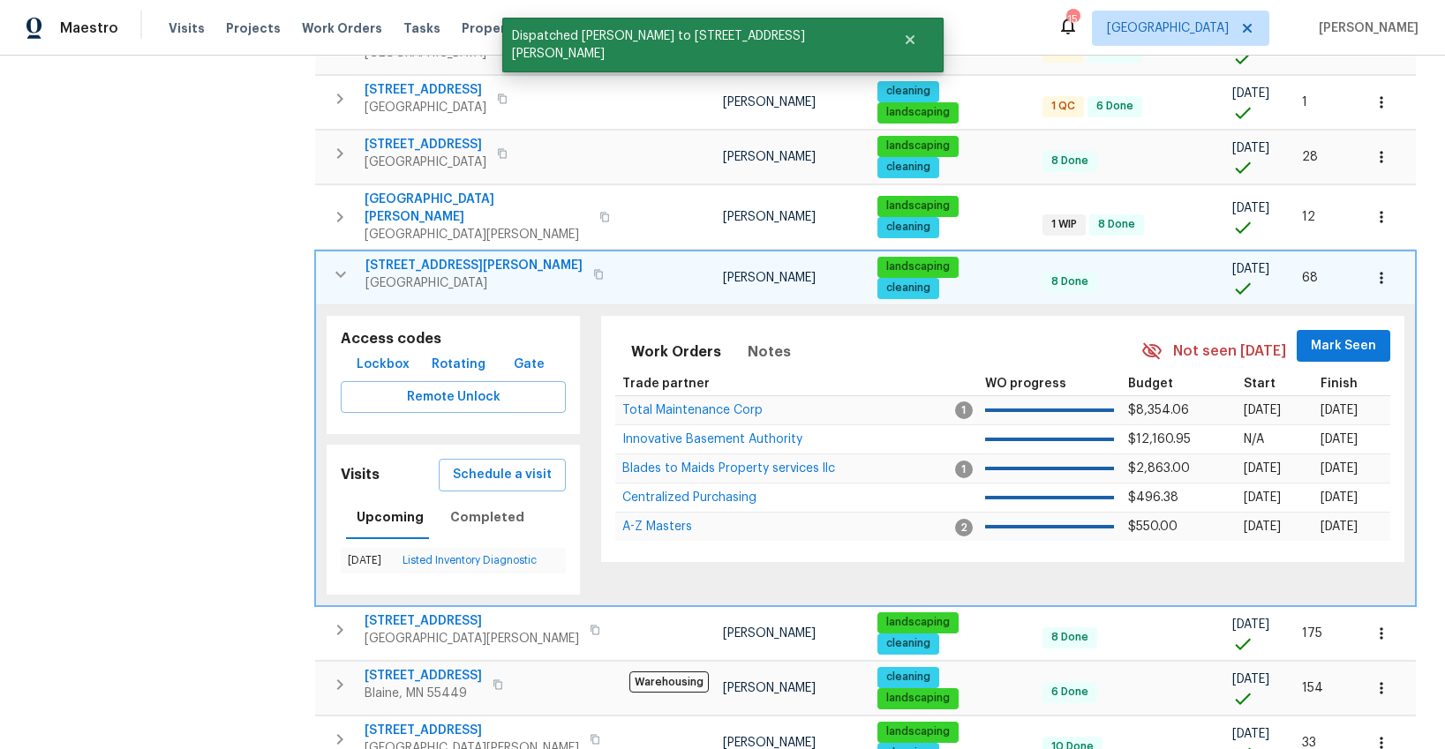
click at [338, 271] on icon "button" at bounding box center [340, 274] width 11 height 6
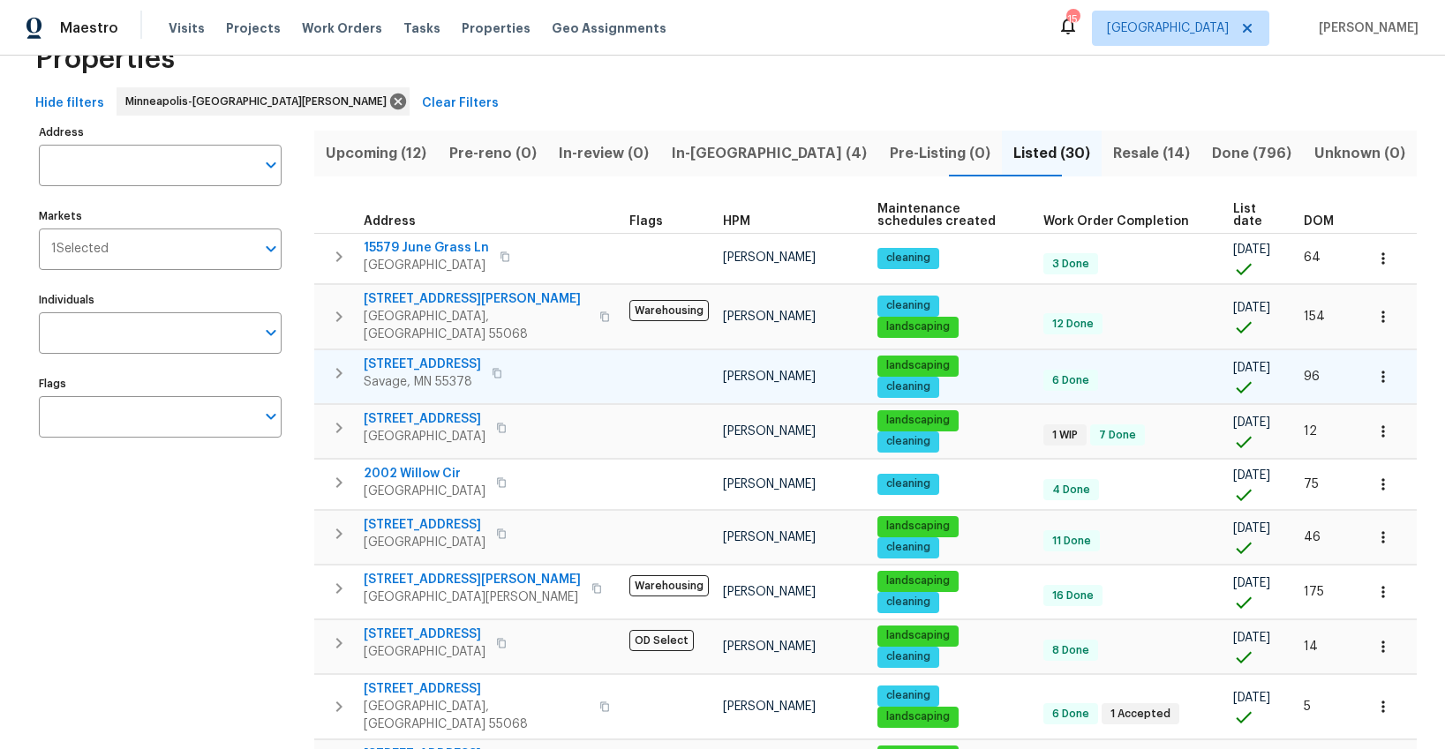
scroll to position [0, 0]
